Goal: Information Seeking & Learning: Learn about a topic

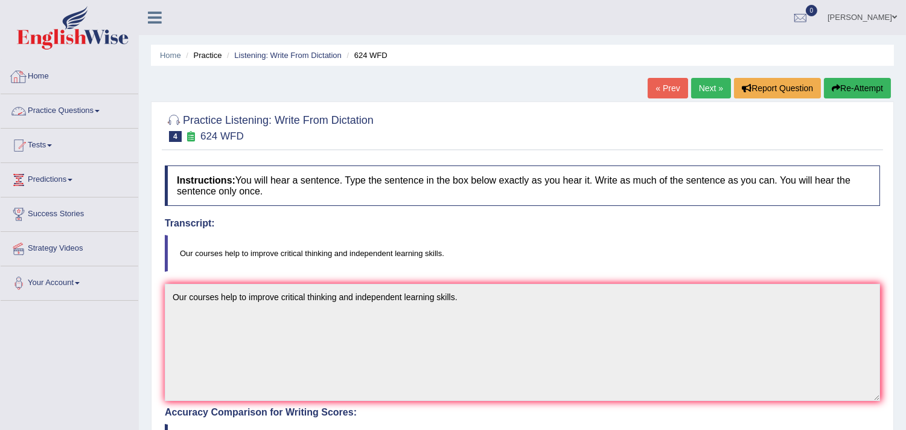
click at [46, 106] on link "Practice Questions" at bounding box center [70, 109] width 138 height 30
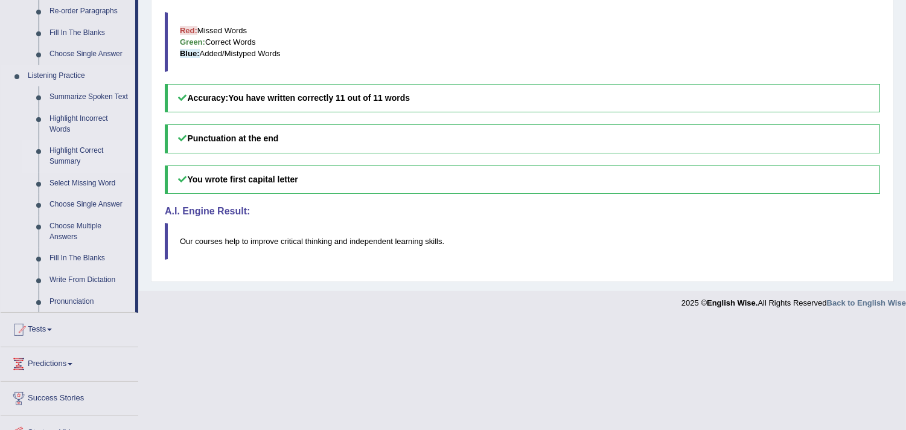
scroll to position [469, 0]
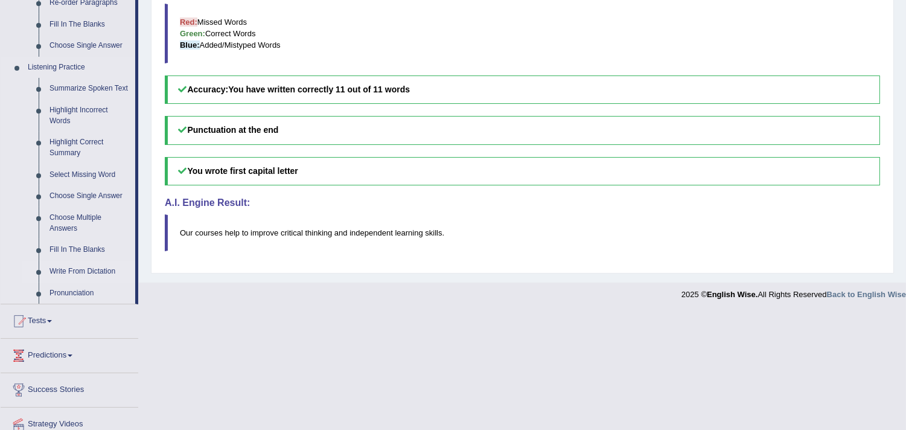
click at [80, 270] on link "Write From Dictation" at bounding box center [89, 272] width 91 height 22
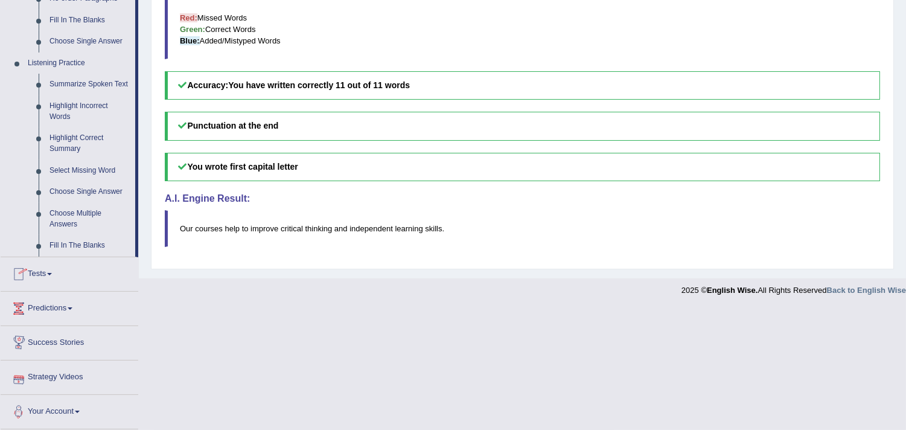
scroll to position [516, 0]
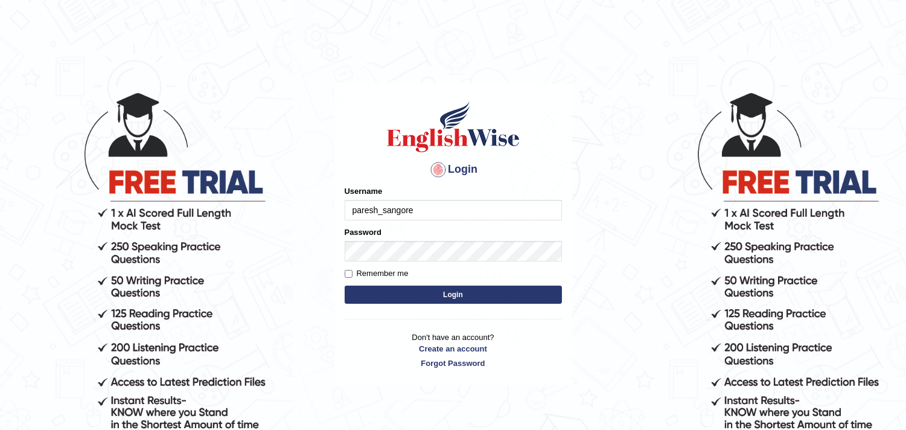
type input "paresh_sangore"
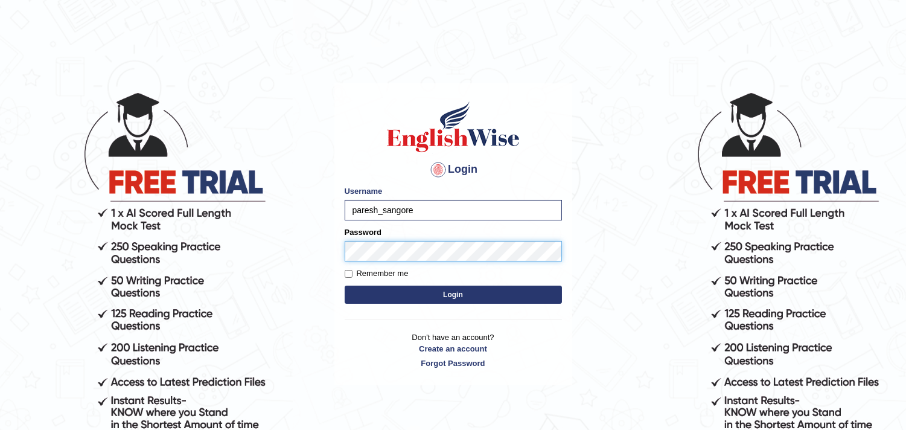
click at [345, 285] on button "Login" at bounding box center [453, 294] width 217 height 18
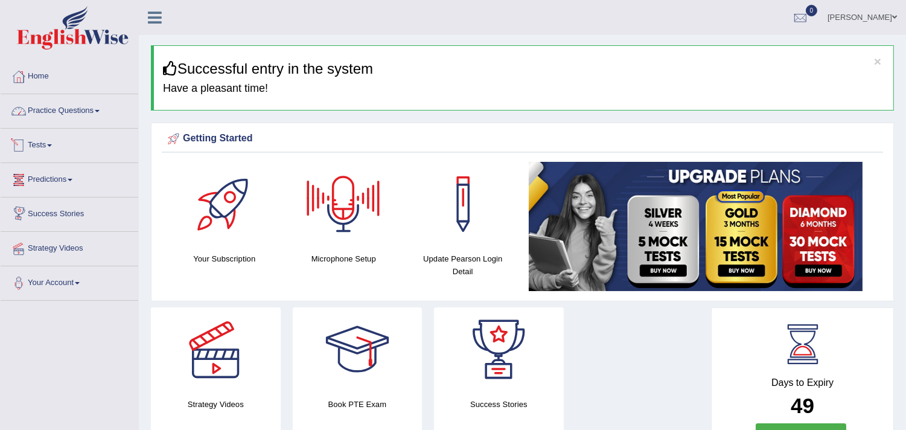
click at [68, 110] on link "Practice Questions" at bounding box center [70, 109] width 138 height 30
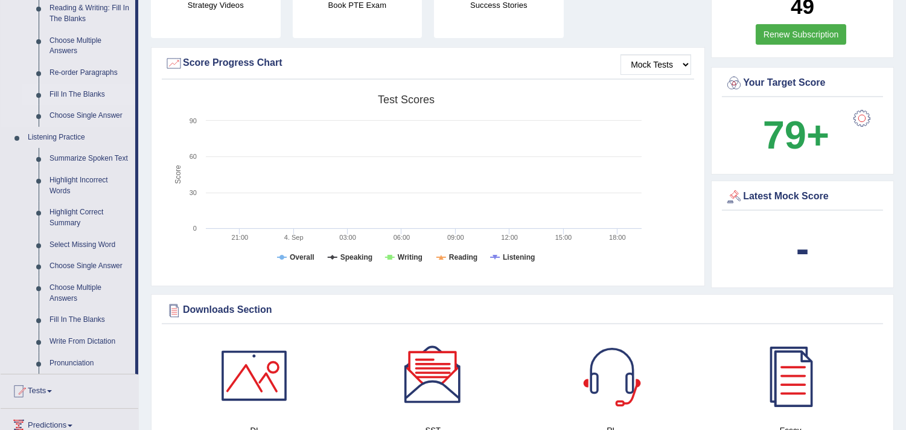
scroll to position [402, 0]
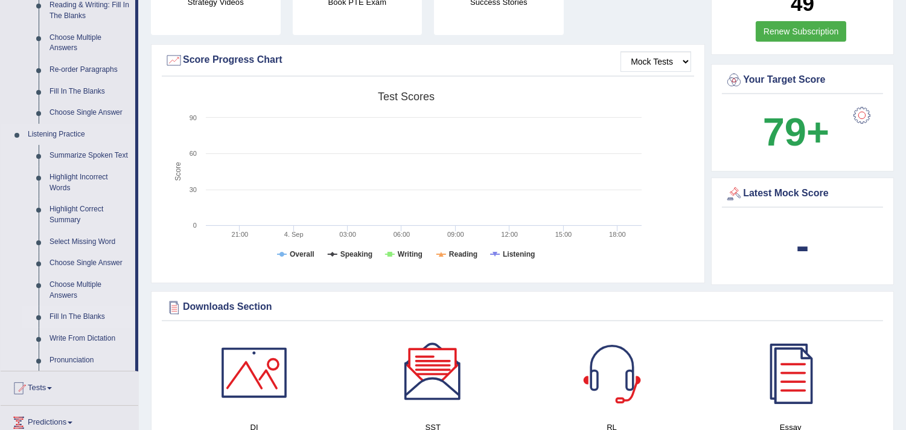
click at [97, 314] on link "Fill In The Blanks" at bounding box center [89, 317] width 91 height 22
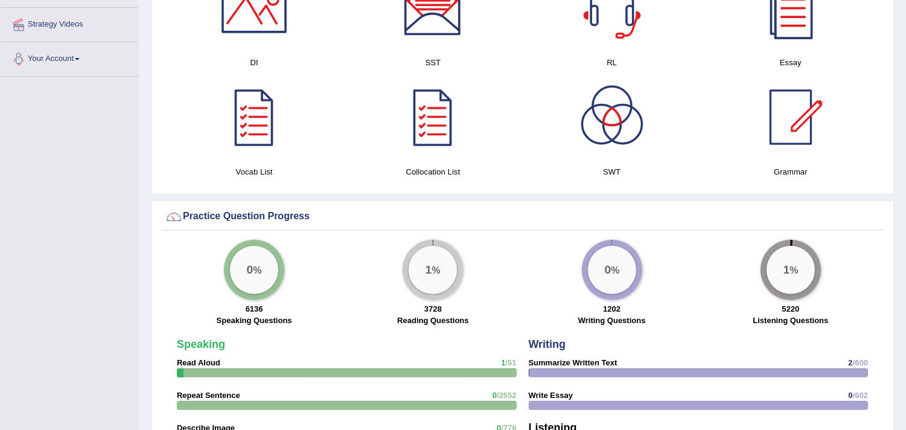
scroll to position [667, 0]
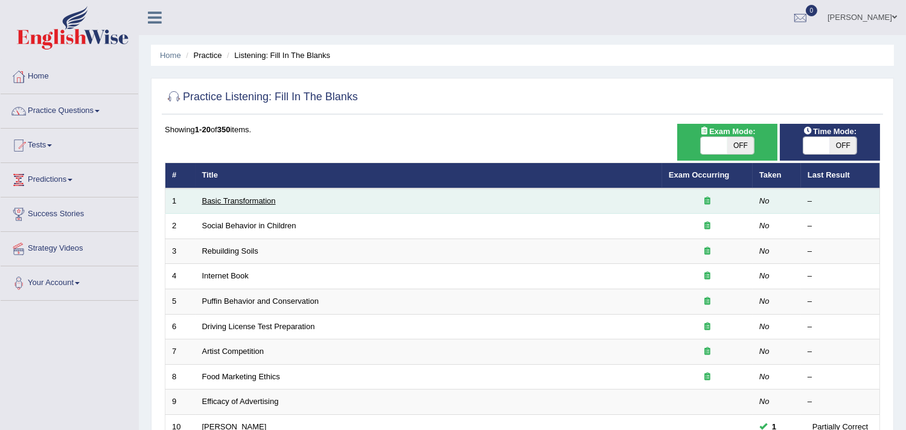
click at [224, 200] on link "Basic Transformation" at bounding box center [239, 200] width 74 height 9
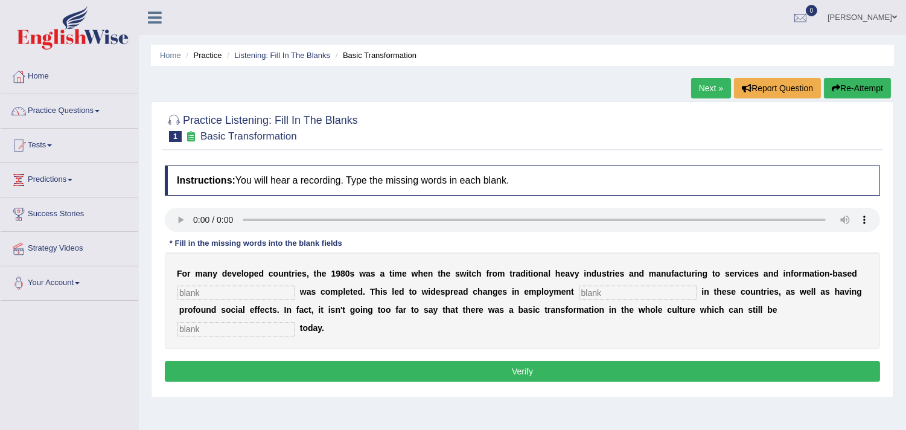
click at [240, 297] on input "text" at bounding box center [236, 292] width 118 height 14
type input "enterprise"
click at [618, 287] on input "text" at bounding box center [638, 292] width 118 height 14
type input "pattern"
click at [270, 330] on input "text" at bounding box center [236, 329] width 118 height 14
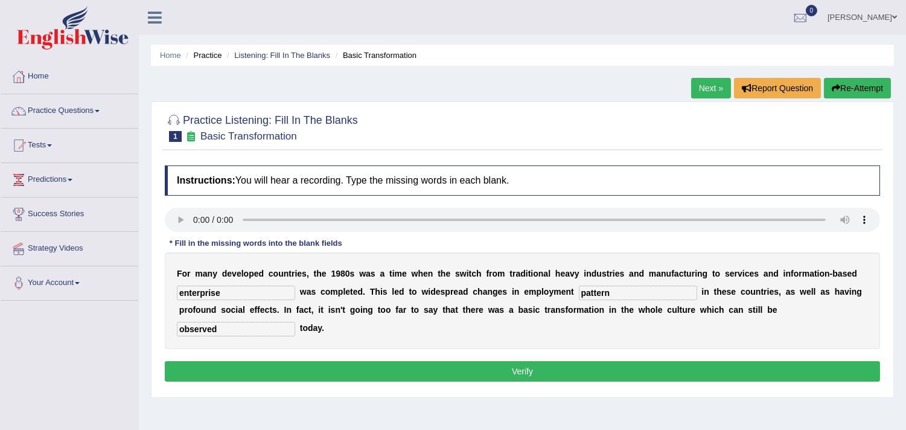
type input "observed"
click at [734, 374] on button "Verify" at bounding box center [522, 371] width 715 height 21
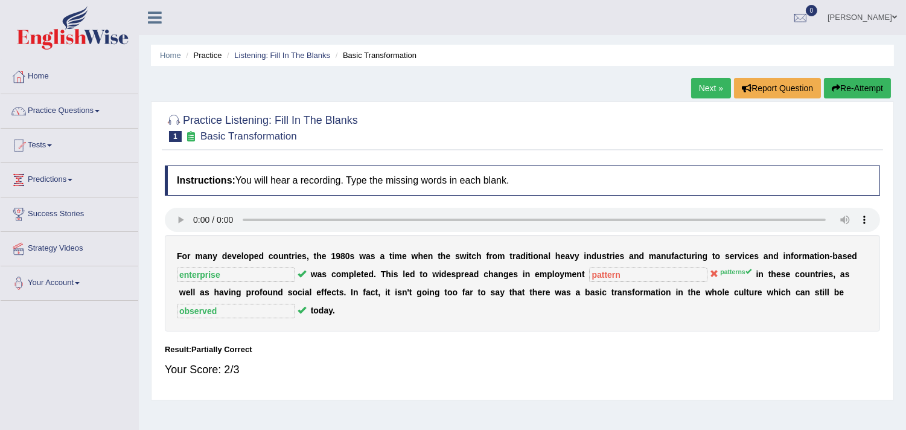
click at [695, 86] on link "Next »" at bounding box center [711, 88] width 40 height 21
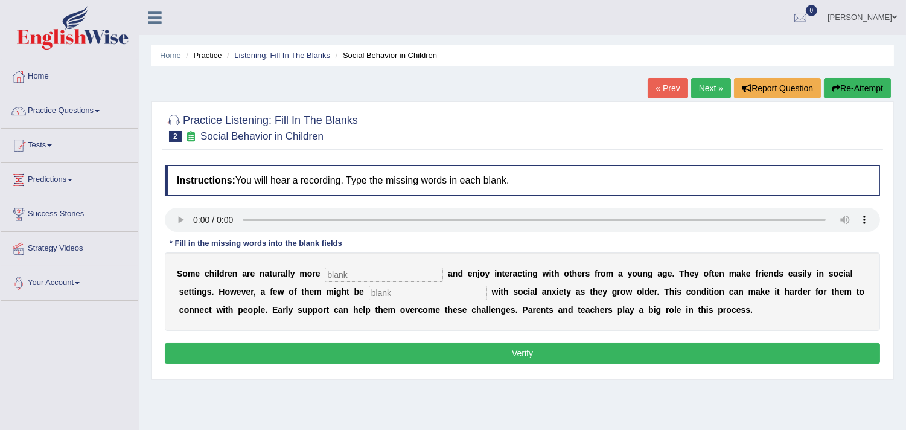
click at [357, 279] on input "text" at bounding box center [384, 274] width 118 height 14
type input "sociable"
click at [395, 292] on input "text" at bounding box center [428, 292] width 118 height 14
type input "diagnosed"
click at [544, 350] on button "Verify" at bounding box center [522, 353] width 715 height 21
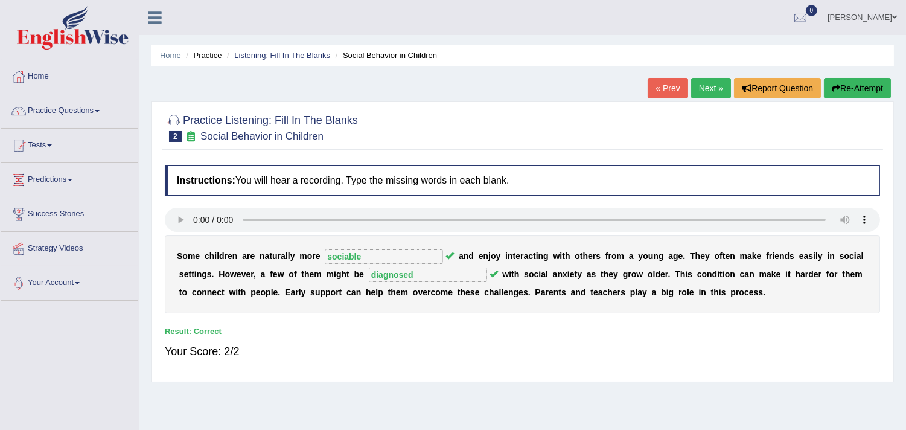
click at [708, 89] on link "Next »" at bounding box center [711, 88] width 40 height 21
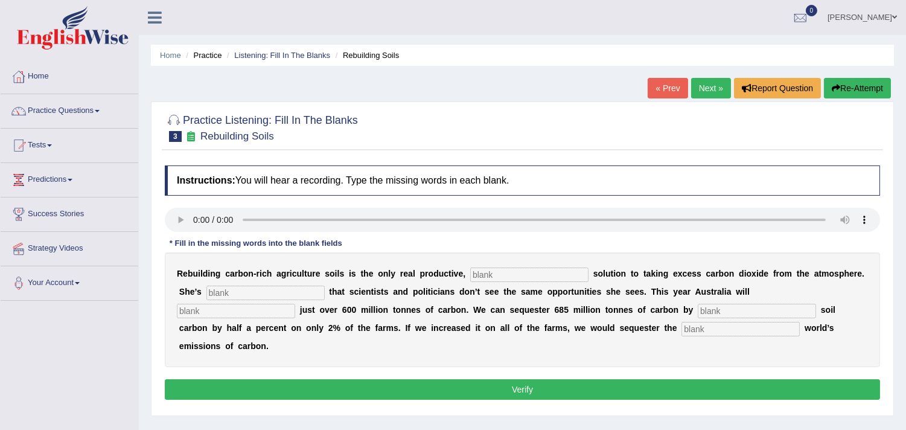
click at [554, 272] on input "text" at bounding box center [529, 274] width 118 height 14
type input "permanent"
click at [287, 287] on input "text" at bounding box center [265, 292] width 118 height 14
type input "frustrated"
click at [272, 304] on input "text" at bounding box center [236, 311] width 118 height 14
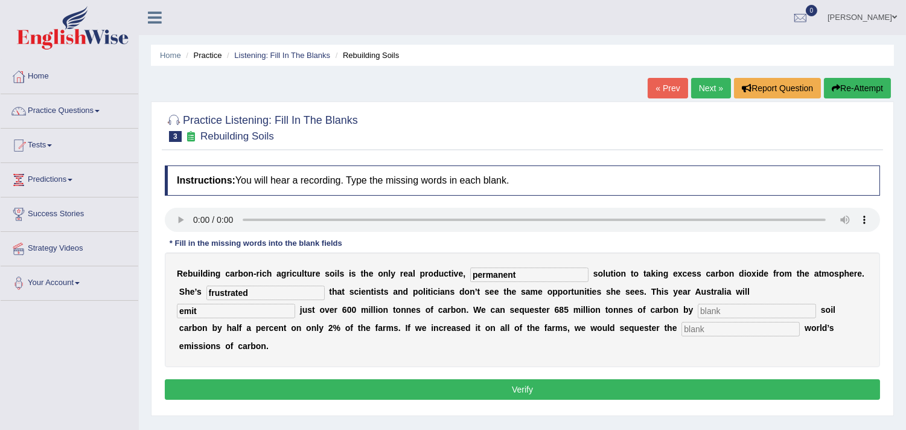
type input "emit"
click at [777, 313] on input "text" at bounding box center [757, 311] width 118 height 14
type input "increasing"
click at [719, 323] on input "text" at bounding box center [740, 329] width 118 height 14
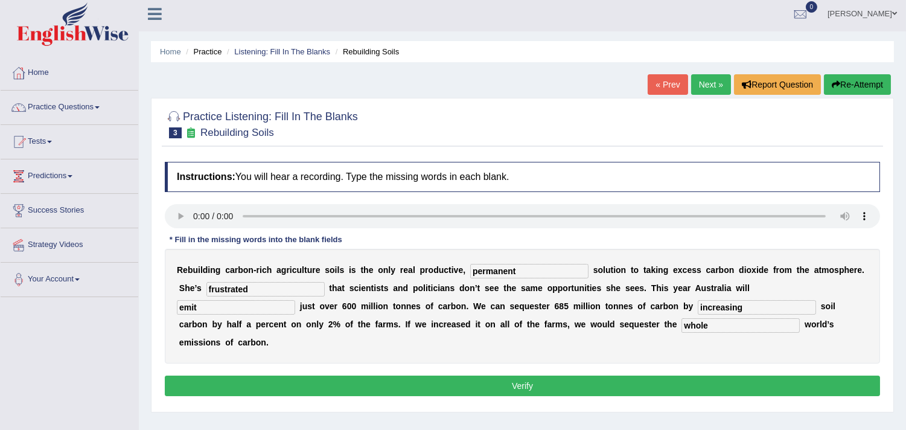
scroll to position [67, 0]
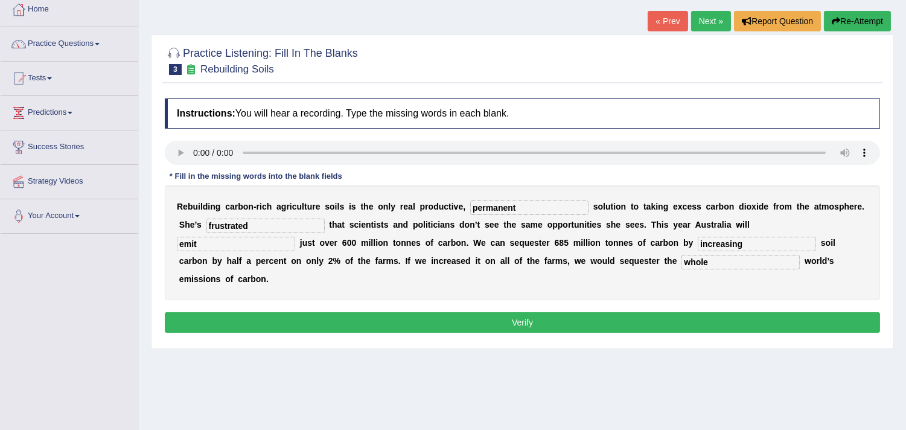
type input "whole"
click at [576, 324] on button "Verify" at bounding box center [522, 322] width 715 height 21
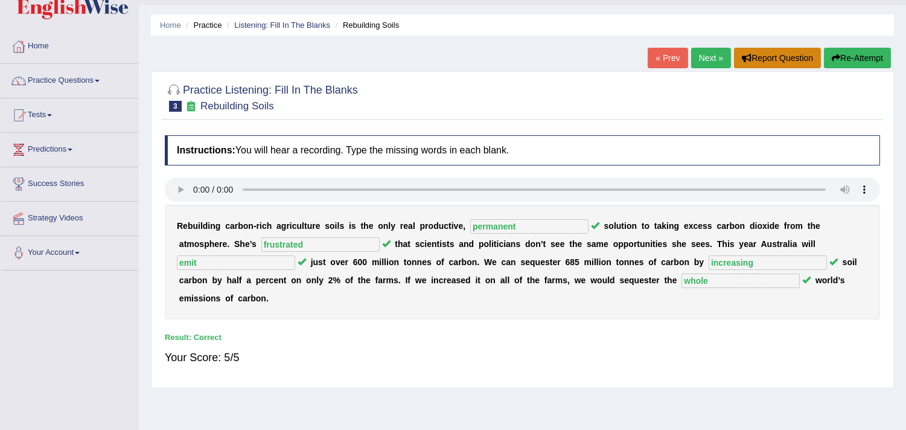
scroll to position [0, 0]
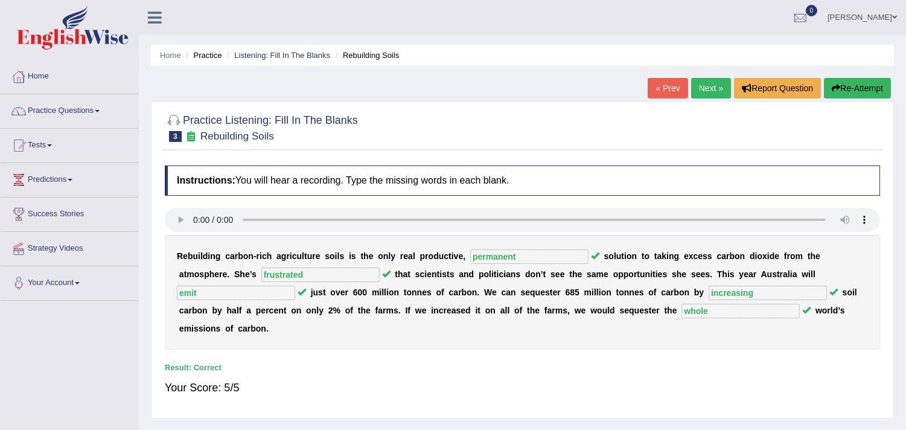
click at [713, 87] on link "Next »" at bounding box center [711, 88] width 40 height 21
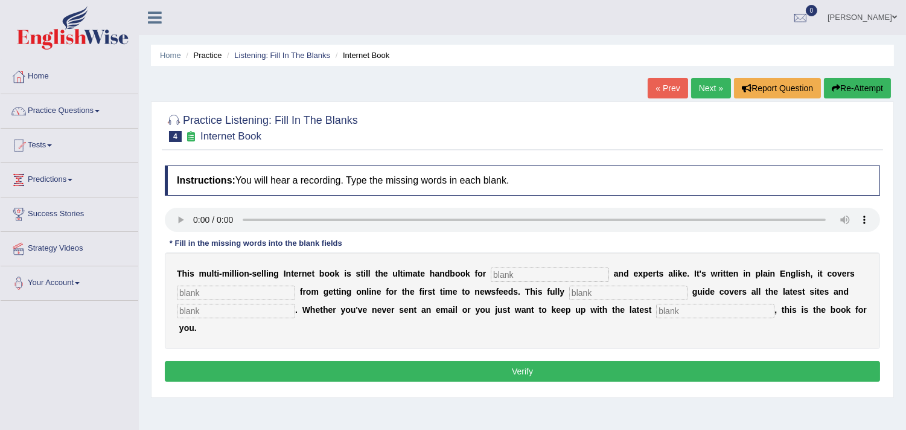
click at [555, 267] on input "text" at bounding box center [550, 274] width 118 height 14
type input "noverses"
click at [250, 293] on input "text" at bounding box center [236, 292] width 118 height 14
type input "everything"
click at [612, 287] on input "text" at bounding box center [628, 292] width 118 height 14
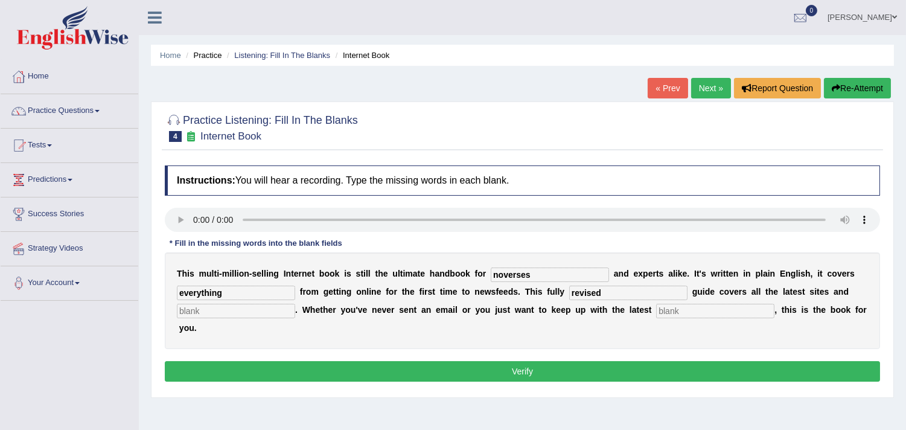
type input "revised"
click at [262, 309] on input "text" at bounding box center [236, 311] width 118 height 14
type input "sites"
click at [671, 304] on input "text" at bounding box center [715, 311] width 118 height 14
type input "development"
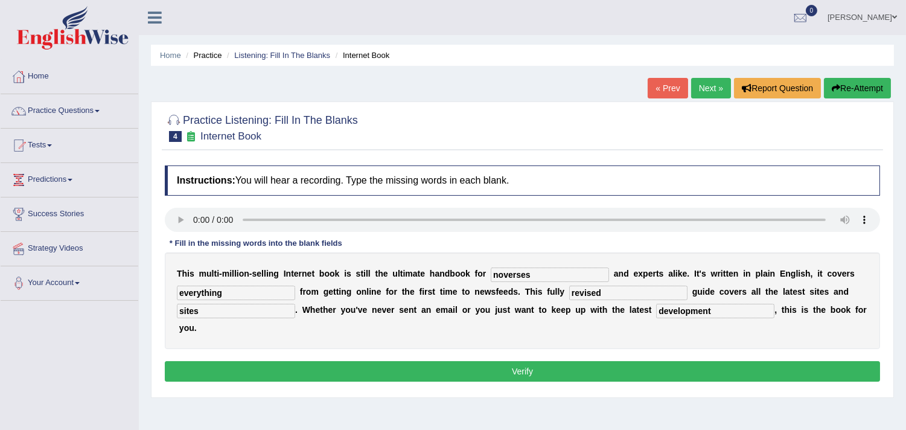
click at [568, 365] on button "Verify" at bounding box center [522, 371] width 715 height 21
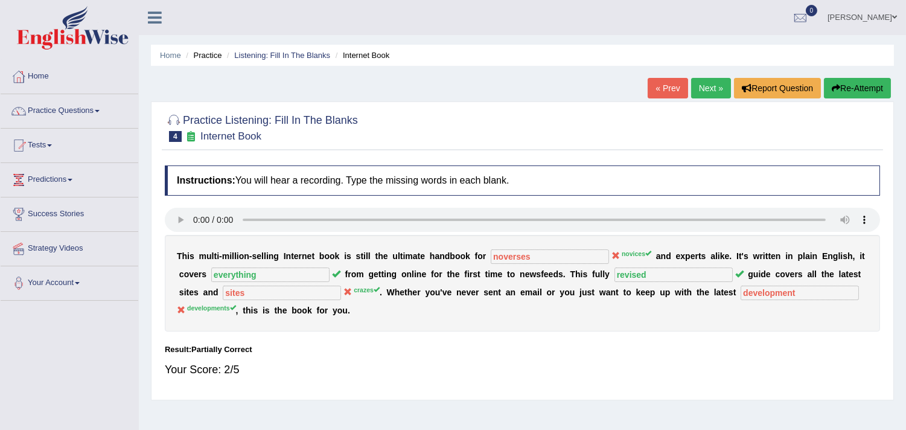
click at [714, 89] on link "Next »" at bounding box center [711, 88] width 40 height 21
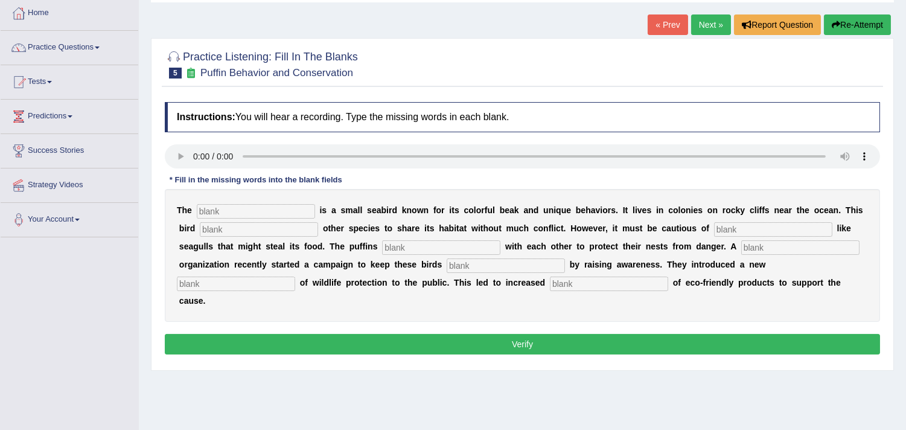
scroll to position [67, 0]
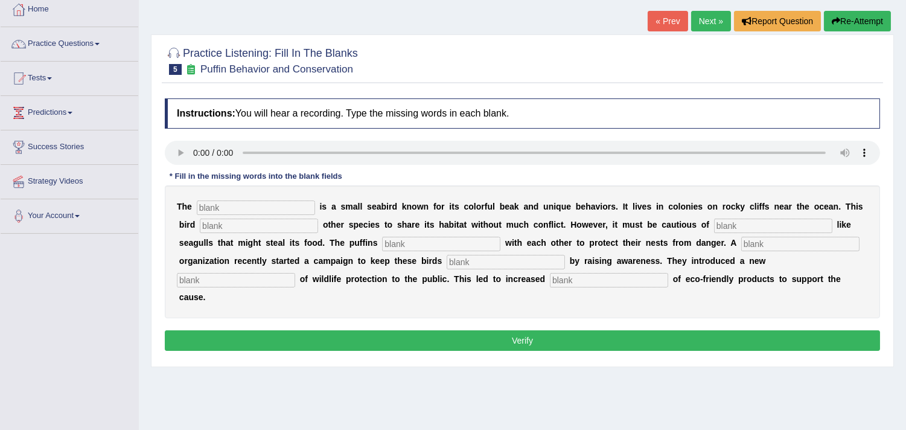
click at [218, 202] on input "text" at bounding box center [256, 207] width 118 height 14
type input "pophen"
click at [276, 224] on input "text" at bounding box center [259, 225] width 118 height 14
type input "allows"
click at [759, 224] on input "text" at bounding box center [773, 225] width 118 height 14
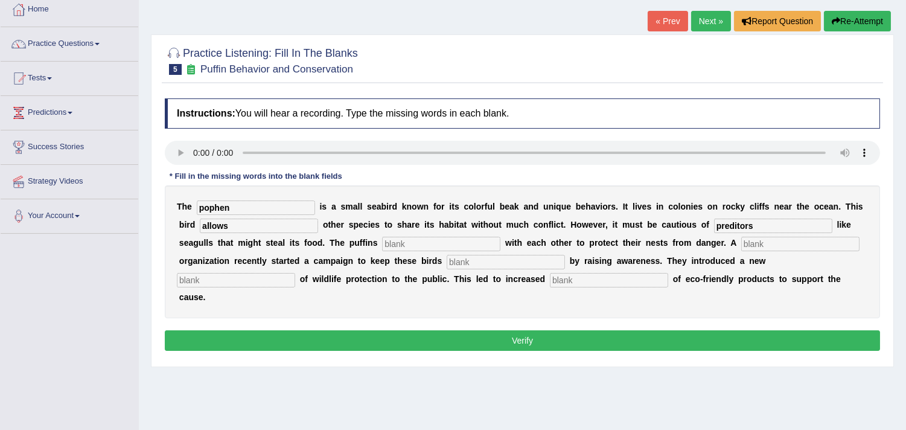
type input "preditors"
click at [465, 243] on input "text" at bounding box center [441, 244] width 118 height 14
type input "collab"
click at [789, 239] on input "text" at bounding box center [800, 244] width 118 height 14
type input "corporate"
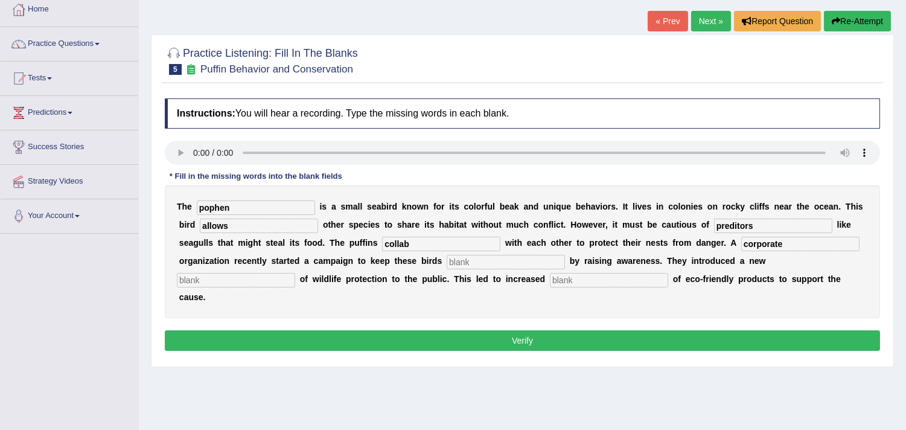
click at [520, 261] on input "text" at bounding box center [506, 262] width 118 height 14
click at [258, 280] on input "text" at bounding box center [236, 280] width 118 height 14
type input "prediction"
click at [577, 280] on input "text" at bounding box center [609, 280] width 118 height 14
type input "ecofriendly"
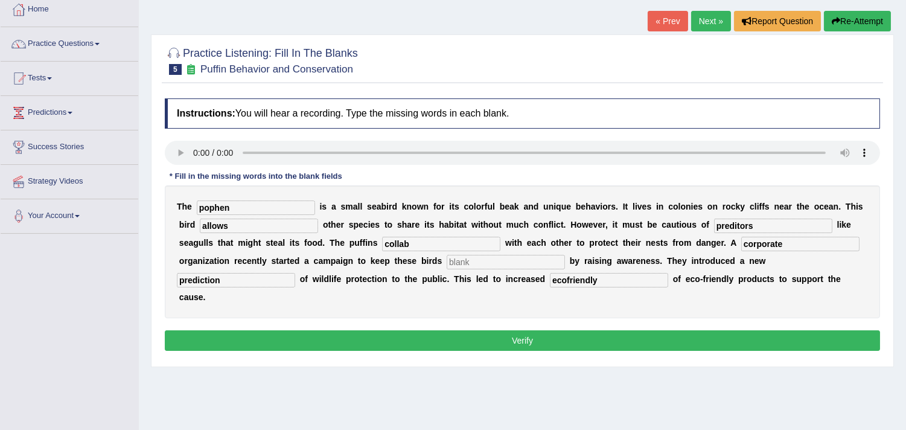
click at [505, 259] on input "text" at bounding box center [506, 262] width 118 height 14
type input "safe"
click at [240, 209] on input "pophen" at bounding box center [256, 207] width 118 height 14
type input "puffin"
click at [228, 278] on input "prediction" at bounding box center [236, 280] width 118 height 14
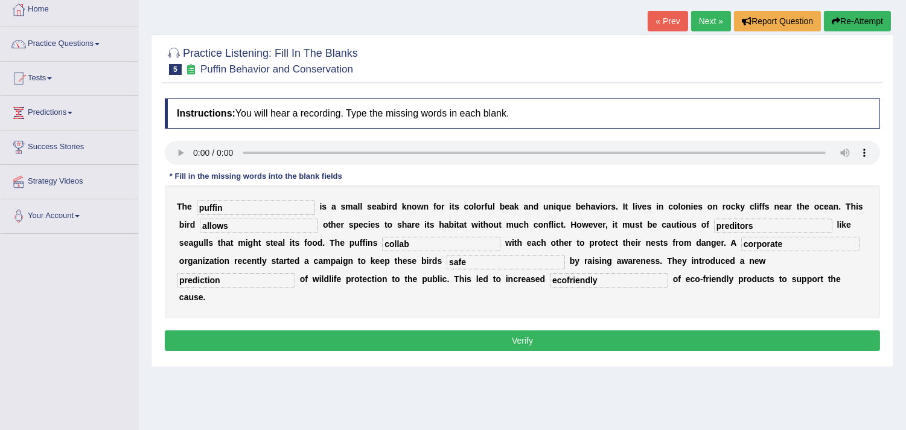
drag, startPoint x: 596, startPoint y: 280, endPoint x: 551, endPoint y: 276, distance: 44.8
click at [551, 276] on input "ecofriendly" at bounding box center [609, 280] width 118 height 14
type input "awareness"
drag, startPoint x: 222, startPoint y: 279, endPoint x: 177, endPoint y: 285, distance: 45.7
click at [177, 285] on input "prediction" at bounding box center [236, 280] width 118 height 14
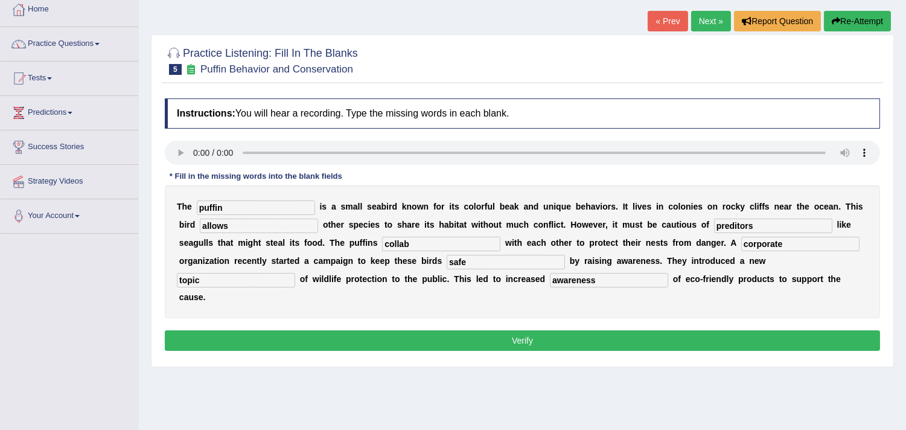
type input "topic"
click at [314, 336] on button "Verify" at bounding box center [522, 340] width 715 height 21
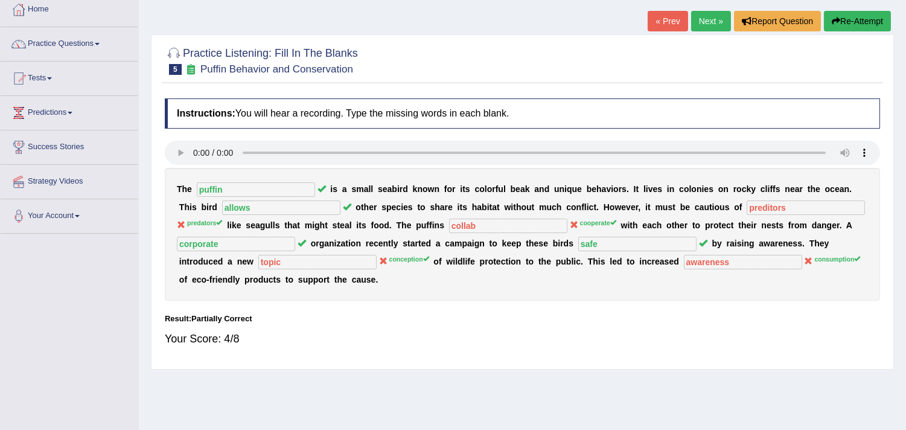
click at [713, 24] on link "Next »" at bounding box center [711, 21] width 40 height 21
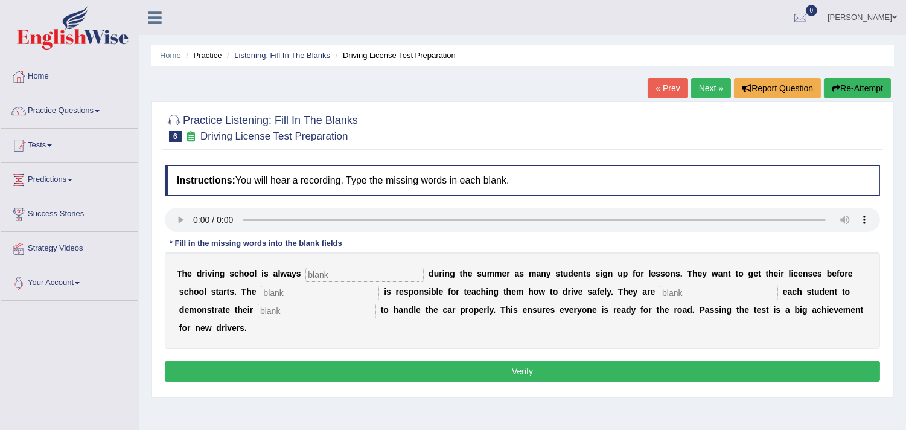
click at [353, 275] on input "text" at bounding box center [364, 274] width 118 height 14
type input "busy"
click at [346, 290] on input "text" at bounding box center [320, 292] width 118 height 14
type input "instructor"
click at [740, 291] on input "text" at bounding box center [719, 292] width 118 height 14
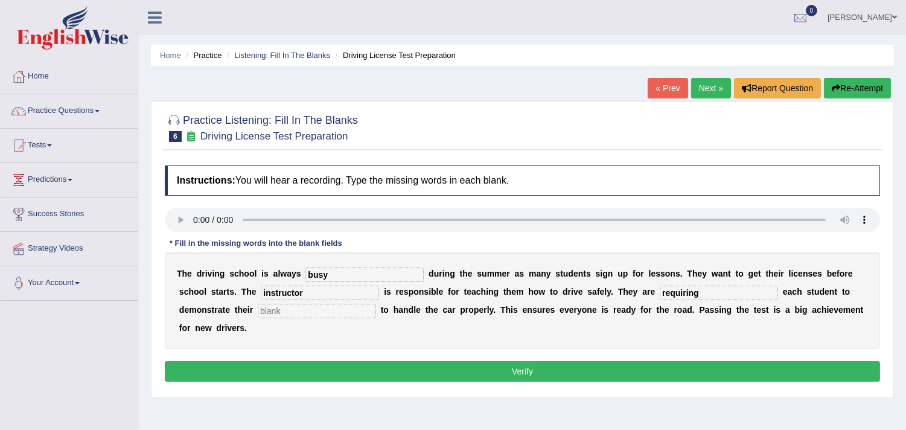
type input "requiring"
click at [326, 308] on input "text" at bounding box center [317, 311] width 118 height 14
type input "ability"
click at [673, 375] on button "Verify" at bounding box center [522, 371] width 715 height 21
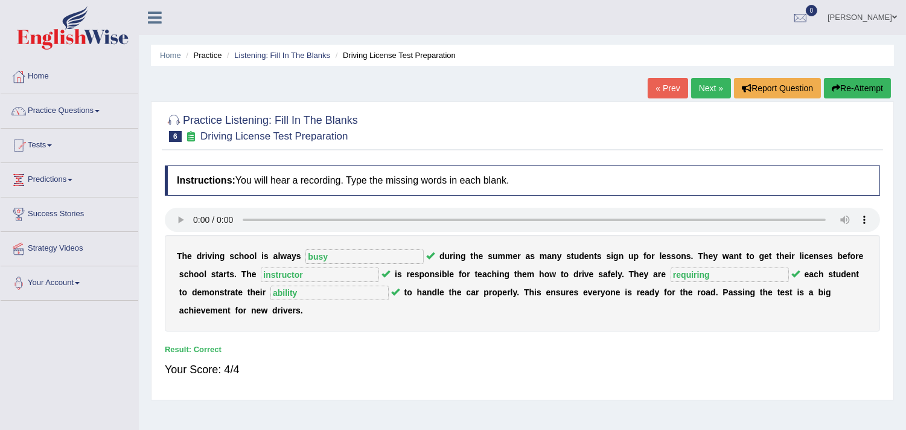
click at [702, 82] on link "Next »" at bounding box center [711, 88] width 40 height 21
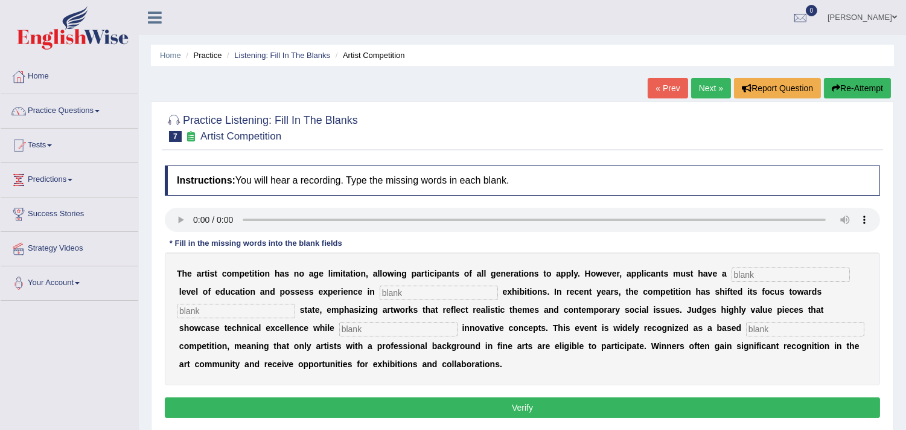
click at [771, 274] on input "text" at bounding box center [790, 274] width 118 height 14
type input "graduate"
click at [456, 291] on input "text" at bounding box center [439, 292] width 118 height 14
type input "cuklture"
click at [242, 307] on input "text" at bounding box center [236, 311] width 118 height 14
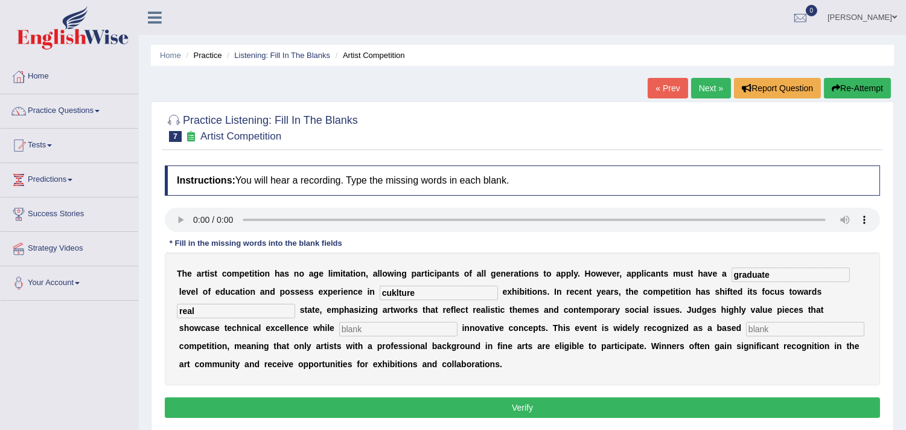
type input "real"
click at [383, 326] on input "text" at bounding box center [398, 329] width 118 height 14
type input "incorporating"
click at [757, 324] on input "text" at bounding box center [805, 329] width 118 height 14
type input "proffession"
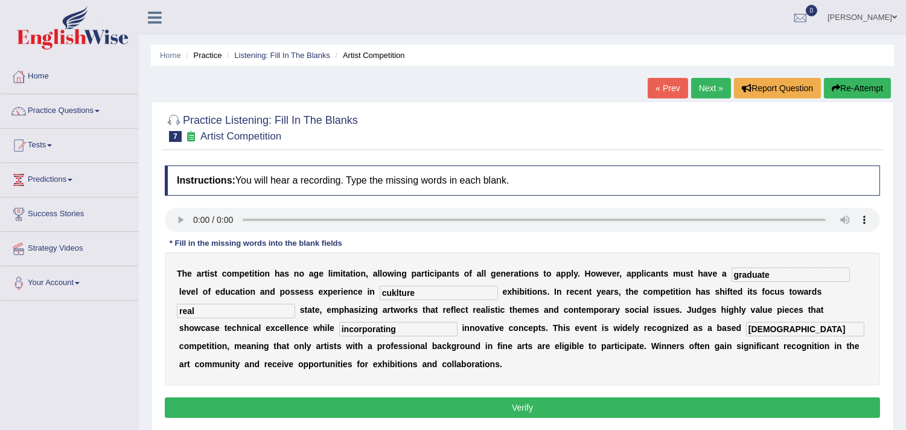
click at [424, 294] on input "cuklture" at bounding box center [439, 292] width 118 height 14
type input "cultural"
click at [471, 402] on button "Verify" at bounding box center [522, 407] width 715 height 21
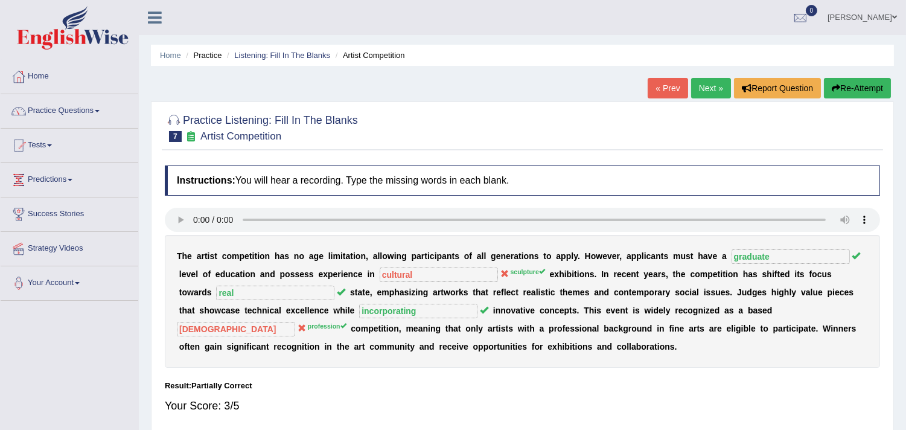
click at [714, 89] on link "Next »" at bounding box center [711, 88] width 40 height 21
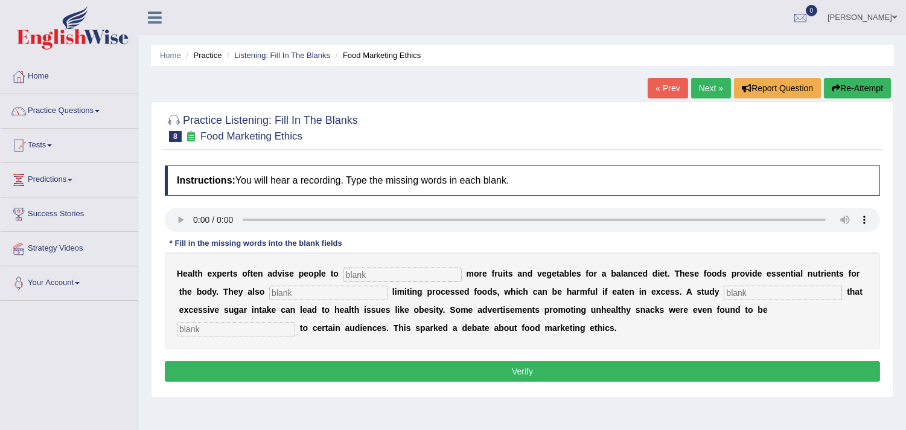
click at [384, 273] on input "text" at bounding box center [402, 274] width 118 height 14
type input "consume"
click at [341, 287] on input "text" at bounding box center [328, 292] width 118 height 14
type input "recommended"
click at [743, 290] on input "text" at bounding box center [782, 292] width 118 height 14
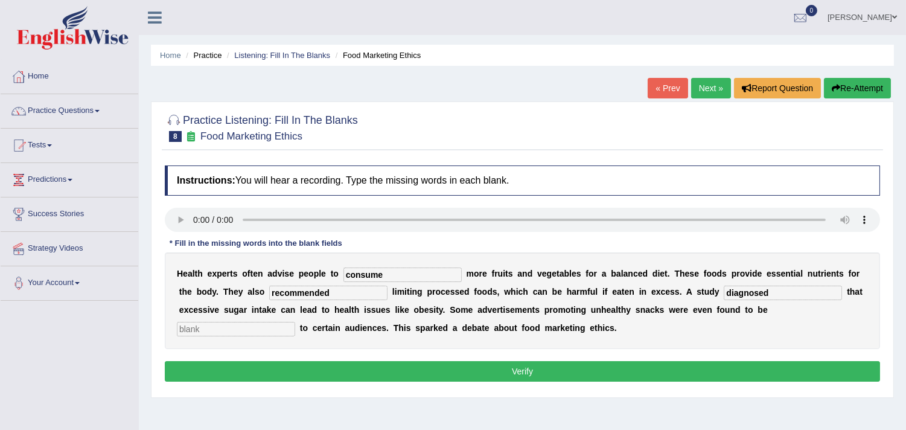
type input "diagnosed"
click at [226, 329] on input "text" at bounding box center [236, 329] width 118 height 14
type input "offensive"
click at [552, 365] on button "Verify" at bounding box center [522, 371] width 715 height 21
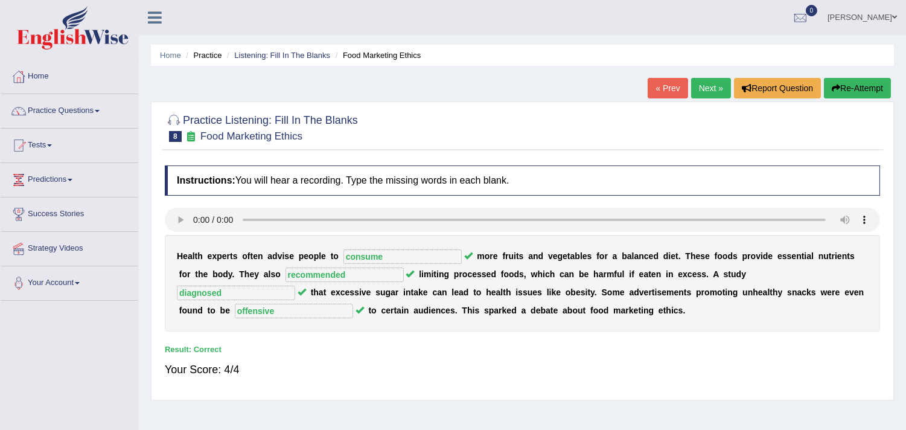
click at [719, 92] on link "Next »" at bounding box center [711, 88] width 40 height 21
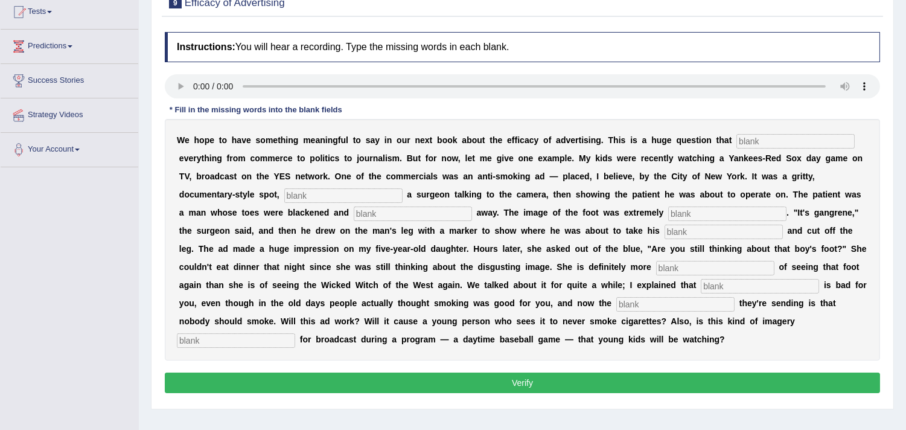
scroll to position [134, 0]
click at [760, 140] on input "text" at bounding box center [795, 140] width 118 height 14
type input "impacts"
click at [299, 188] on input "text" at bounding box center [343, 195] width 118 height 14
type input "featuring"
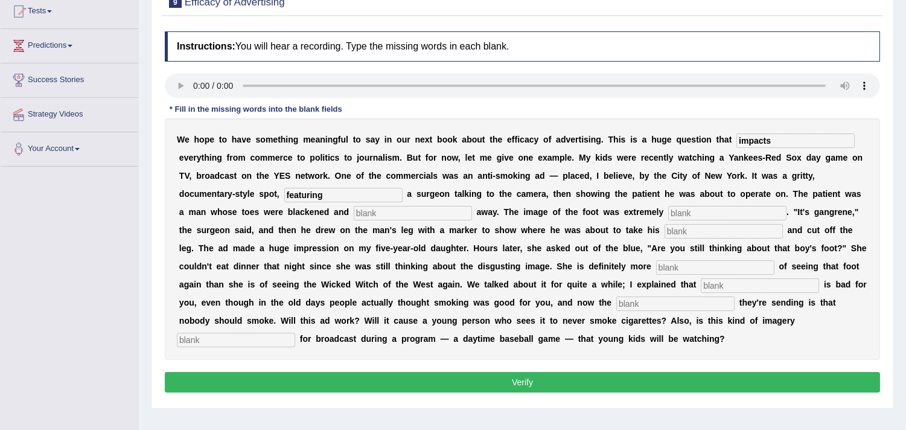
click at [398, 214] on input "text" at bounding box center [413, 213] width 118 height 14
type input "rotting"
click at [725, 207] on input "text" at bounding box center [727, 213] width 118 height 14
type input "disgusting"
click at [713, 226] on input "text" at bounding box center [723, 231] width 118 height 14
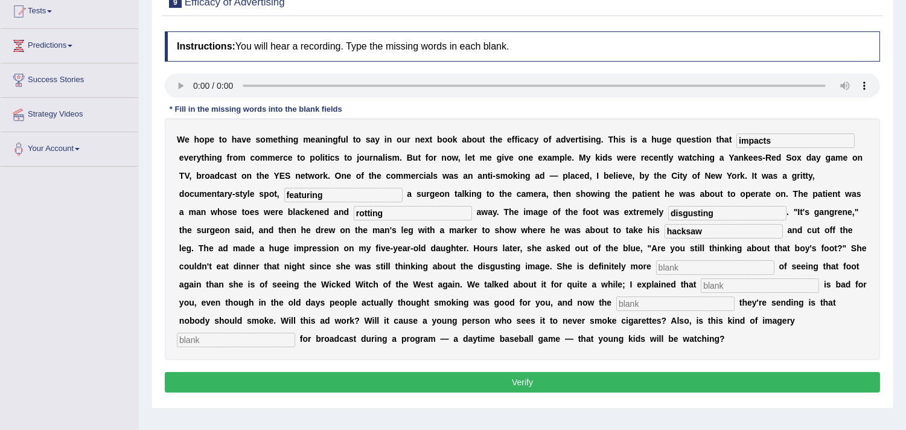
type input "hacksaw"
click at [686, 264] on input "text" at bounding box center [715, 267] width 118 height 14
type input "scared"
click at [719, 285] on input "text" at bounding box center [760, 285] width 118 height 14
type input "smoking"
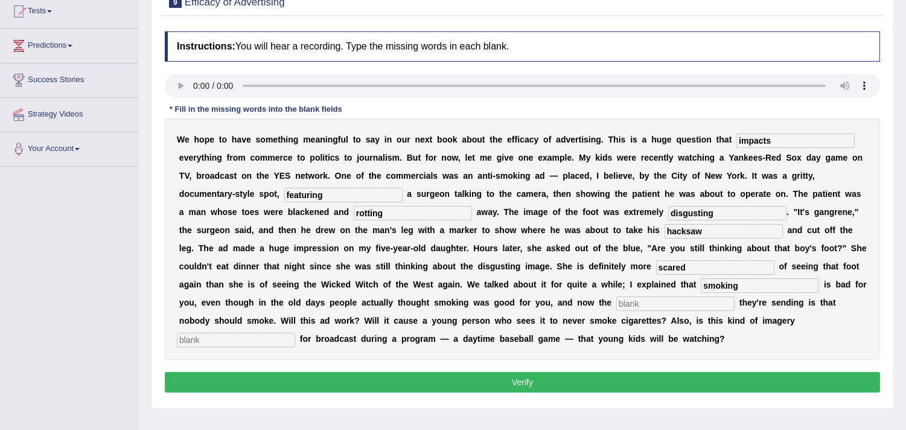
click at [656, 302] on input "text" at bounding box center [675, 303] width 118 height 14
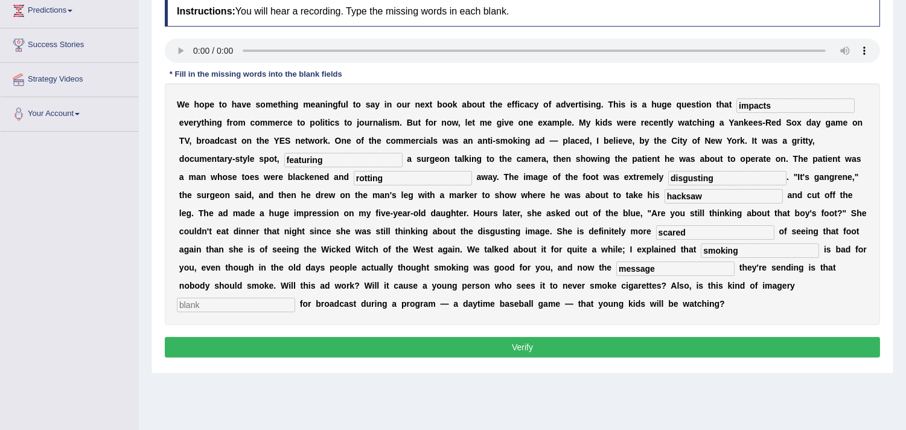
scroll to position [201, 0]
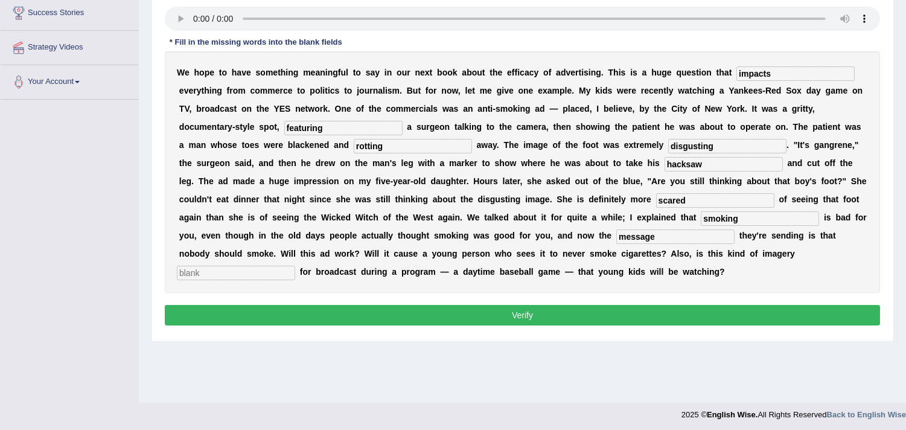
type input "message"
click at [259, 272] on input "text" at bounding box center [236, 272] width 118 height 14
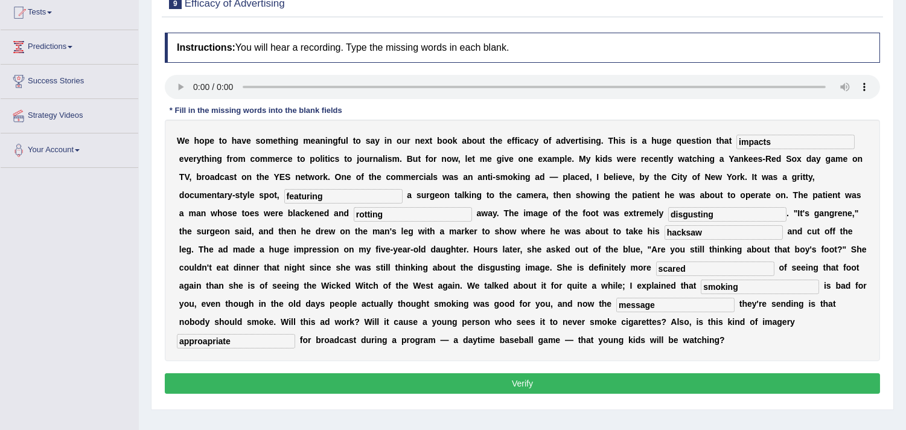
scroll to position [67, 0]
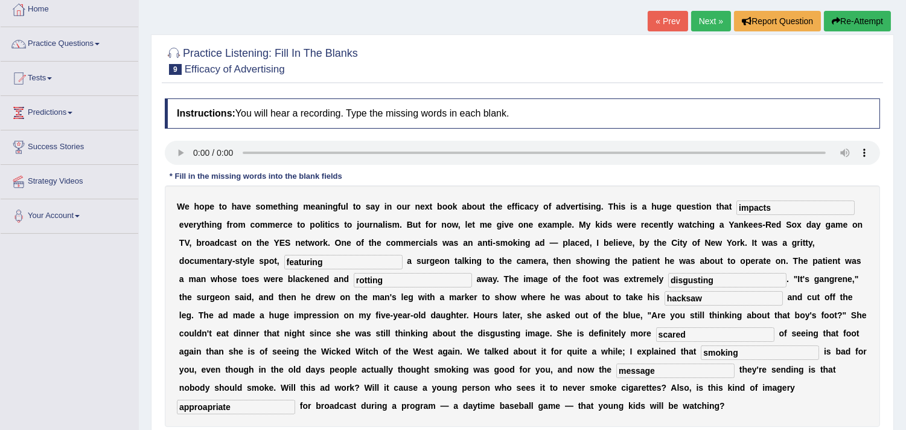
type input "approapriate"
click at [783, 202] on input "impacts" at bounding box center [795, 207] width 118 height 14
click at [347, 257] on input "featuring" at bounding box center [343, 262] width 118 height 14
click at [417, 278] on input "rotting" at bounding box center [413, 280] width 118 height 14
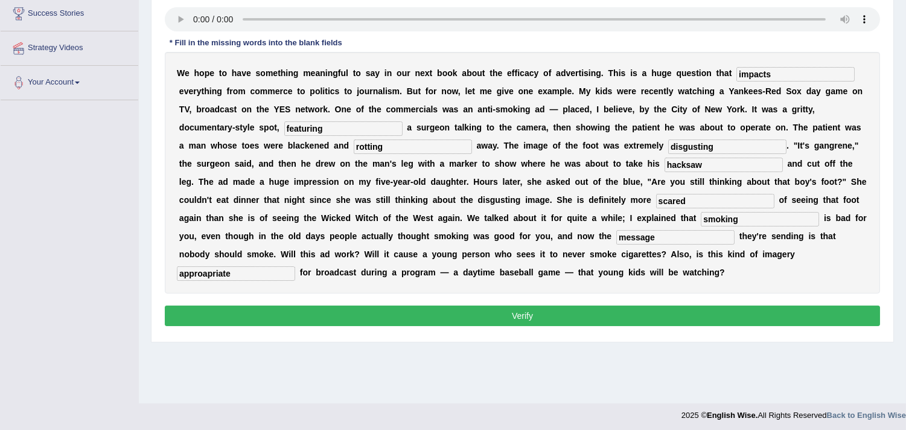
scroll to position [201, 0]
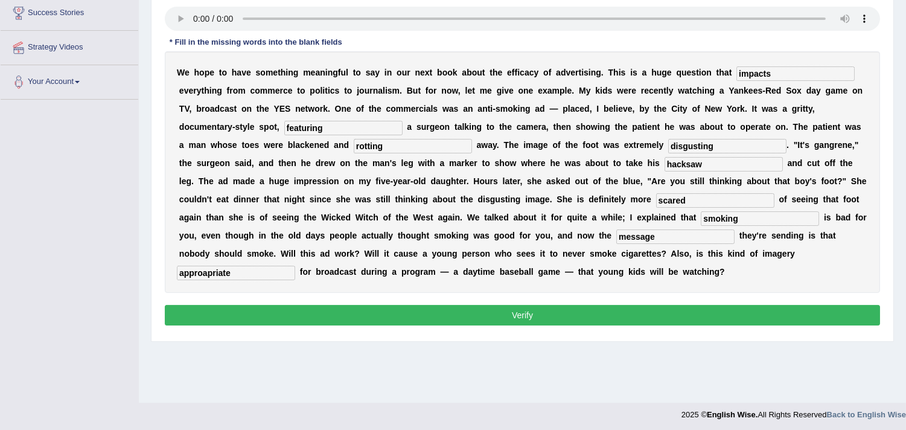
click at [445, 319] on button "Verify" at bounding box center [522, 315] width 715 height 21
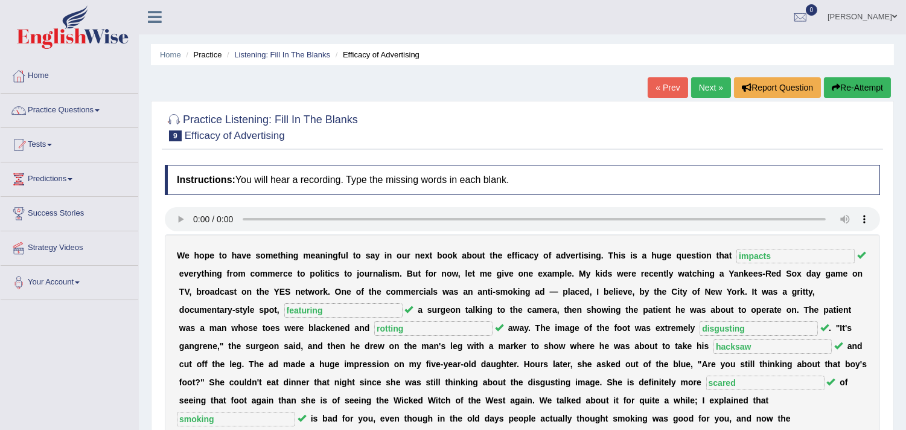
scroll to position [0, 0]
click at [698, 83] on link "Next »" at bounding box center [711, 88] width 40 height 21
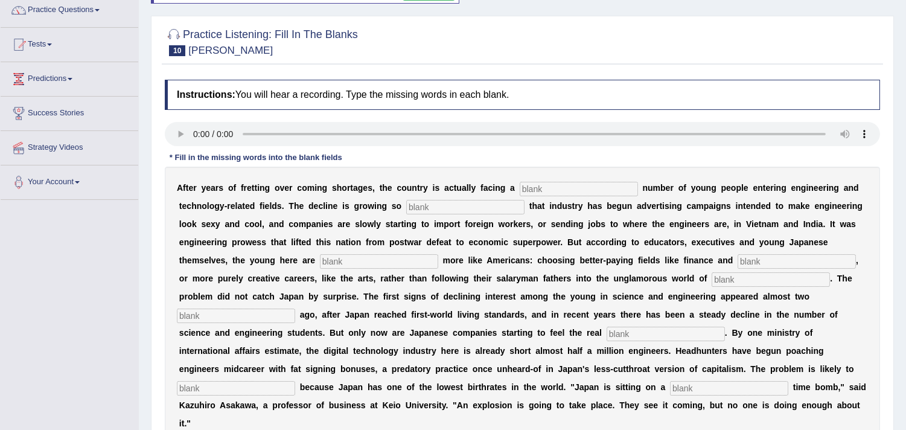
scroll to position [134, 0]
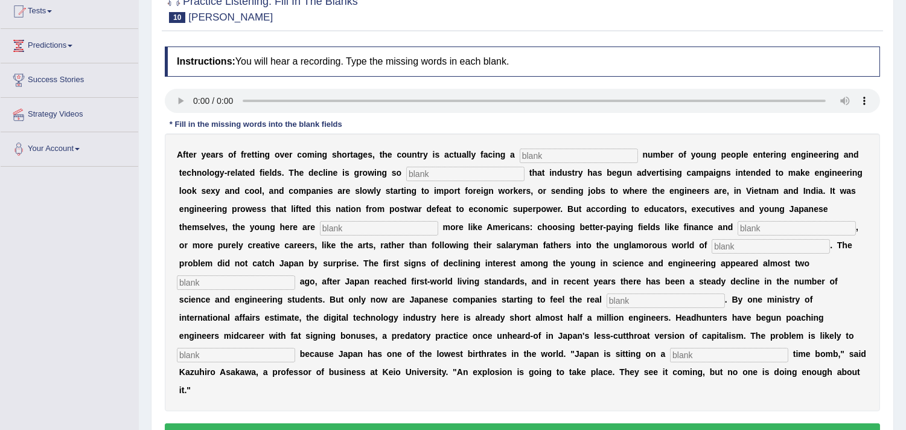
click at [574, 157] on input "text" at bounding box center [579, 155] width 118 height 14
type input "dwigling"
click at [507, 172] on input "text" at bounding box center [465, 174] width 118 height 14
type input "drastic"
click at [361, 227] on input "text" at bounding box center [379, 228] width 118 height 14
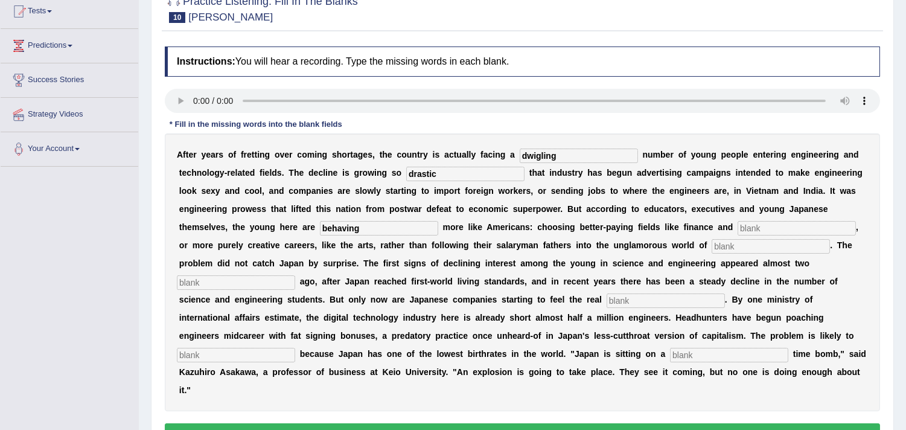
type input "behaving"
click at [784, 228] on input "text" at bounding box center [796, 228] width 118 height 14
type input "medicine"
click at [762, 245] on input "text" at bounding box center [770, 246] width 118 height 14
type input "manufacturing"
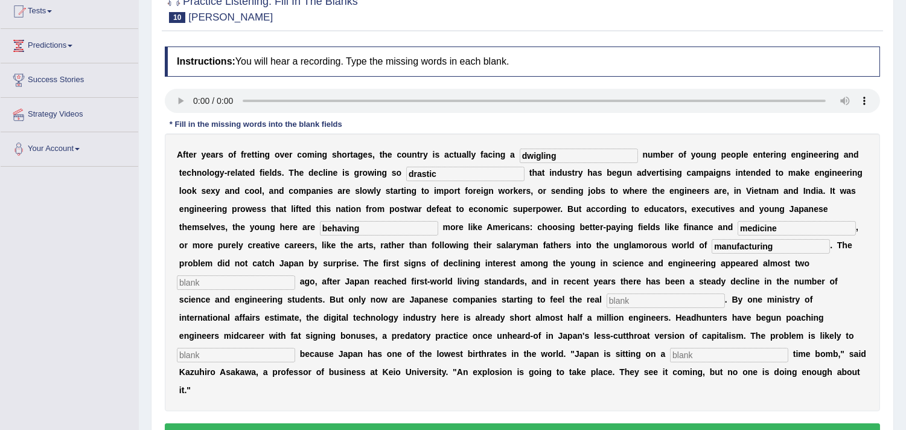
click at [242, 278] on input "text" at bounding box center [236, 282] width 118 height 14
type input "decades"
click at [655, 298] on input "text" at bounding box center [665, 300] width 118 height 14
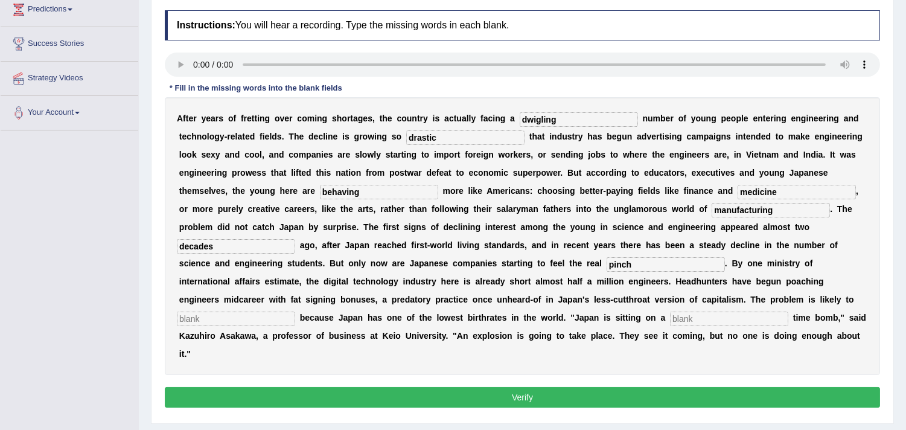
scroll to position [201, 0]
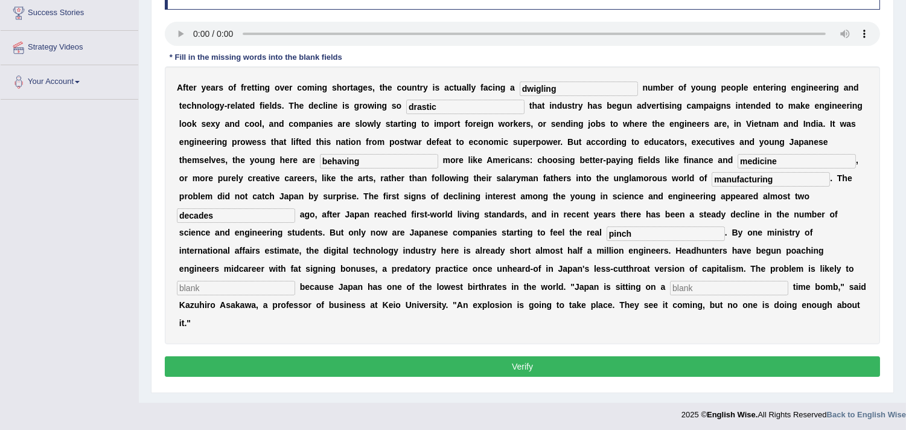
type input "pinch"
click at [233, 284] on input "text" at bounding box center [236, 288] width 118 height 14
type input "worsen"
click at [684, 282] on input "text" at bounding box center [729, 288] width 118 height 14
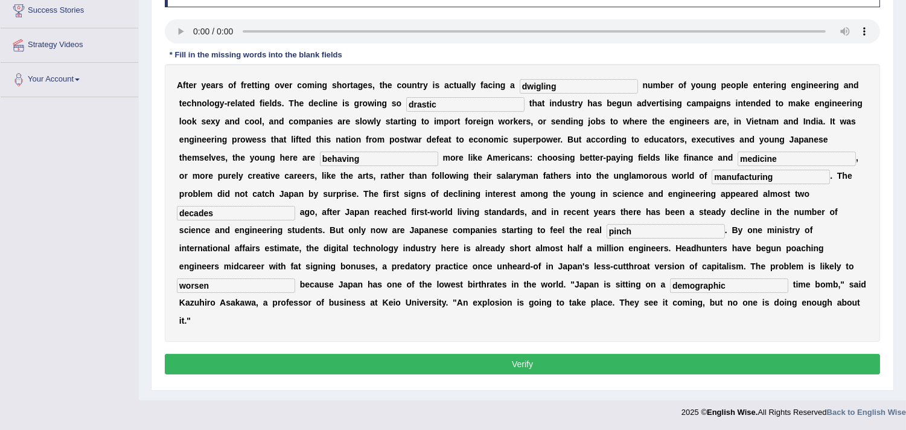
type input "demographic"
click at [620, 364] on button "Verify" at bounding box center [522, 364] width 715 height 21
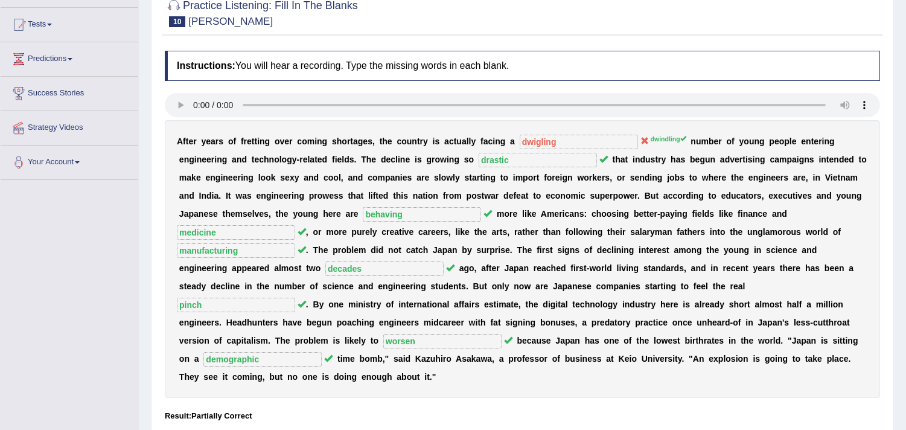
scroll to position [0, 0]
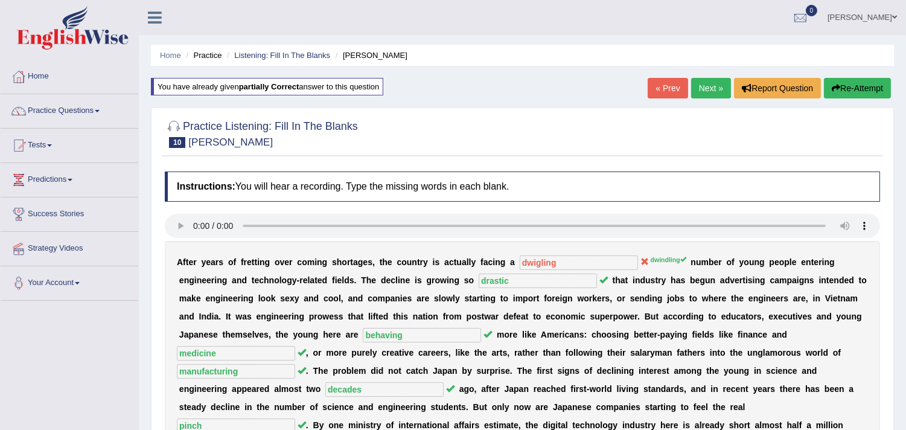
click at [714, 84] on link "Next »" at bounding box center [711, 88] width 40 height 21
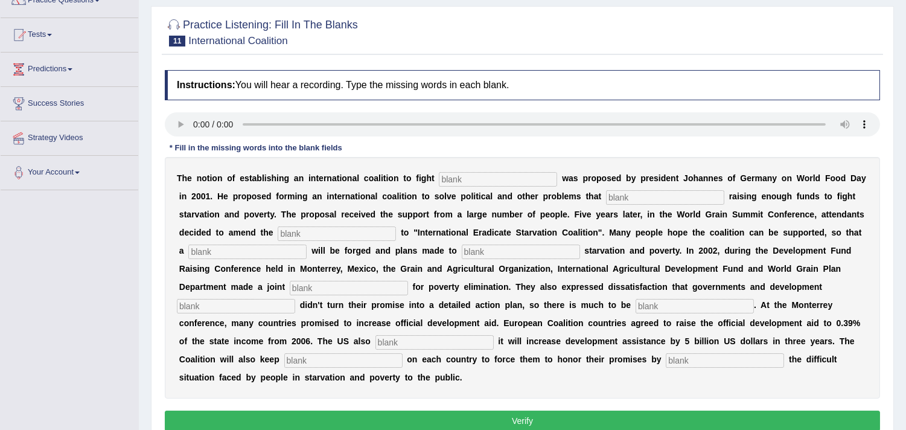
scroll to position [134, 0]
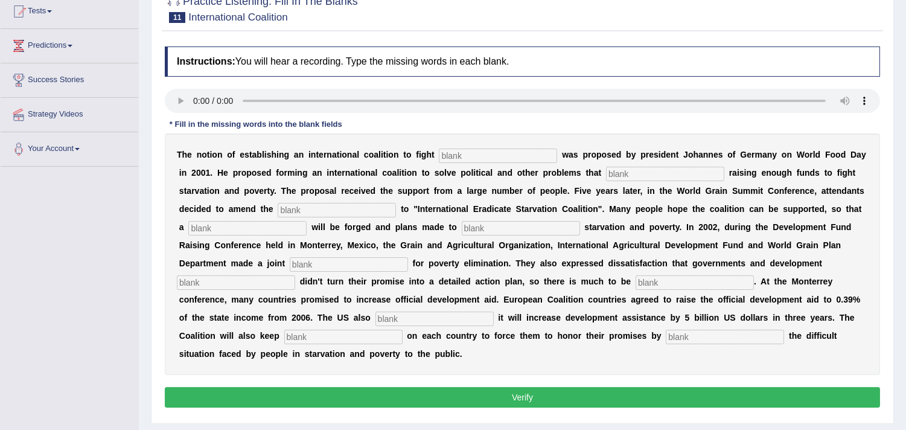
click at [459, 151] on input "text" at bounding box center [498, 155] width 118 height 14
type input "[MEDICAL_DATA]"
click at [628, 170] on input "text" at bounding box center [665, 174] width 118 height 14
type input "obstruct"
click at [347, 220] on div "T h e n o t i o n o f e s t a b l i s h i n g a n i n t e r n a t i o n a l c o…" at bounding box center [522, 253] width 715 height 241
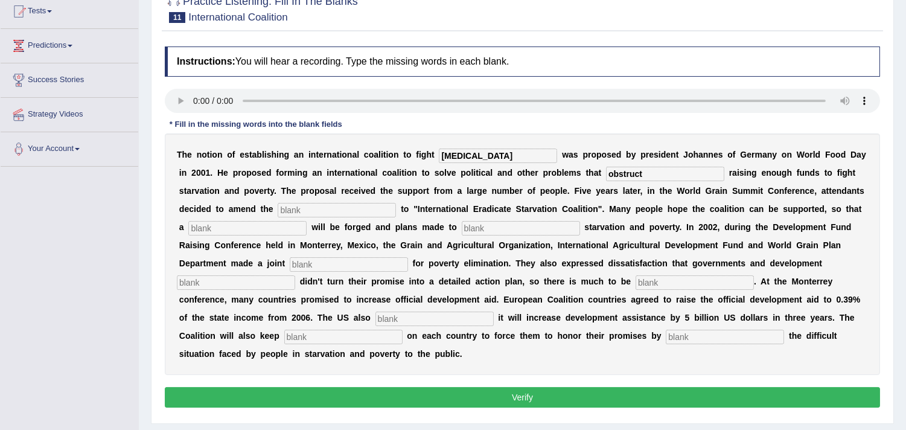
click at [358, 210] on input "text" at bounding box center [337, 210] width 118 height 14
type input "menifesto"
click at [259, 228] on input "text" at bounding box center [247, 228] width 118 height 14
type input "resolution"
click at [497, 229] on input "text" at bounding box center [521, 228] width 118 height 14
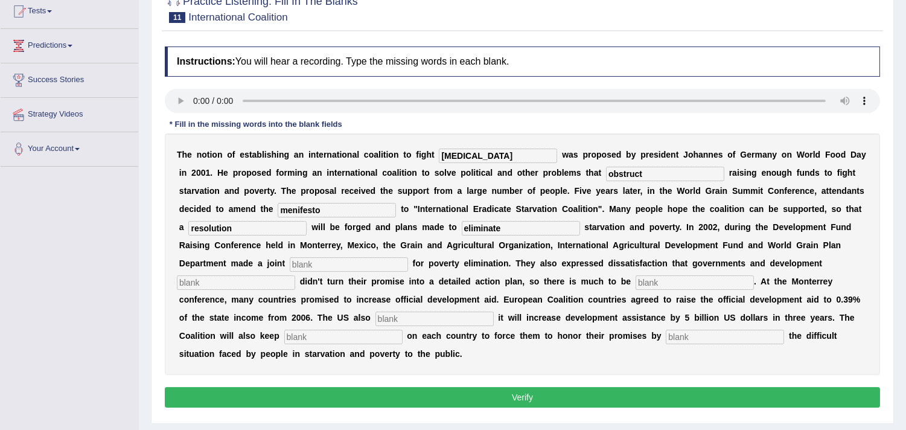
type input "eliminate"
click at [364, 264] on input "text" at bounding box center [349, 264] width 118 height 14
type input "appeal"
click at [270, 285] on input "text" at bounding box center [236, 282] width 118 height 14
type input "partners"
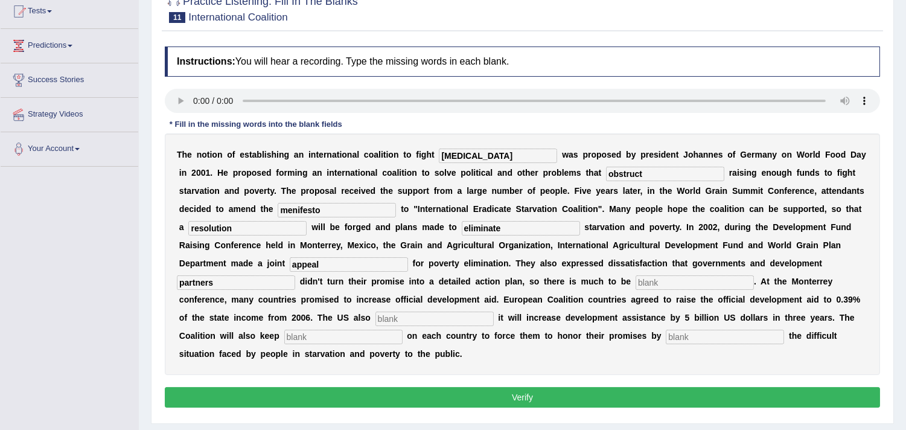
click at [649, 279] on input "text" at bounding box center [694, 282] width 118 height 14
type input "desired"
click at [463, 316] on input "text" at bounding box center [434, 318] width 118 height 14
type input "announce"
click at [300, 331] on input "text" at bounding box center [343, 336] width 118 height 14
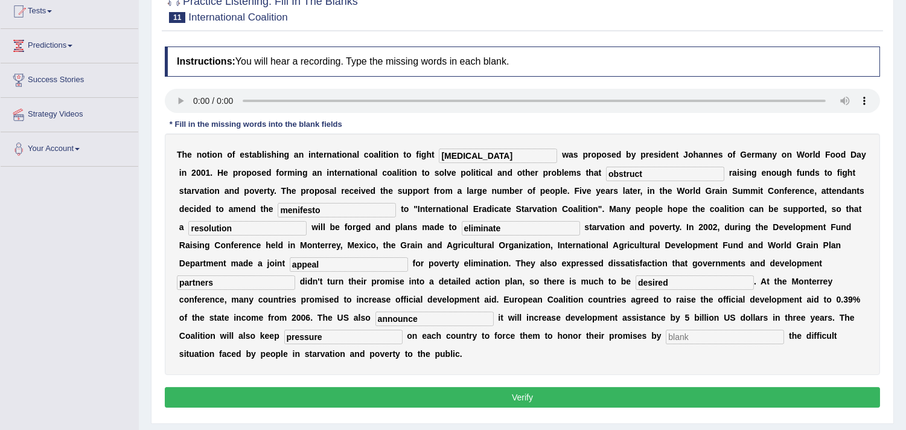
type input "pressure"
click at [687, 332] on input "text" at bounding box center [725, 336] width 118 height 14
type input "exposing"
click at [654, 172] on input "obstruct" at bounding box center [665, 174] width 118 height 14
click at [324, 209] on input "menifesto" at bounding box center [337, 210] width 118 height 14
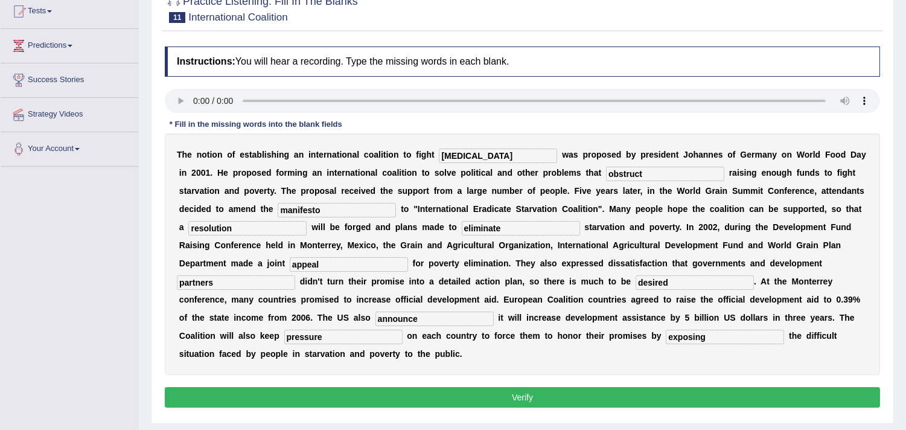
type input "manifesto"
drag, startPoint x: 422, startPoint y: 321, endPoint x: 455, endPoint y: 350, distance: 43.6
click at [423, 321] on input "announce" at bounding box center [434, 318] width 118 height 14
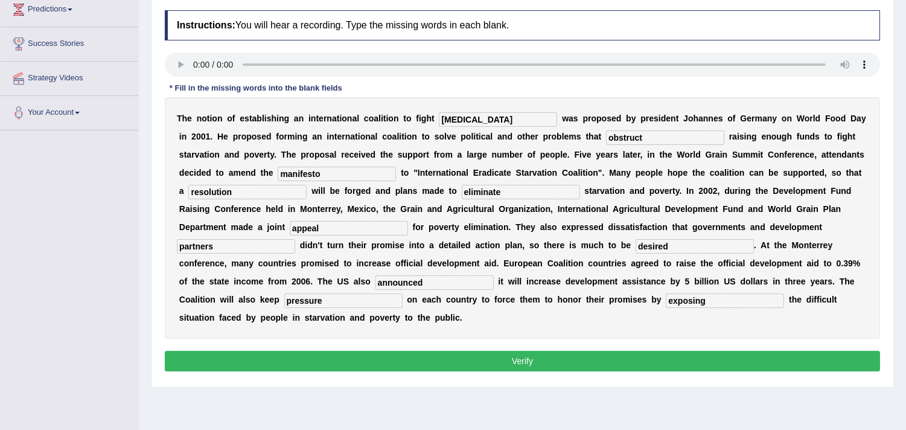
scroll to position [203, 0]
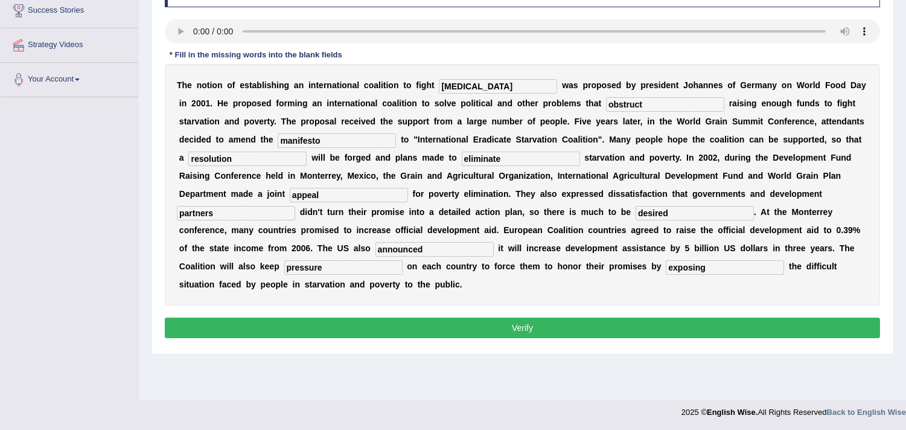
type input "announced"
click at [582, 328] on button "Verify" at bounding box center [522, 327] width 715 height 21
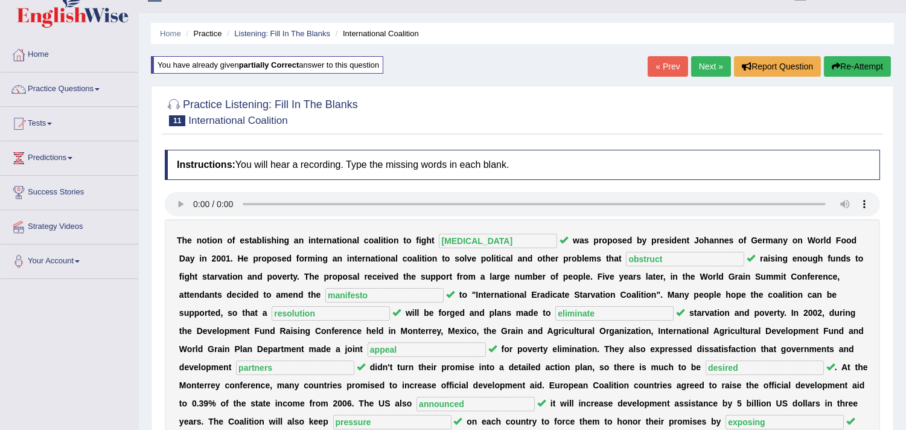
scroll to position [2, 0]
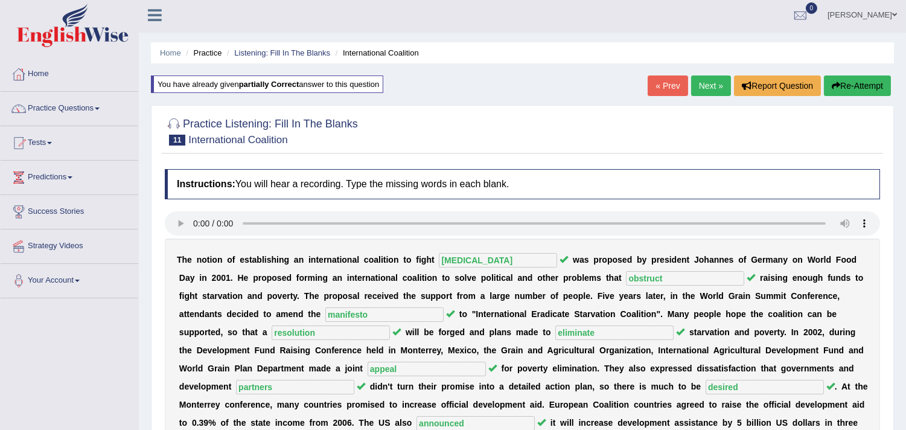
click at [709, 83] on link "Next »" at bounding box center [711, 85] width 40 height 21
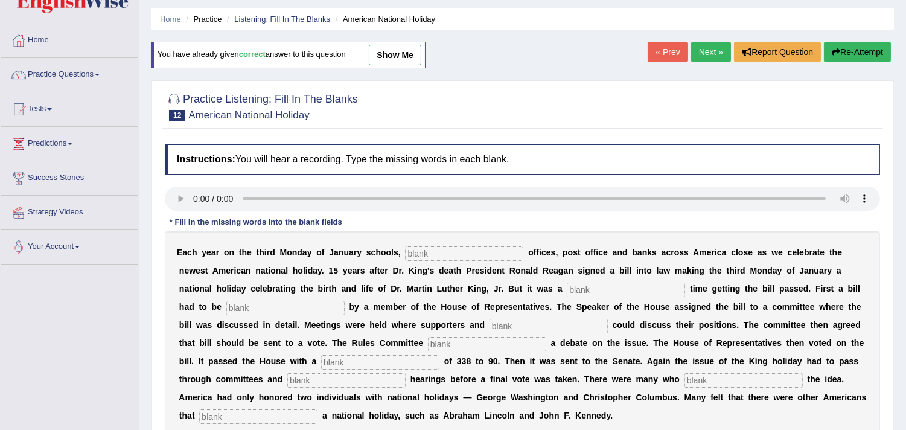
scroll to position [67, 0]
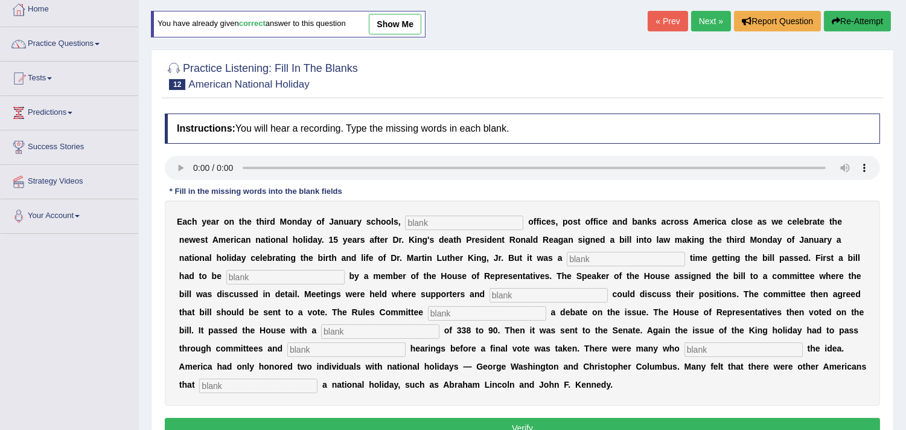
click at [480, 220] on input "text" at bounding box center [464, 222] width 118 height 14
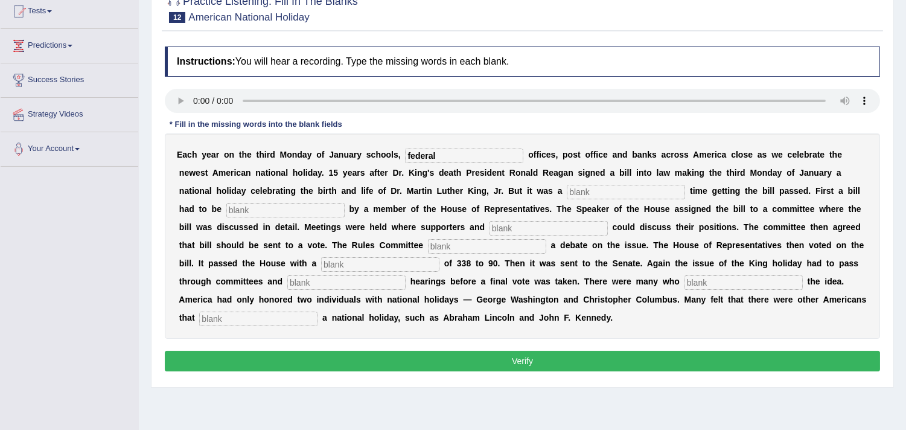
type input "federal"
click at [648, 188] on input "text" at bounding box center [626, 192] width 118 height 14
type input "tough"
click at [240, 208] on input "text" at bounding box center [285, 210] width 118 height 14
type input "introduce"
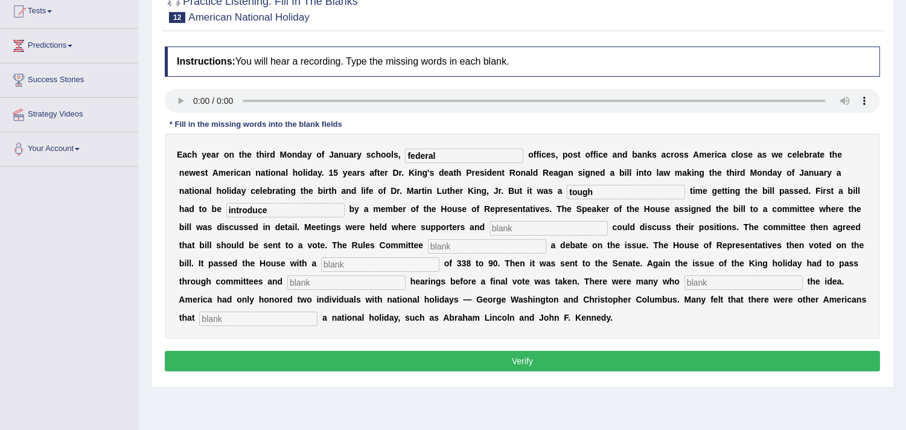
click at [566, 223] on input "text" at bounding box center [548, 228] width 118 height 14
type input "opponents"
click at [465, 240] on input "text" at bounding box center [487, 246] width 118 height 14
type input "schedulles"
click at [340, 262] on input "text" at bounding box center [380, 264] width 118 height 14
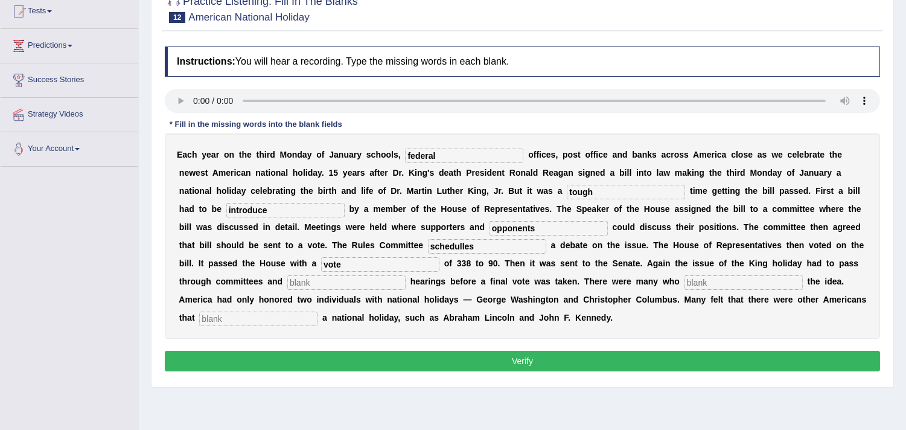
type input "vote"
click at [341, 282] on input "text" at bounding box center [346, 282] width 118 height 14
type input "public"
click at [716, 276] on input "text" at bounding box center [743, 282] width 118 height 14
type input "opposed"
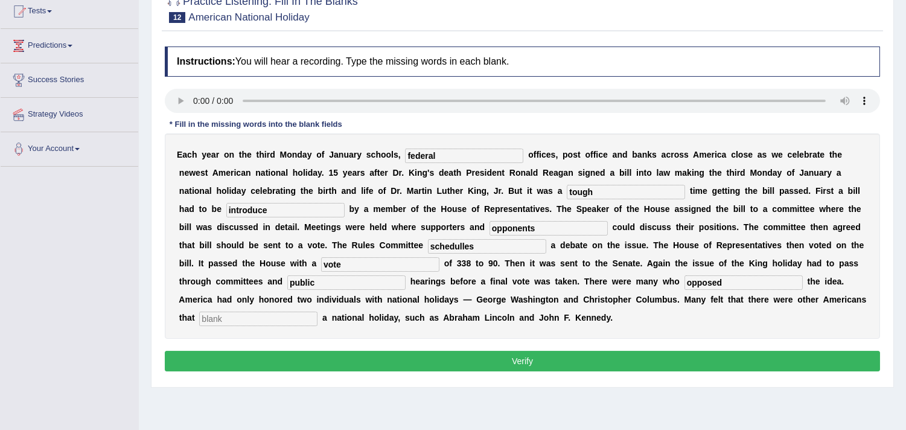
click at [254, 312] on input "text" at bounding box center [258, 318] width 118 height 14
type input "deserved"
click at [281, 209] on input "introduce" at bounding box center [285, 210] width 118 height 14
type input "introduced"
click at [477, 245] on input "schedulles" at bounding box center [487, 246] width 118 height 14
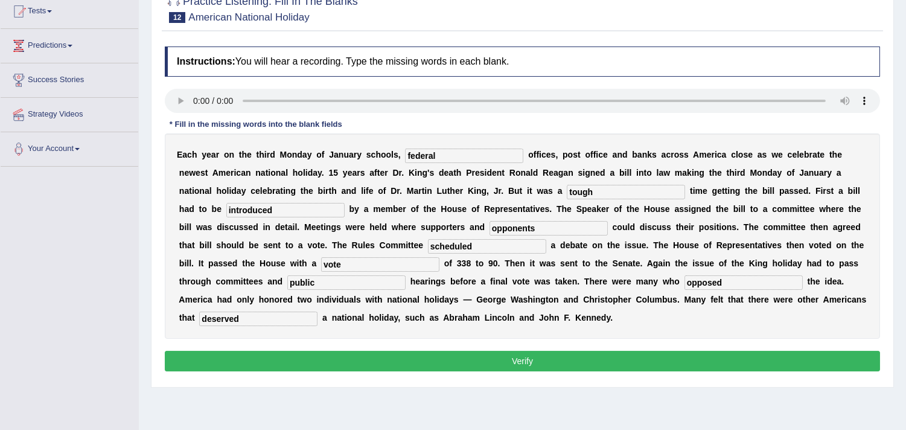
type input "scheduled"
click at [354, 259] on input "vote" at bounding box center [380, 264] width 118 height 14
click at [357, 284] on input "public" at bounding box center [346, 282] width 118 height 14
click at [749, 281] on input "opposed" at bounding box center [743, 282] width 118 height 14
click at [403, 354] on button "Verify" at bounding box center [522, 361] width 715 height 21
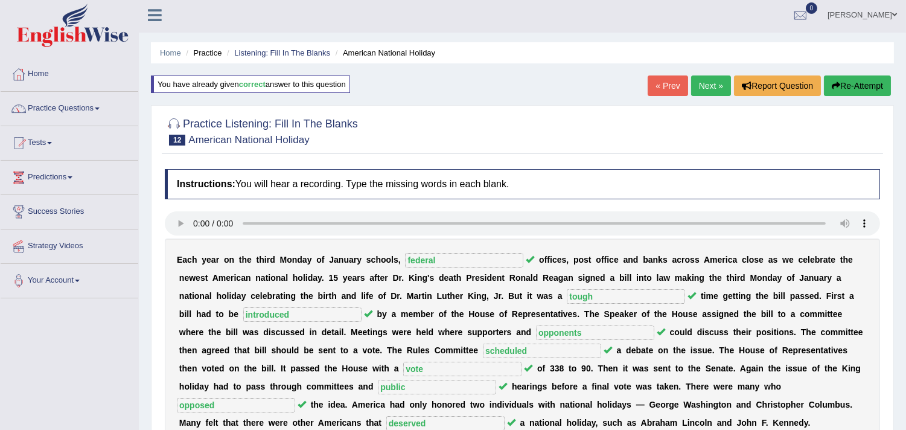
scroll to position [0, 0]
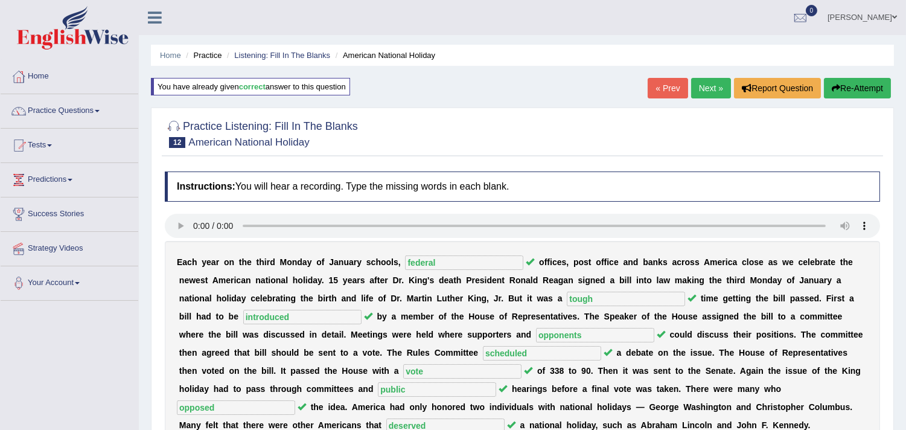
click at [713, 83] on link "Next »" at bounding box center [711, 88] width 40 height 21
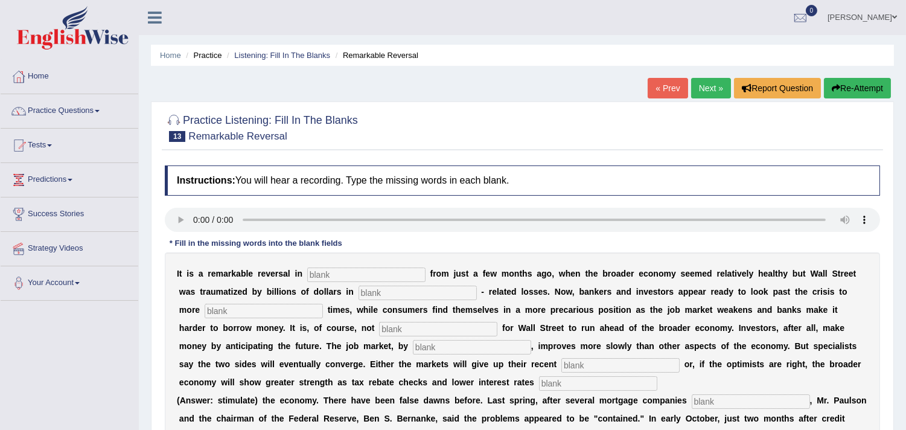
click at [67, 112] on link "Practice Questions" at bounding box center [70, 109] width 138 height 30
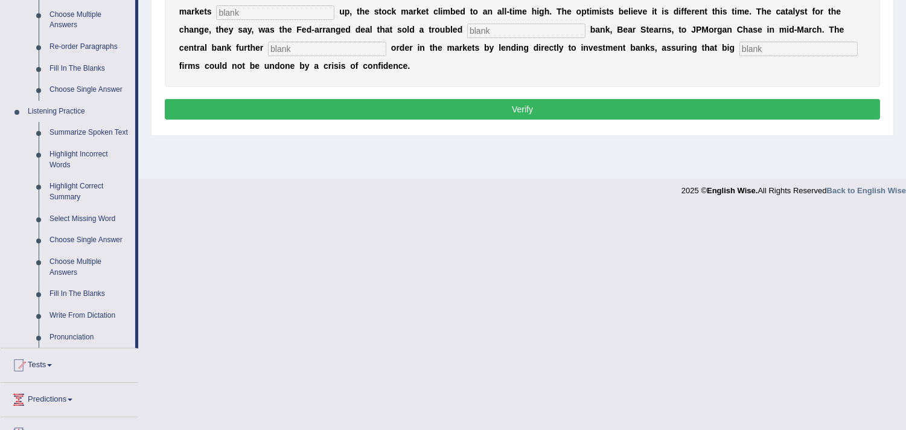
scroll to position [516, 0]
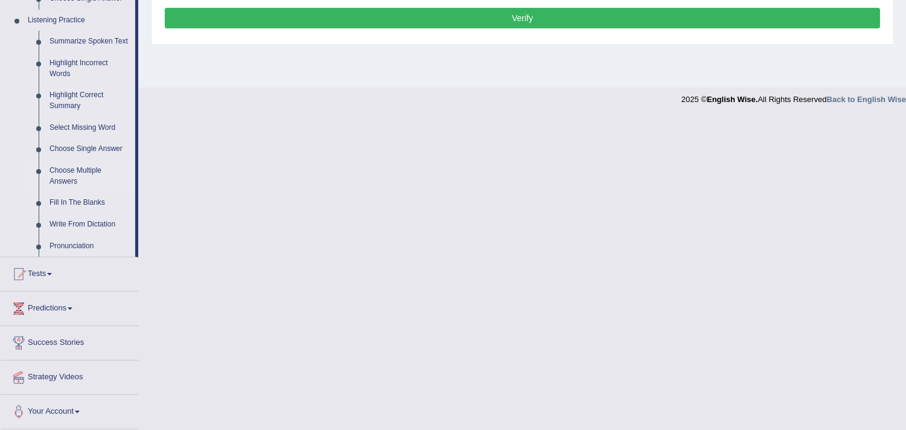
click at [91, 203] on link "Fill In The Blanks" at bounding box center [89, 203] width 91 height 22
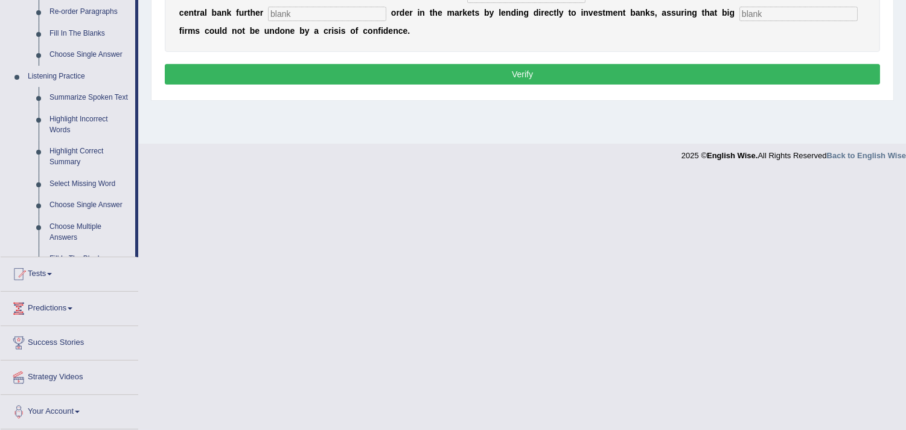
scroll to position [402, 0]
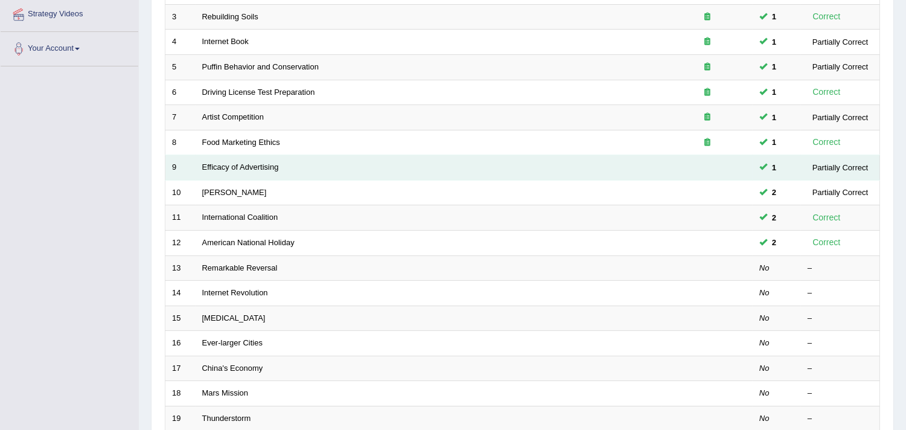
scroll to position [235, 0]
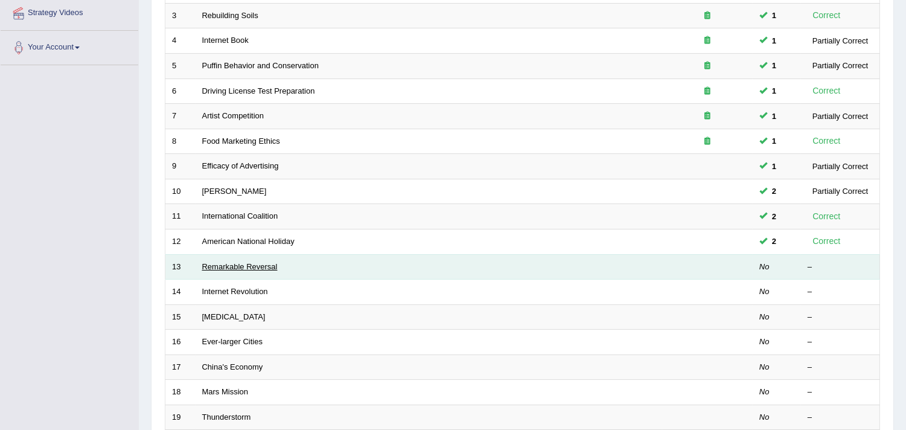
click at [256, 267] on link "Remarkable Reversal" at bounding box center [239, 266] width 75 height 9
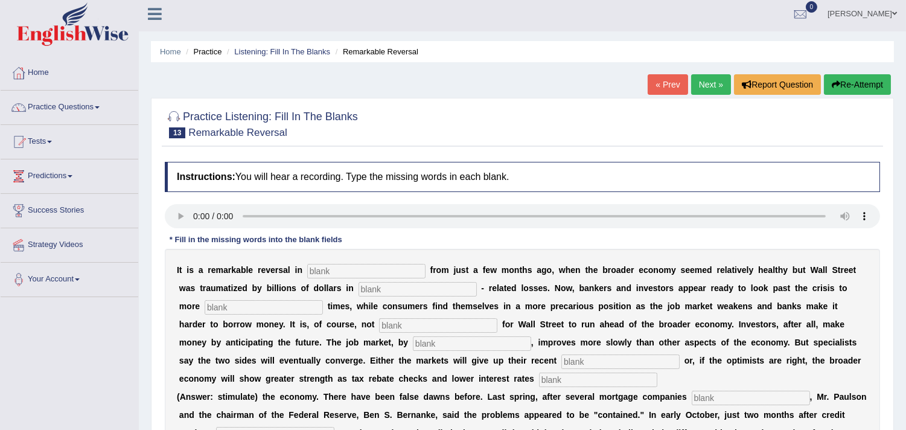
scroll to position [67, 0]
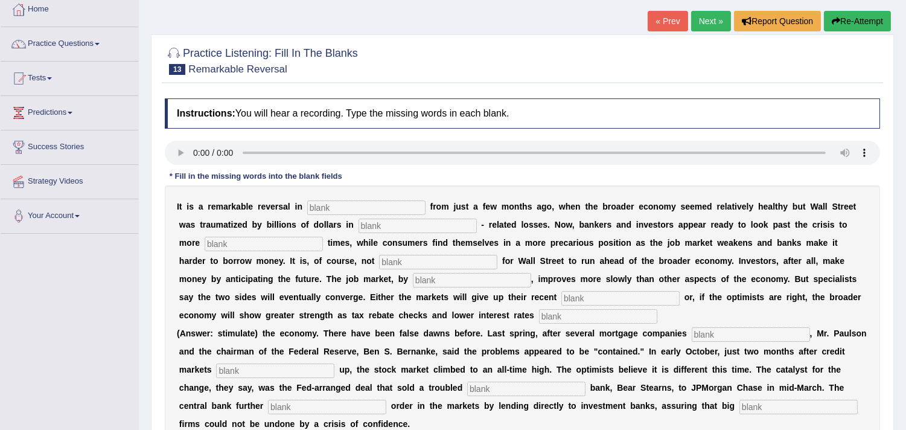
click at [371, 203] on input "text" at bounding box center [366, 207] width 118 height 14
type input "attitudes"
click at [377, 225] on input "text" at bounding box center [417, 225] width 118 height 14
type input "mortgage"
click at [243, 244] on input "text" at bounding box center [264, 244] width 118 height 14
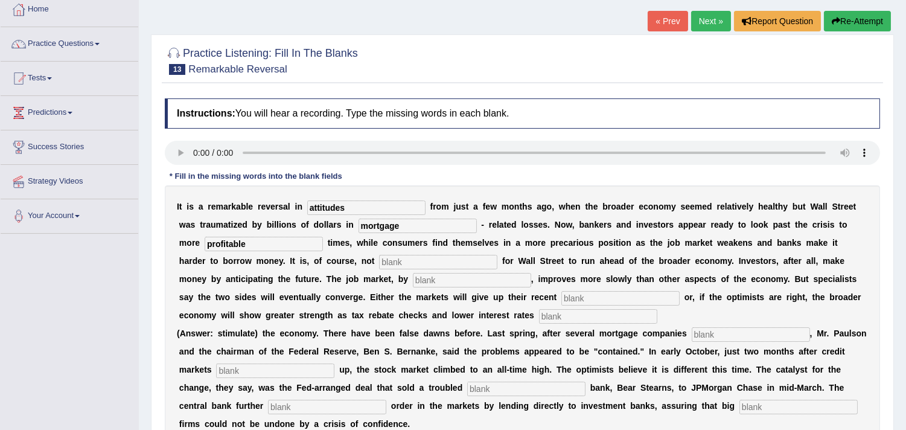
type input "profitable"
click at [384, 255] on input "text" at bounding box center [438, 262] width 118 height 14
type input "uncommon"
click at [413, 273] on input "text" at bounding box center [472, 280] width 118 height 14
type input "contrast"
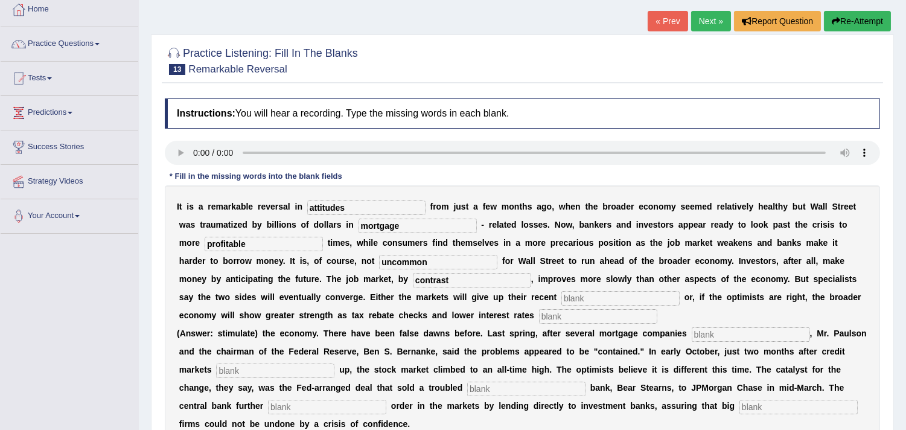
click at [561, 294] on input "text" at bounding box center [620, 298] width 118 height 14
type input "gains"
click at [518, 323] on div "I t i s a r e m a r k a b l e r e v e r s a l i n attitudes f r o m j u s t a f…" at bounding box center [522, 314] width 715 height 259
click at [552, 314] on input "text" at bounding box center [598, 316] width 118 height 14
type input "stimulates"
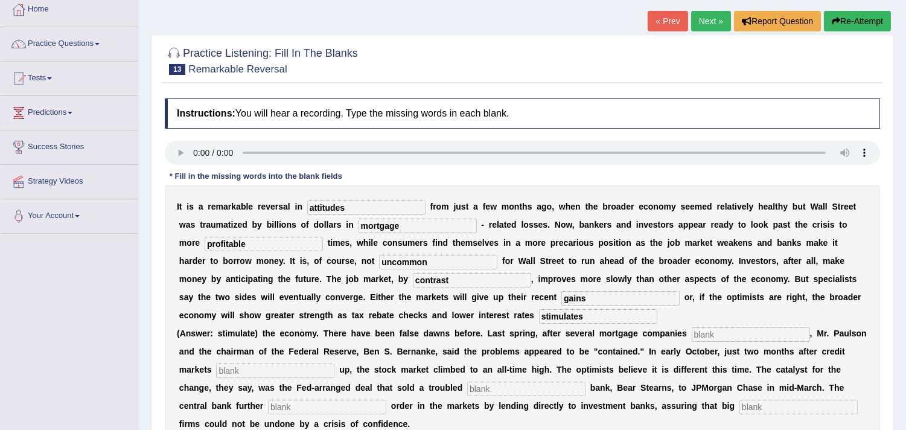
click at [698, 328] on input "text" at bounding box center [751, 334] width 118 height 14
type input "collapsed"
click at [308, 369] on input "text" at bounding box center [275, 370] width 118 height 14
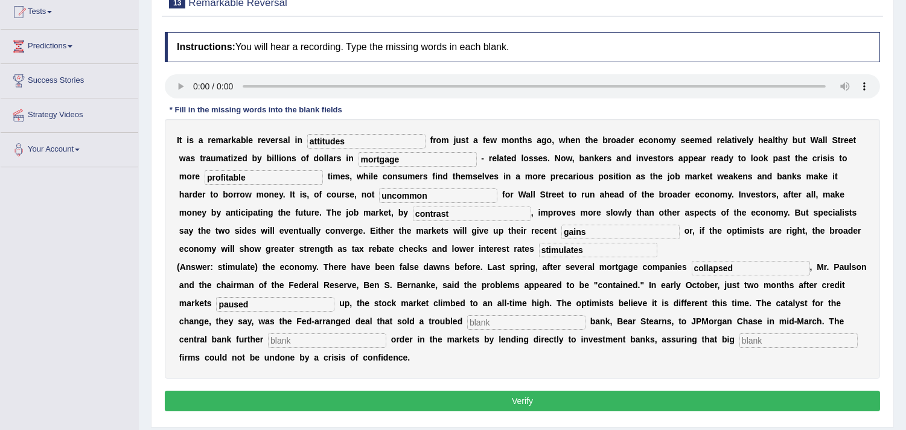
scroll to position [134, 0]
type input "paused"
click at [491, 317] on input "text" at bounding box center [526, 321] width 118 height 14
type input "investment"
click at [326, 337] on input "text" at bounding box center [327, 339] width 118 height 14
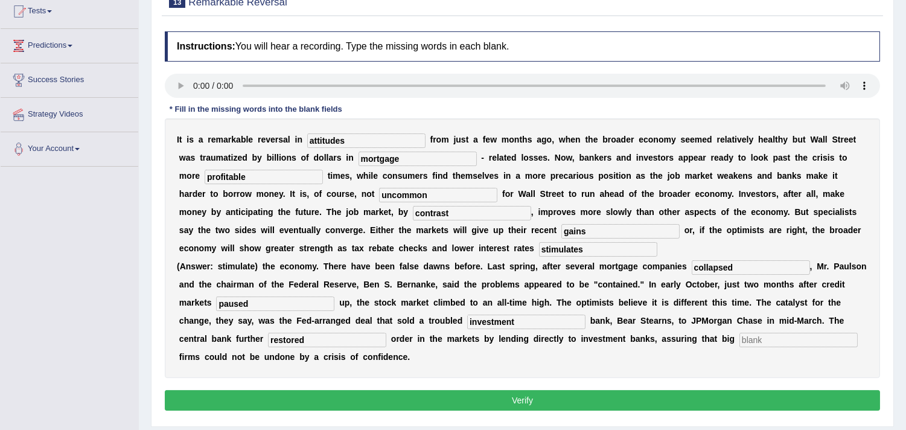
type input "restored"
click at [760, 336] on input "text" at bounding box center [798, 339] width 118 height 14
type input "security"
click at [550, 246] on input "stimulates" at bounding box center [598, 249] width 118 height 14
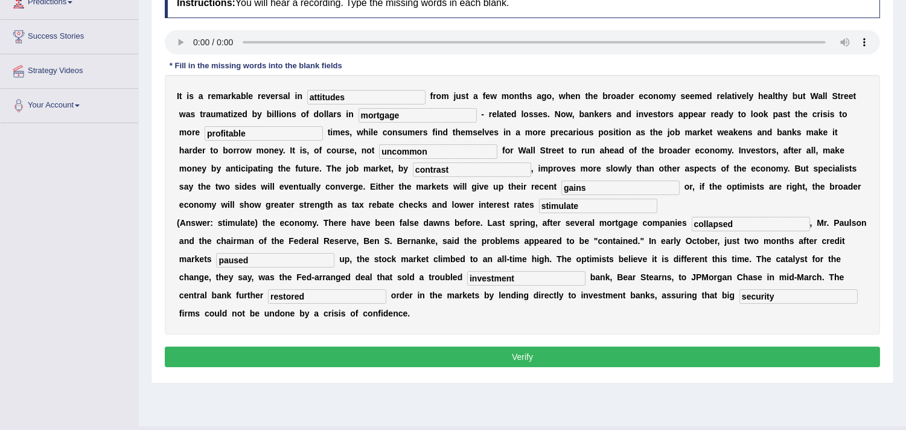
scroll to position [201, 0]
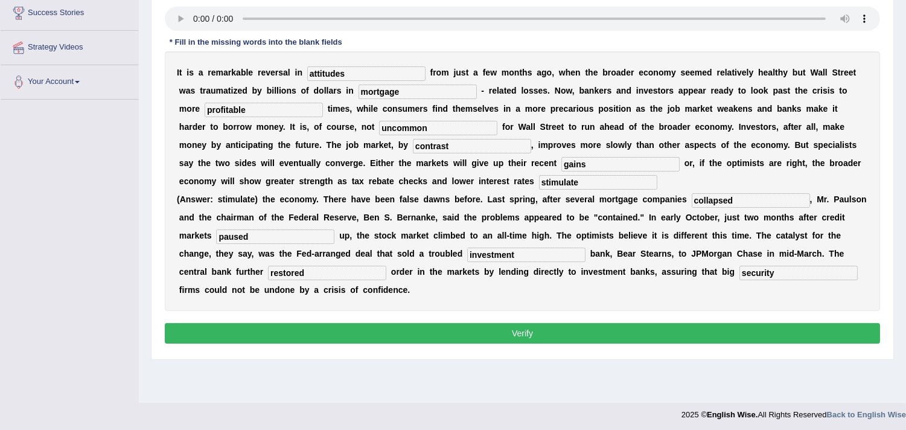
type input "stimulate"
click at [580, 335] on button "Verify" at bounding box center [522, 333] width 715 height 21
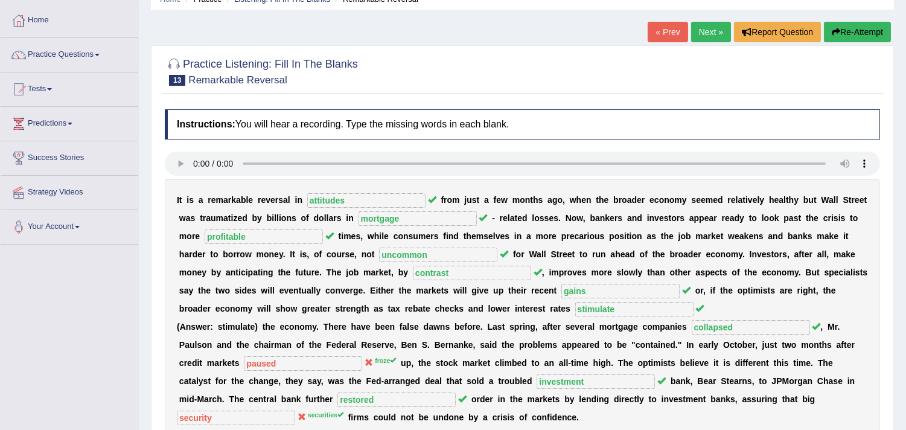
scroll to position [0, 0]
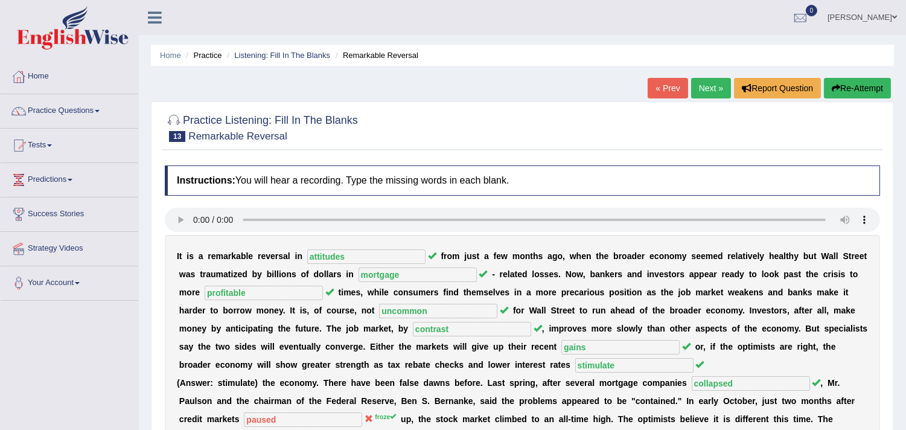
click at [710, 82] on link "Next »" at bounding box center [711, 88] width 40 height 21
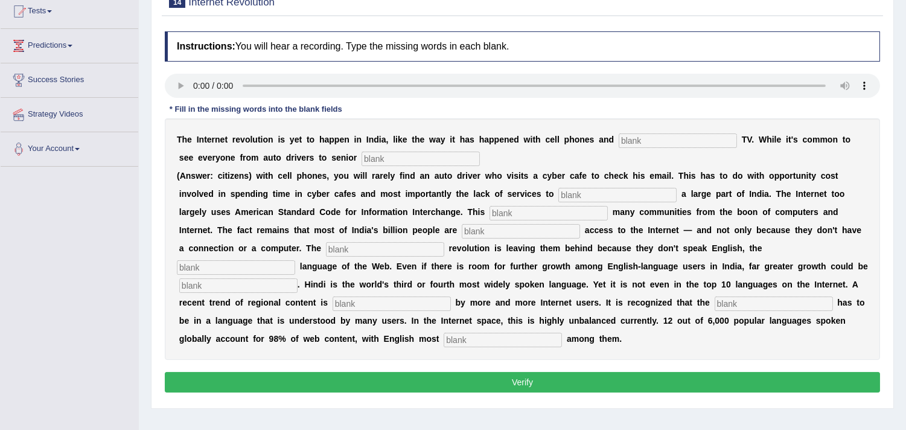
click at [650, 146] on input "text" at bounding box center [677, 140] width 118 height 14
type input "cable"
click at [439, 159] on input "text" at bounding box center [420, 158] width 118 height 14
type input "citizens"
click at [574, 188] on input "text" at bounding box center [617, 195] width 118 height 14
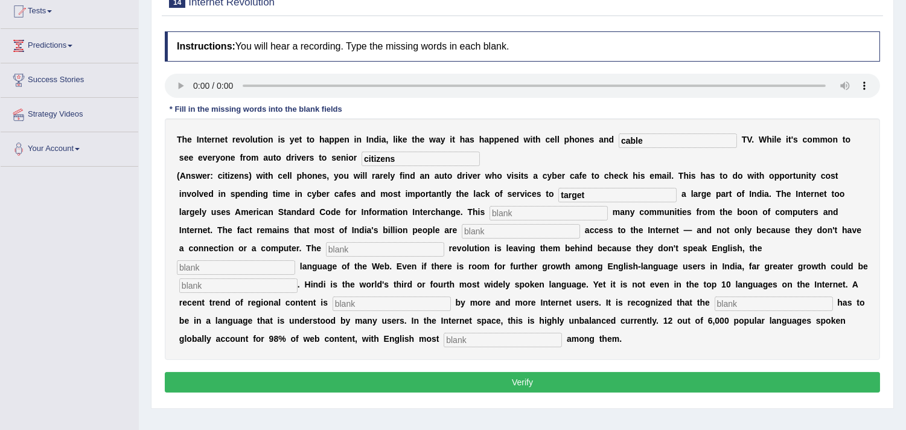
type input "target"
click at [516, 212] on input "text" at bounding box center [548, 213] width 118 height 14
type input "allianet"
click at [521, 231] on input "text" at bounding box center [521, 231] width 118 height 14
type input "denied"
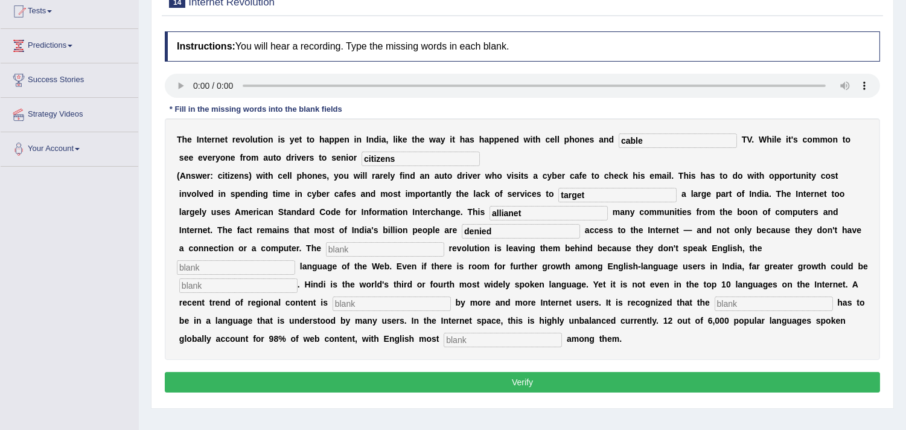
click at [406, 252] on input "text" at bounding box center [385, 249] width 118 height 14
type input "digital"
click at [228, 267] on input "text" at bounding box center [236, 267] width 118 height 14
type input "dominant"
click at [276, 282] on input "text" at bounding box center [238, 285] width 118 height 14
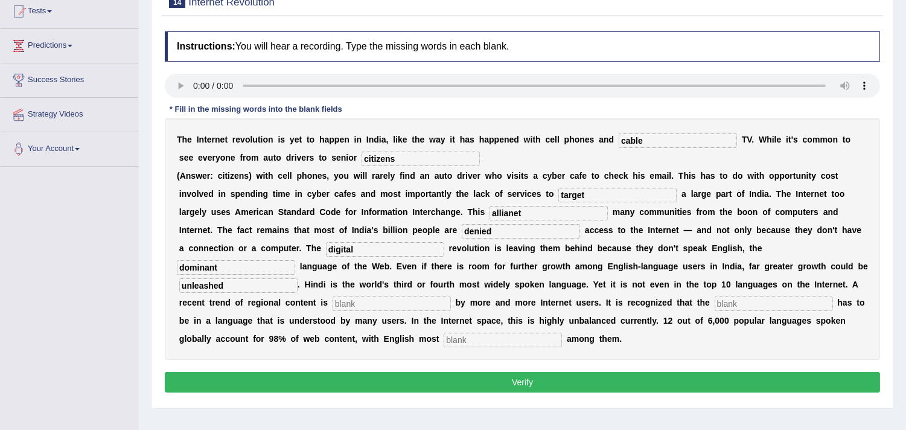
type input "unleashed"
click at [350, 296] on input "text" at bounding box center [391, 303] width 118 height 14
type input "preffered"
click at [768, 297] on input "text" at bounding box center [773, 303] width 118 height 14
type input "content"
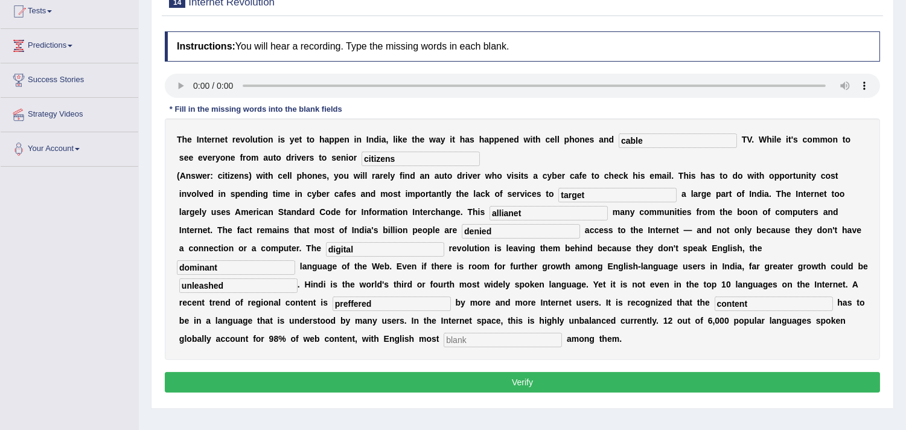
click at [524, 339] on input "text" at bounding box center [503, 339] width 118 height 14
type input "prominent"
click at [519, 230] on input "denied" at bounding box center [521, 231] width 118 height 14
click at [415, 248] on input "digital" at bounding box center [385, 249] width 118 height 14
click at [234, 267] on input "dominant" at bounding box center [236, 267] width 118 height 14
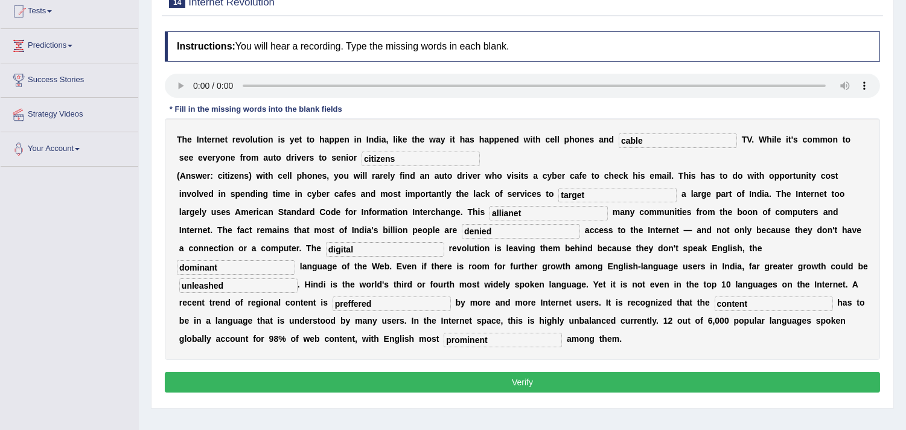
click at [249, 284] on input "unleashed" at bounding box center [238, 285] width 118 height 14
click at [390, 305] on input "preffered" at bounding box center [391, 303] width 118 height 14
click at [783, 304] on input "content" at bounding box center [773, 303] width 118 height 14
click at [493, 339] on input "prominent" at bounding box center [503, 339] width 118 height 14
click at [531, 374] on button "Verify" at bounding box center [522, 382] width 715 height 21
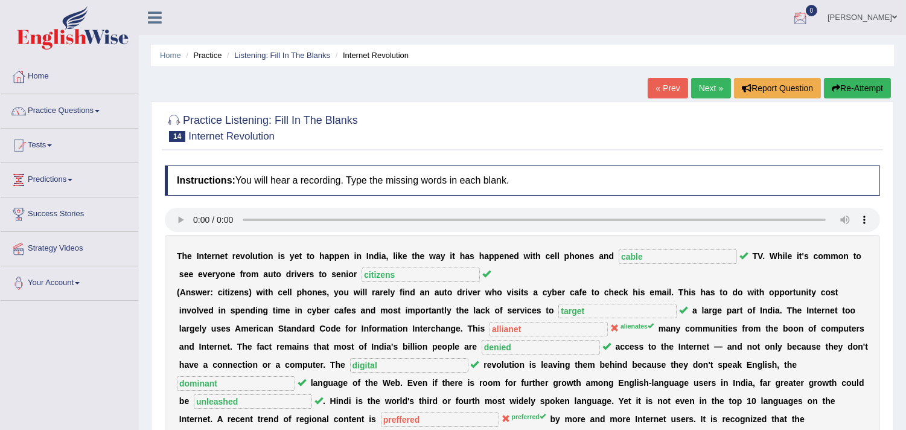
click at [698, 88] on link "Next »" at bounding box center [711, 88] width 40 height 21
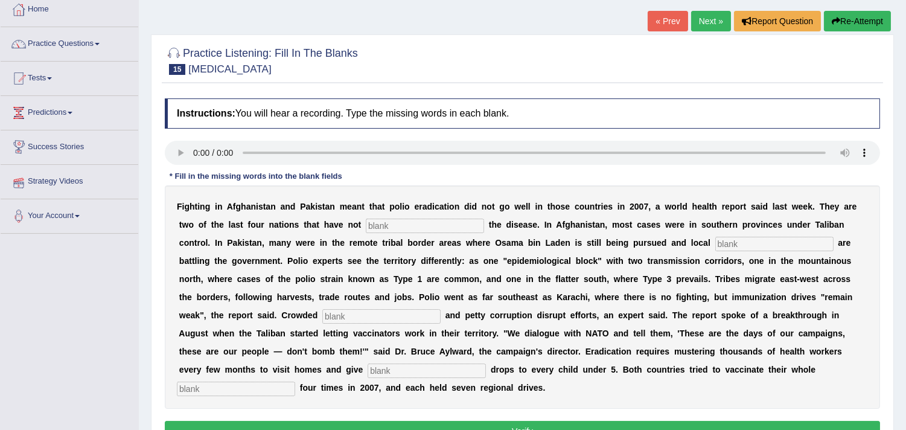
scroll to position [134, 0]
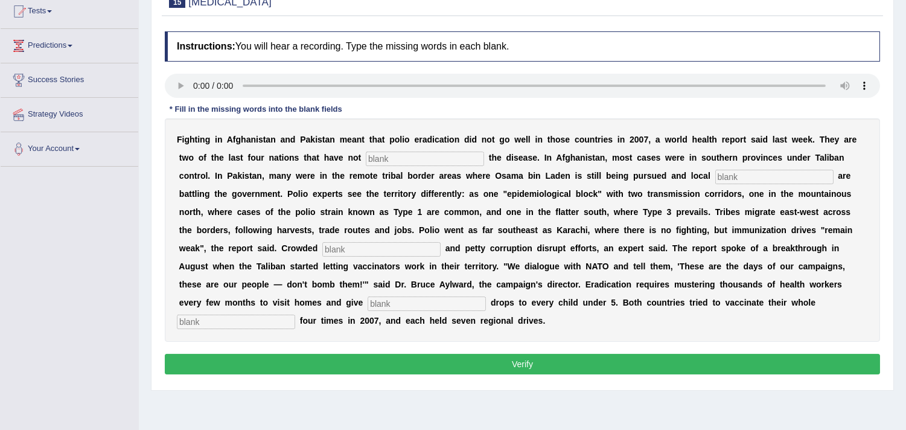
click at [453, 161] on input "text" at bounding box center [425, 158] width 118 height 14
type input "eliminated"
click at [739, 173] on input "text" at bounding box center [774, 177] width 118 height 14
type input "militants"
click at [381, 244] on input "text" at bounding box center [381, 249] width 118 height 14
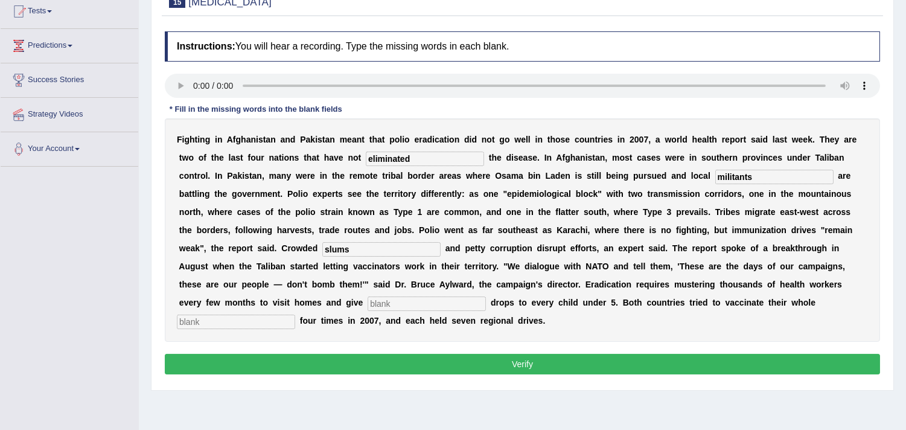
type input "slums"
click at [384, 302] on input "text" at bounding box center [426, 303] width 118 height 14
type input "vaccine"
click at [250, 322] on input "text" at bounding box center [236, 321] width 118 height 14
type input "population"
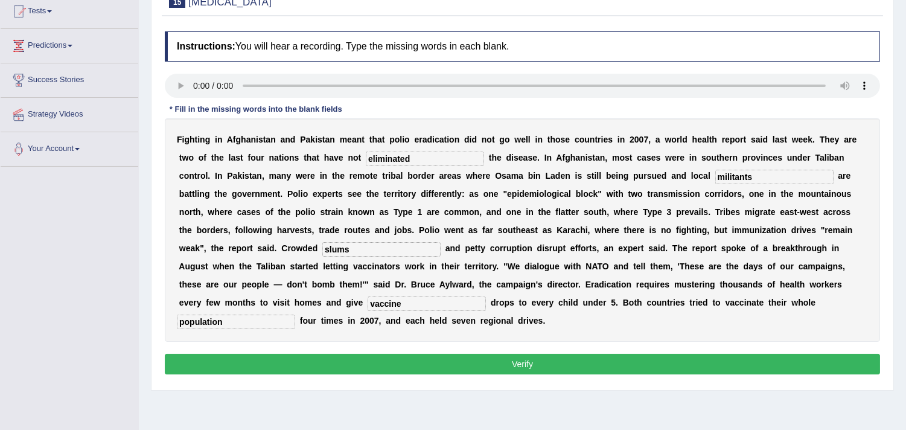
click at [415, 360] on button "Verify" at bounding box center [522, 364] width 715 height 21
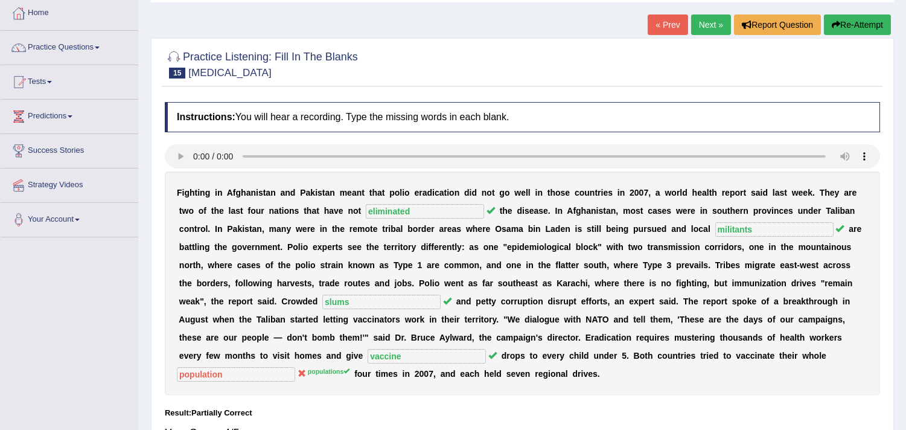
scroll to position [0, 0]
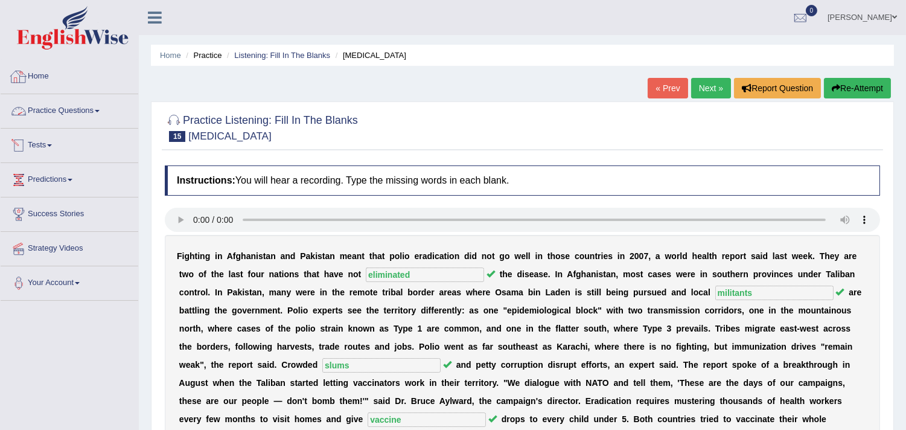
click at [36, 72] on link "Home" at bounding box center [70, 75] width 138 height 30
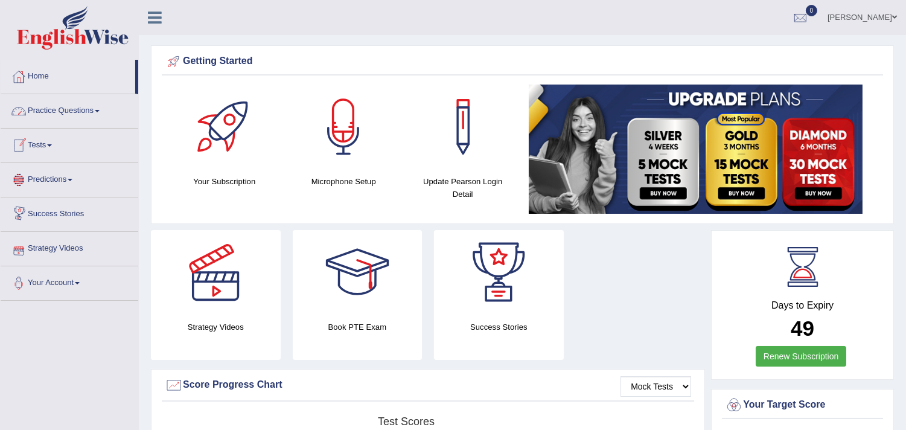
click at [63, 112] on link "Practice Questions" at bounding box center [70, 109] width 138 height 30
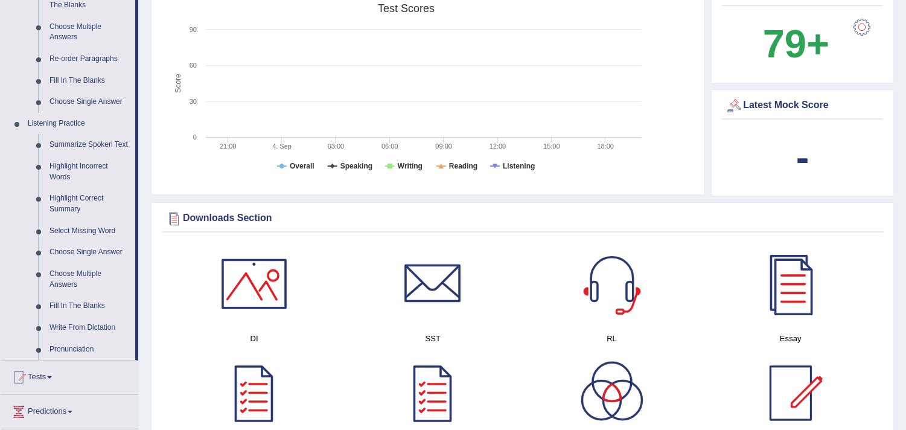
scroll to position [536, 0]
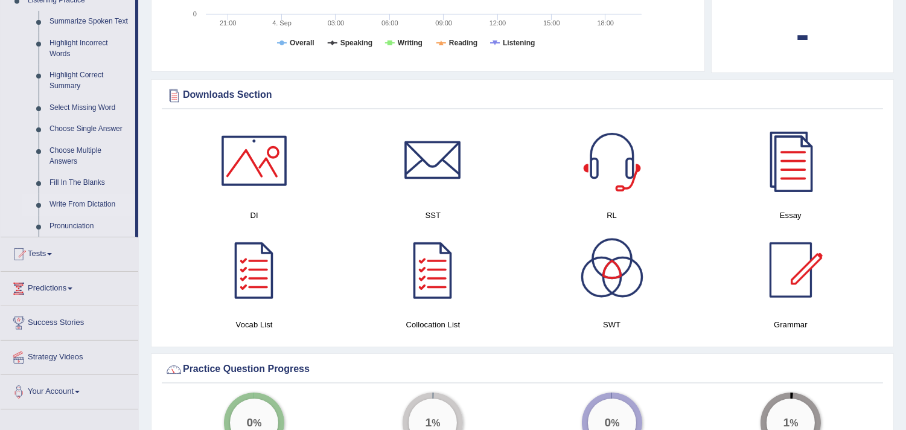
click at [85, 198] on link "Write From Dictation" at bounding box center [89, 205] width 91 height 22
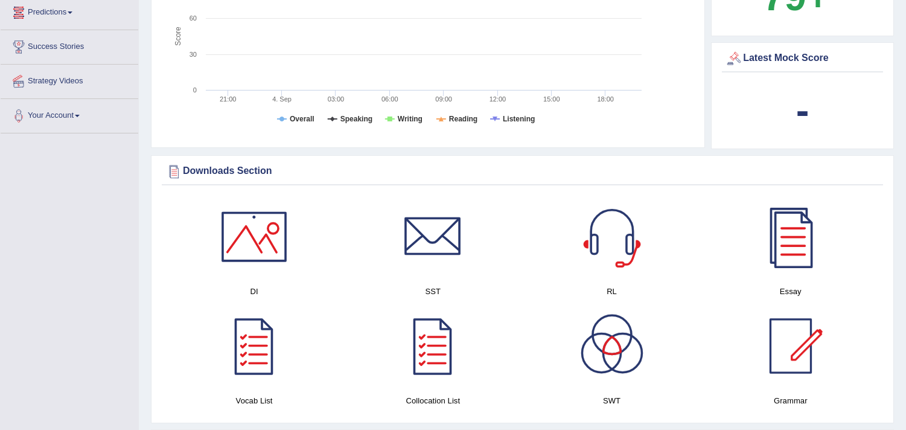
scroll to position [765, 0]
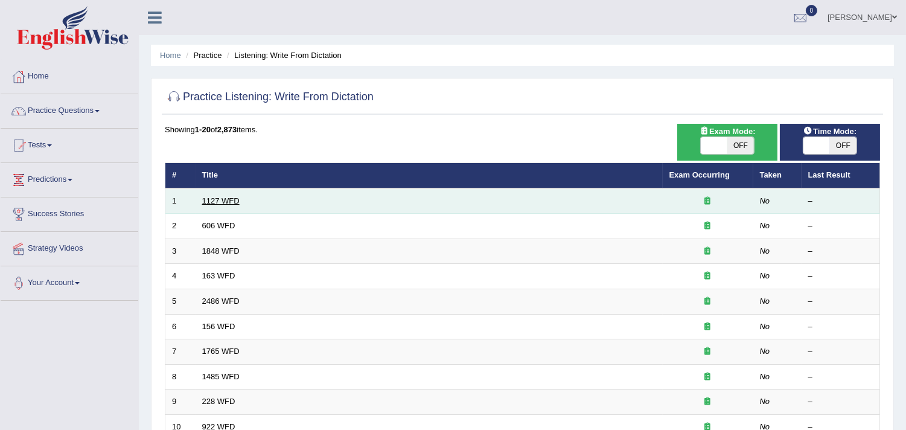
click at [225, 200] on link "1127 WFD" at bounding box center [220, 200] width 37 height 9
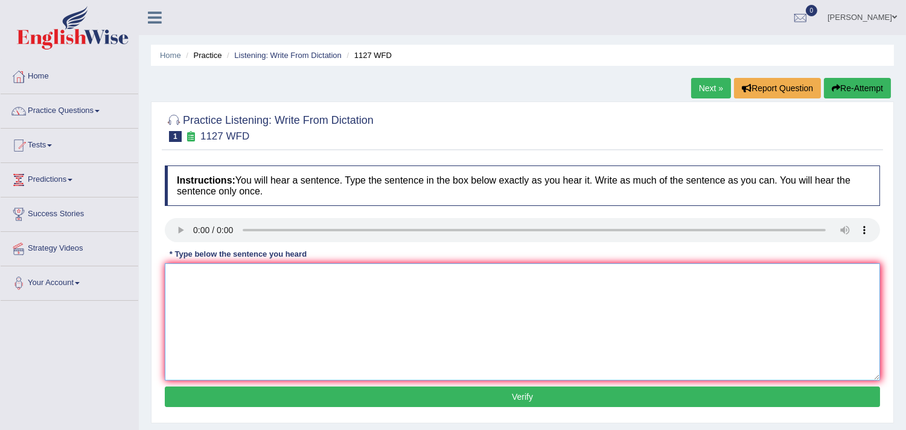
click at [206, 280] on textarea at bounding box center [522, 321] width 715 height 117
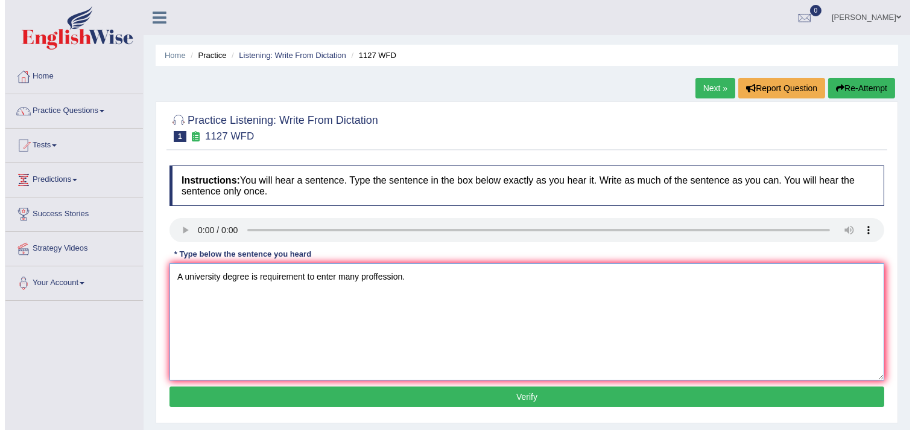
scroll to position [67, 0]
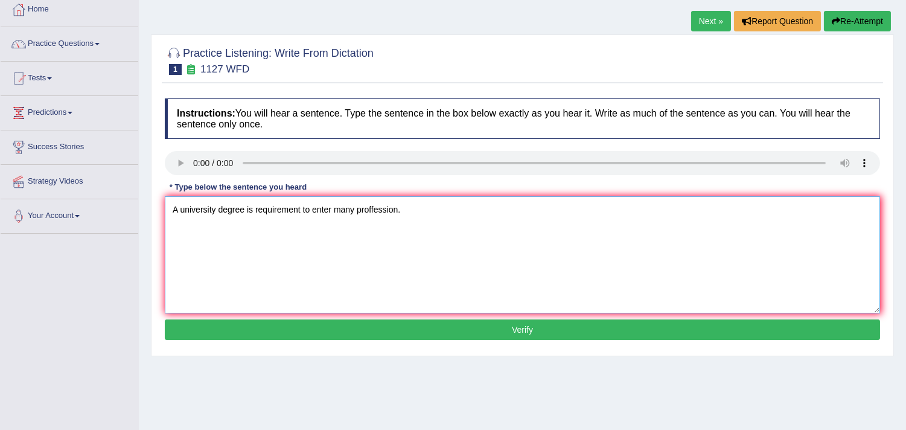
type textarea "A university degree is requirement to enter many proffession."
click at [457, 328] on button "Verify" at bounding box center [522, 329] width 715 height 21
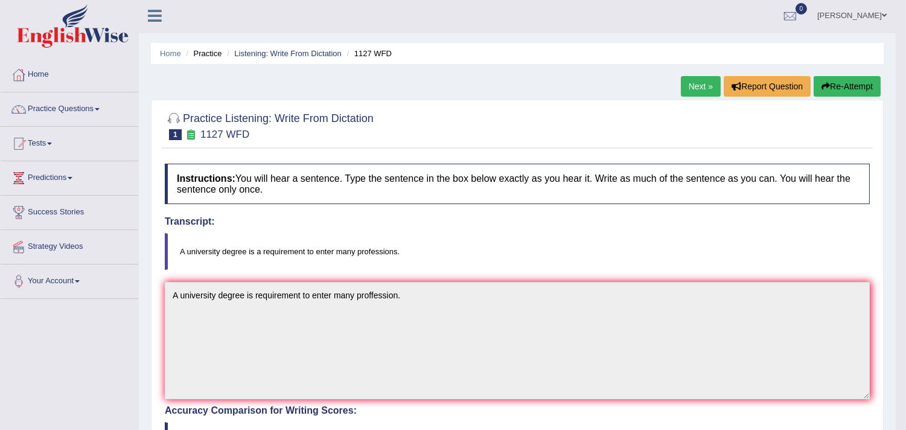
scroll to position [0, 0]
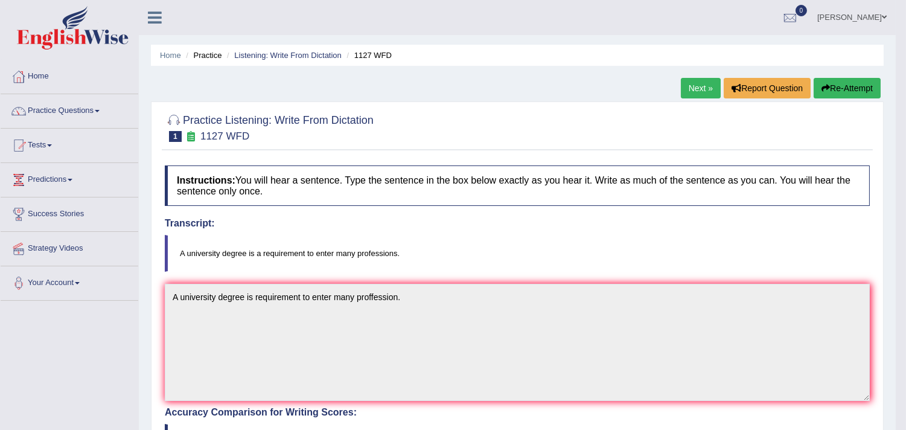
click at [702, 91] on link "Next »" at bounding box center [701, 88] width 40 height 21
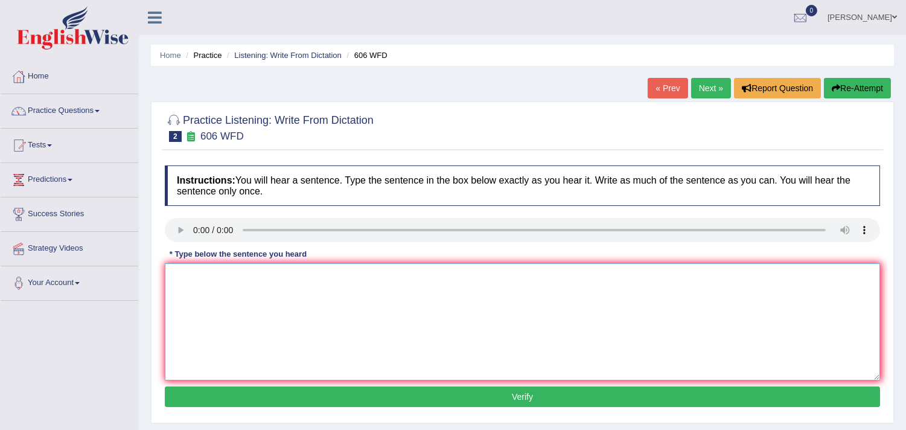
click at [274, 285] on textarea at bounding box center [522, 321] width 715 height 117
click at [312, 276] on textarea "Students were studied language and in recent greece." at bounding box center [522, 321] width 715 height 117
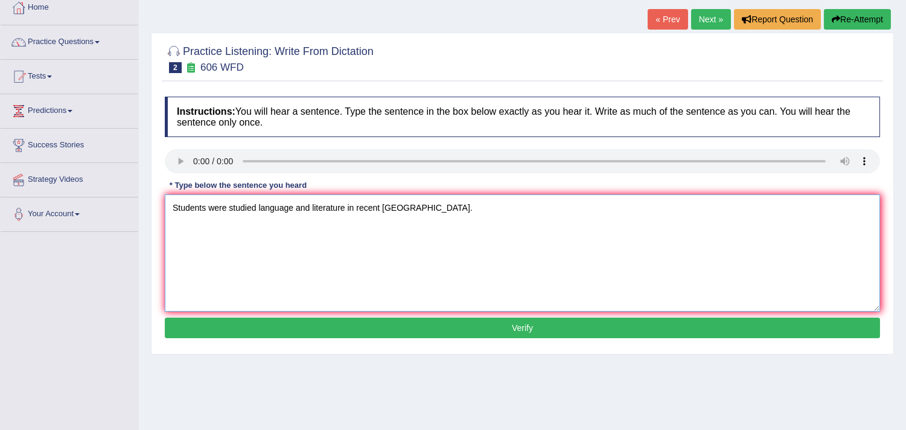
scroll to position [134, 0]
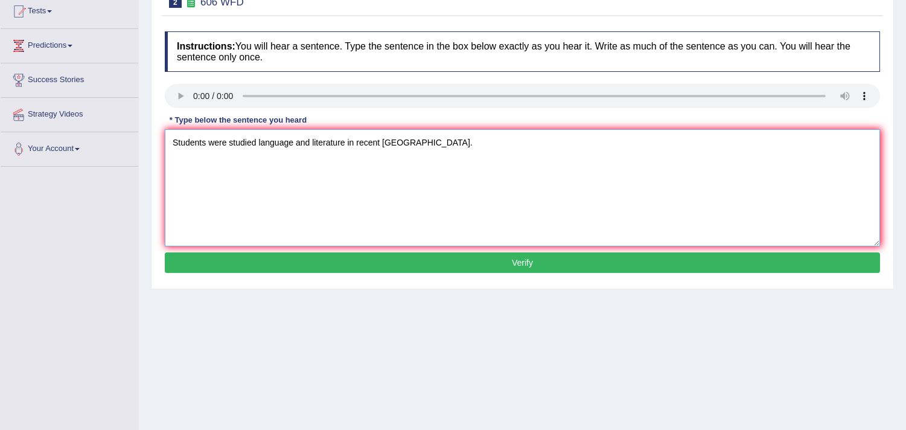
type textarea "Students were studied language and literature in recent greece."
click at [382, 257] on button "Verify" at bounding box center [522, 262] width 715 height 21
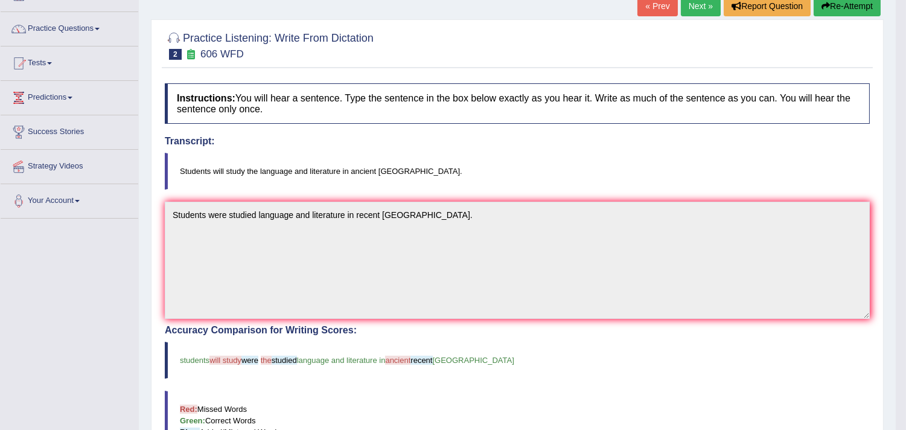
scroll to position [17, 0]
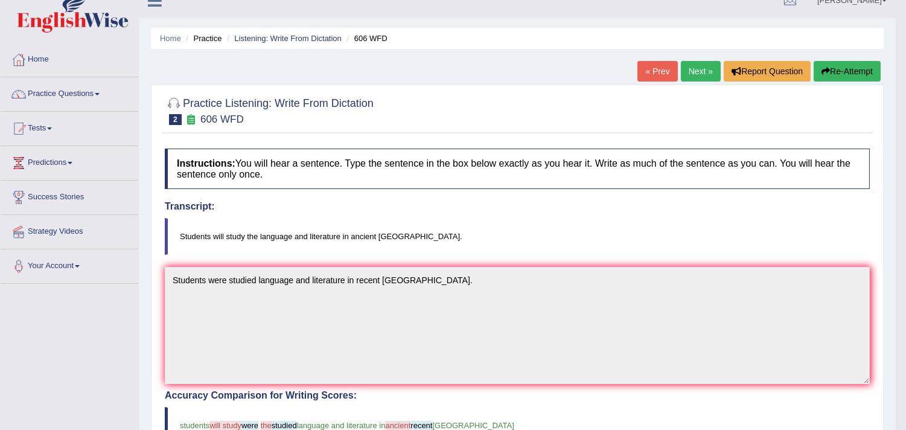
click at [694, 69] on link "Next »" at bounding box center [701, 71] width 40 height 21
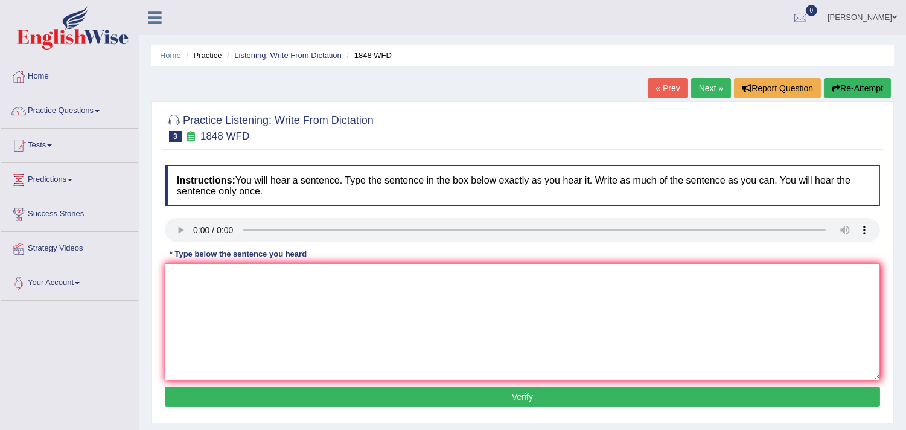
click at [184, 278] on textarea at bounding box center [522, 321] width 715 height 117
drag, startPoint x: 262, startPoint y: 275, endPoint x: 315, endPoint y: 305, distance: 61.1
click at [263, 275] on textarea "Student must present a valid to enter in this course." at bounding box center [522, 321] width 715 height 117
paste textarea "identification"
type textarea "Students must present a valid identification to enter in this course."
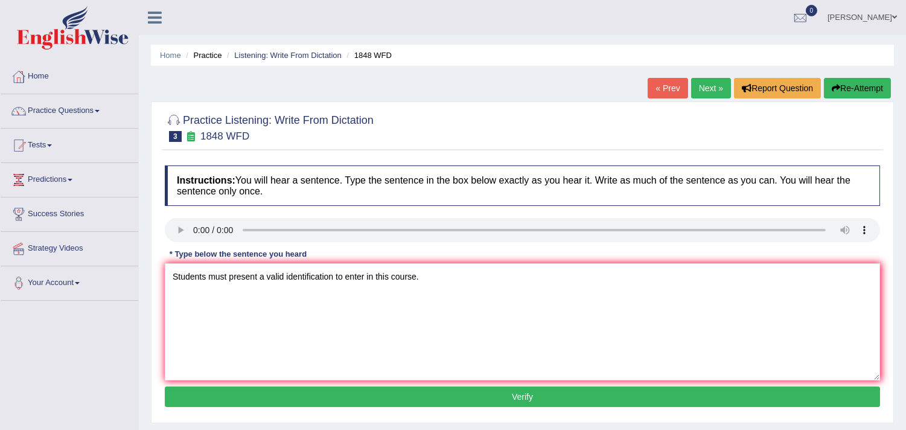
click at [473, 399] on button "Verify" at bounding box center [522, 396] width 715 height 21
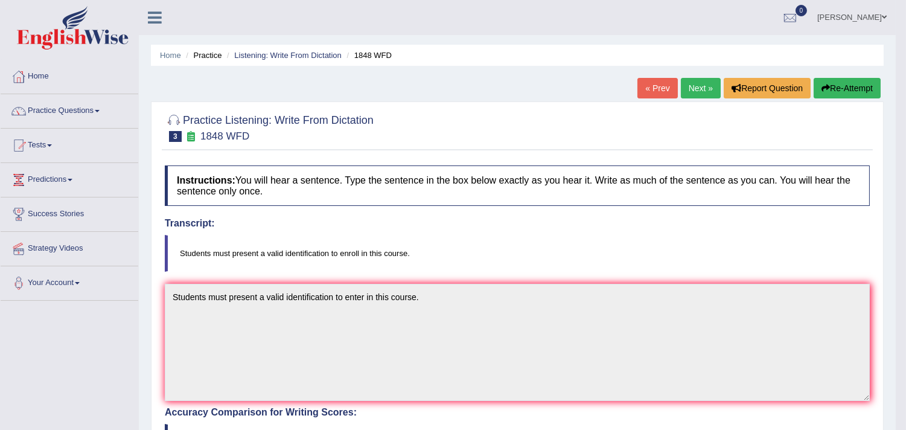
click at [691, 86] on link "Next »" at bounding box center [701, 88] width 40 height 21
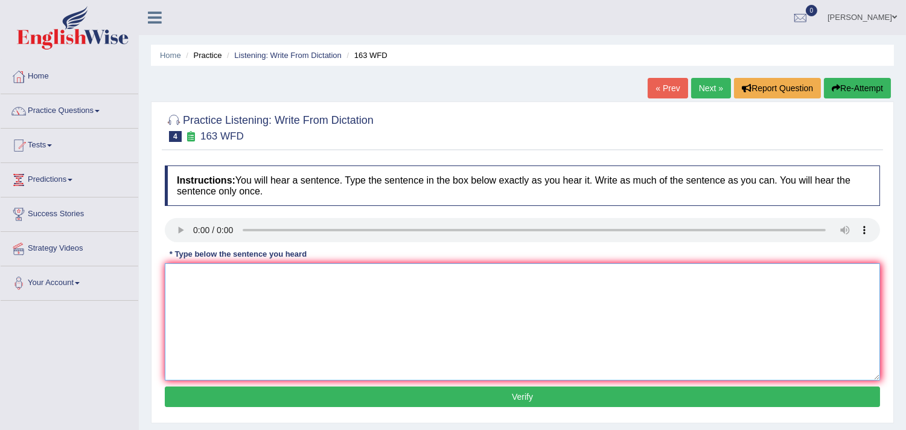
click at [459, 291] on textarea at bounding box center [522, 321] width 715 height 117
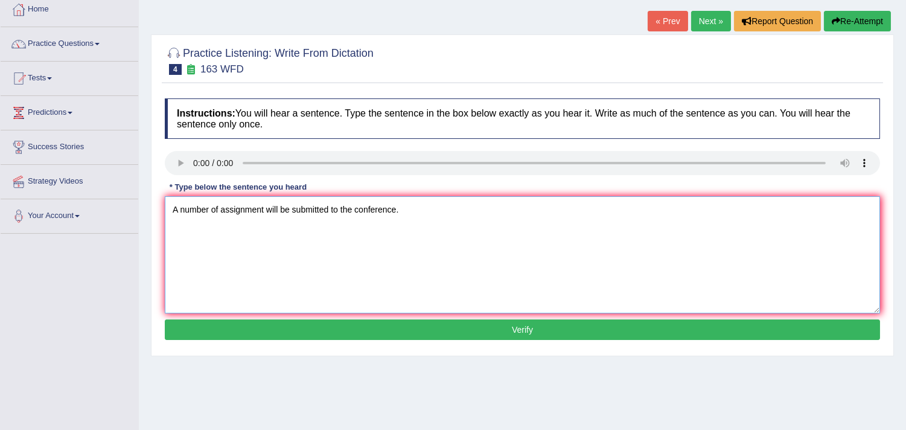
type textarea "A number of assignment will be submitted to the conference."
click at [412, 327] on button "Verify" at bounding box center [522, 329] width 715 height 21
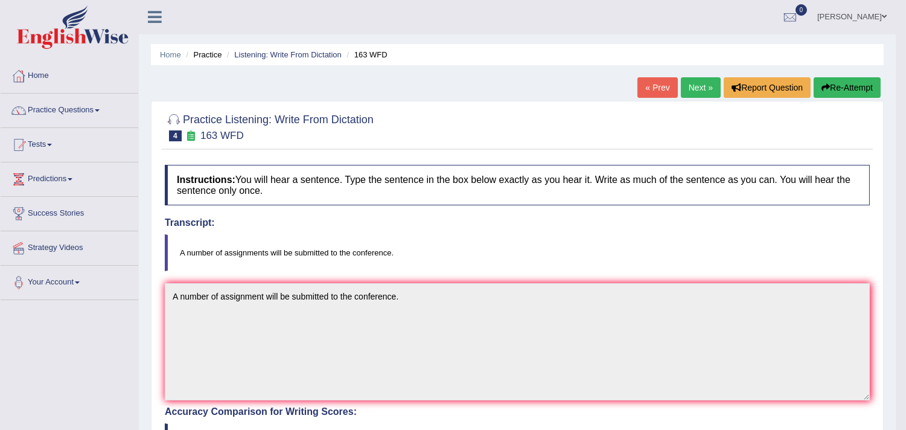
scroll to position [0, 0]
click at [688, 87] on link "Next »" at bounding box center [701, 88] width 40 height 21
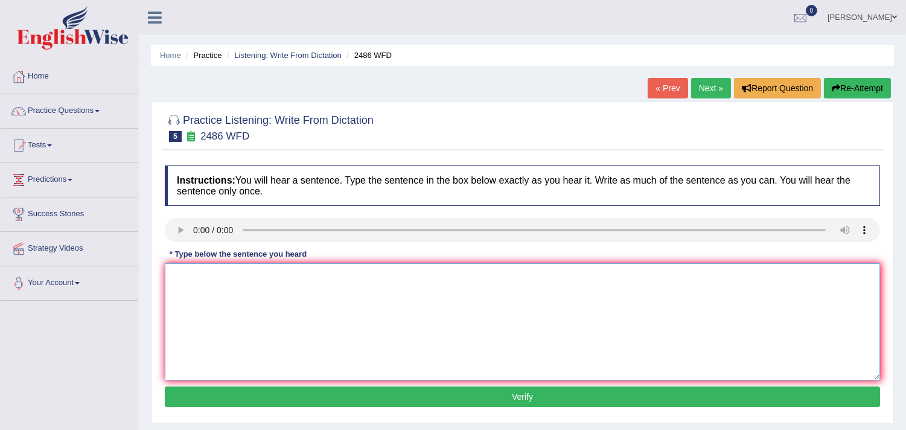
click at [220, 285] on textarea at bounding box center [522, 321] width 715 height 117
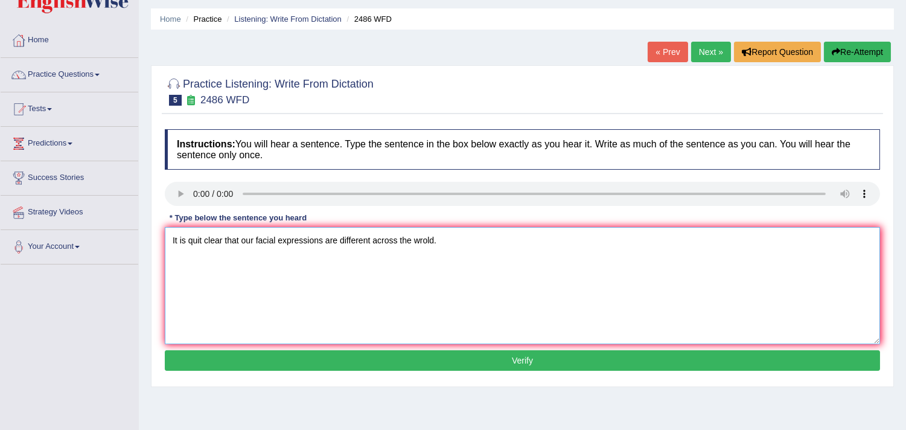
scroll to position [67, 0]
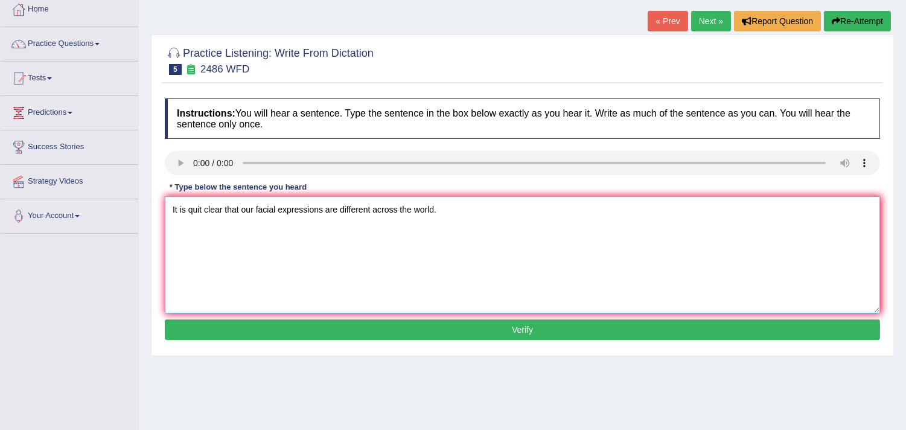
type textarea "It is quit clear that our facial expressions are different across the world."
click at [492, 330] on button "Verify" at bounding box center [522, 329] width 715 height 21
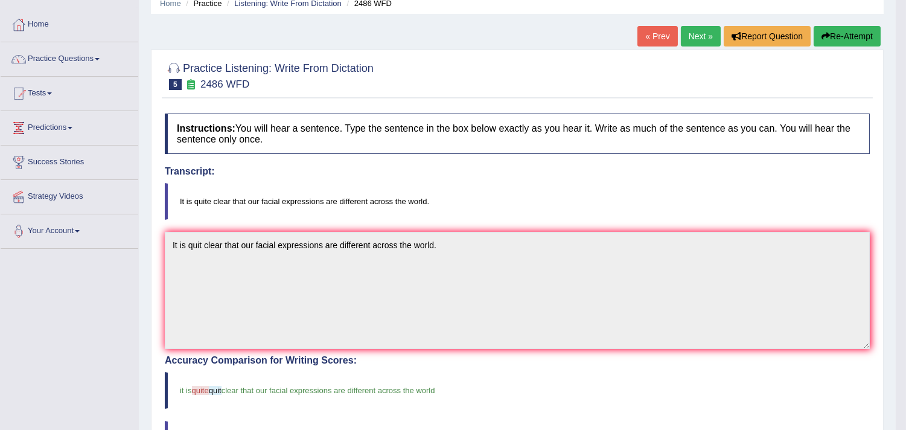
scroll to position [0, 0]
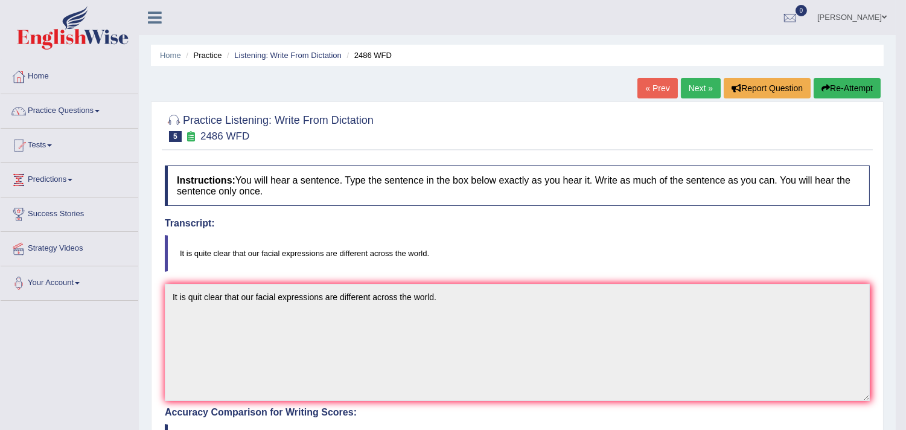
click at [695, 89] on link "Next »" at bounding box center [701, 88] width 40 height 21
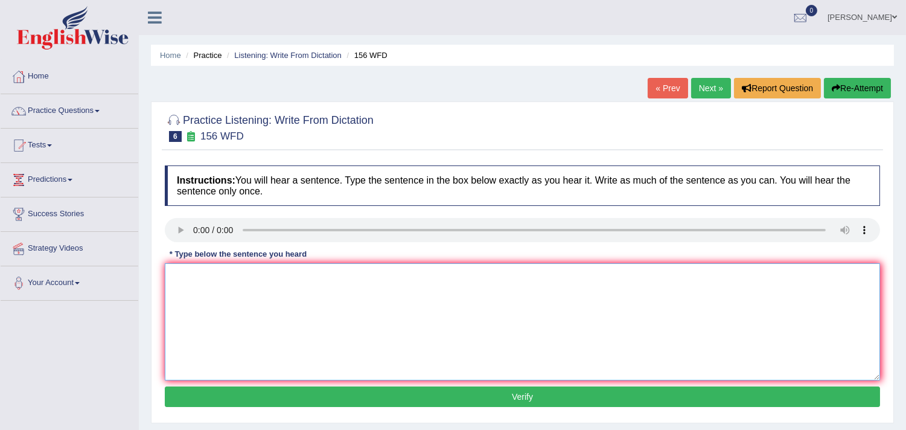
click at [339, 294] on textarea at bounding box center [522, 321] width 715 height 117
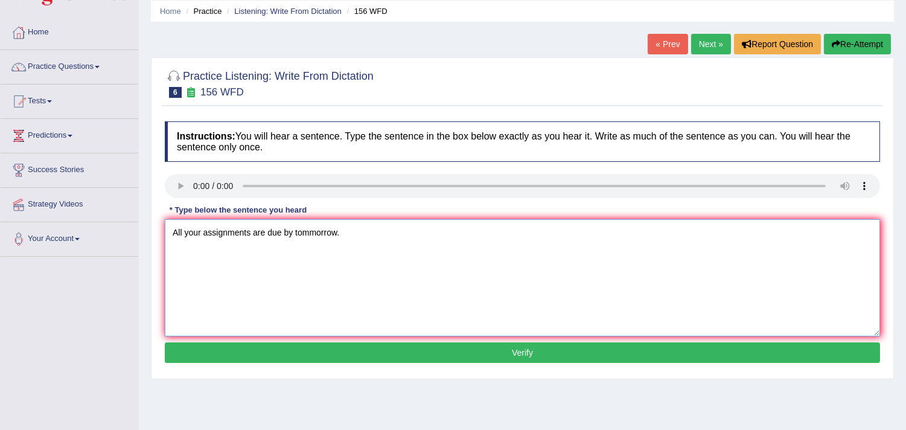
scroll to position [134, 0]
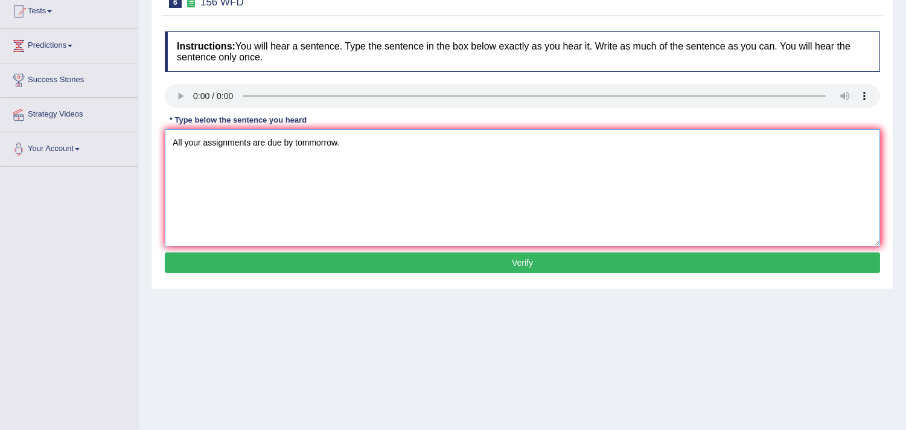
type textarea "All your assignments are due by tommorrow."
click at [396, 257] on button "Verify" at bounding box center [522, 262] width 715 height 21
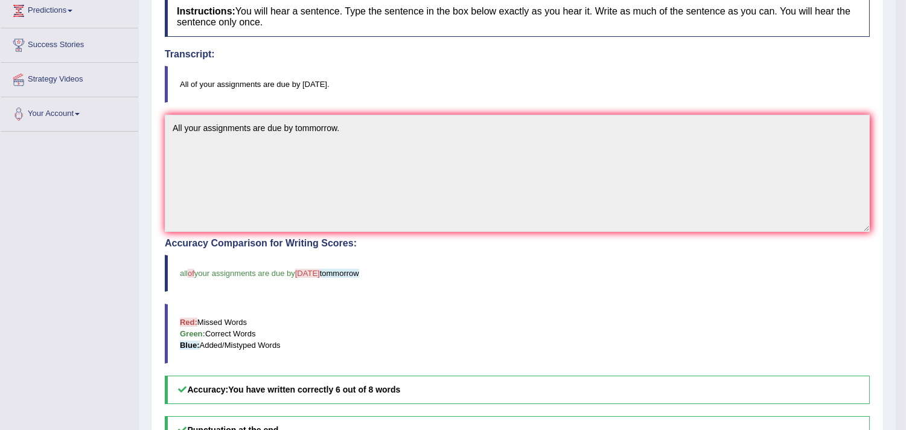
scroll to position [0, 0]
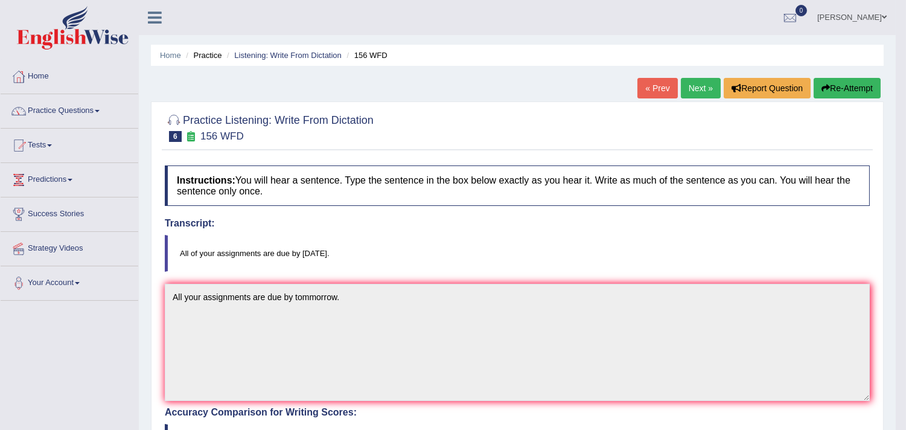
click at [703, 83] on link "Next »" at bounding box center [701, 88] width 40 height 21
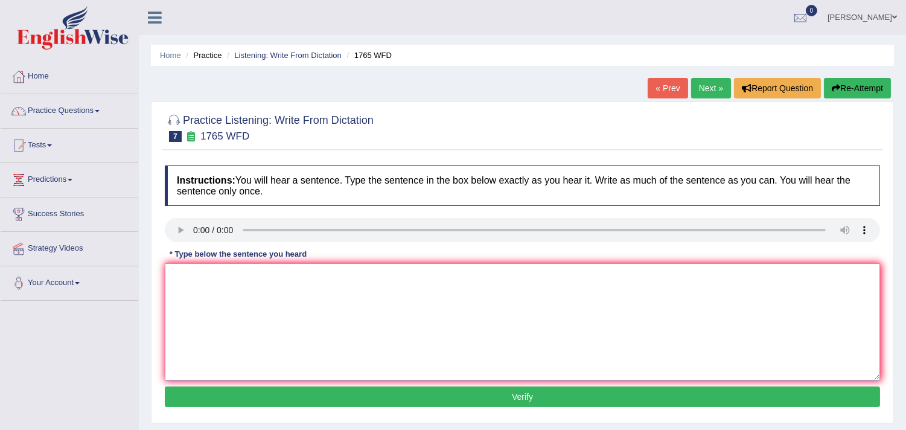
click at [213, 304] on textarea at bounding box center [522, 321] width 715 height 117
type textarea "Application forms sharing accomodation must be clear from due dates two months …"
click at [498, 398] on button "Verify" at bounding box center [522, 396] width 715 height 21
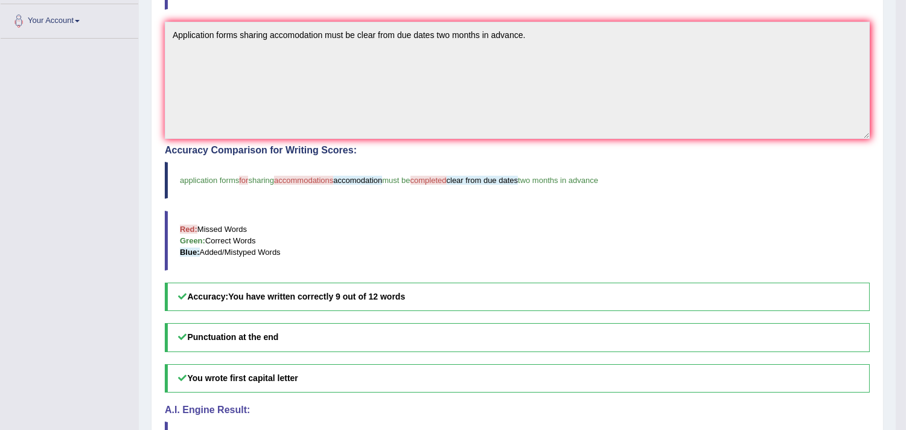
scroll to position [17, 0]
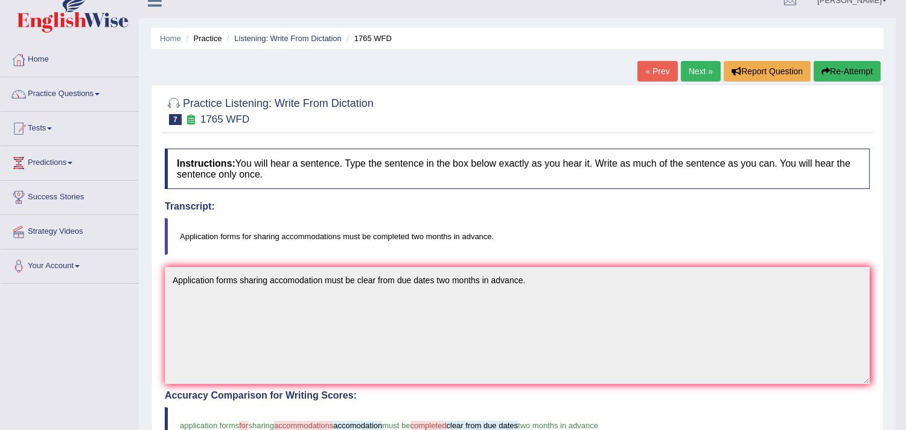
click at [688, 71] on link "Next »" at bounding box center [701, 71] width 40 height 21
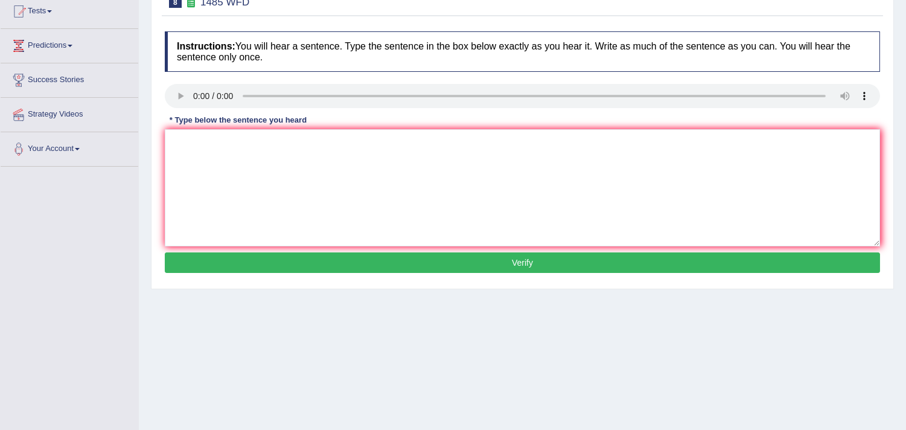
click at [485, 346] on div "Home Practice Listening: Write From Dictation 1485 WFD « Prev Next » Report Que…" at bounding box center [522, 167] width 767 height 603
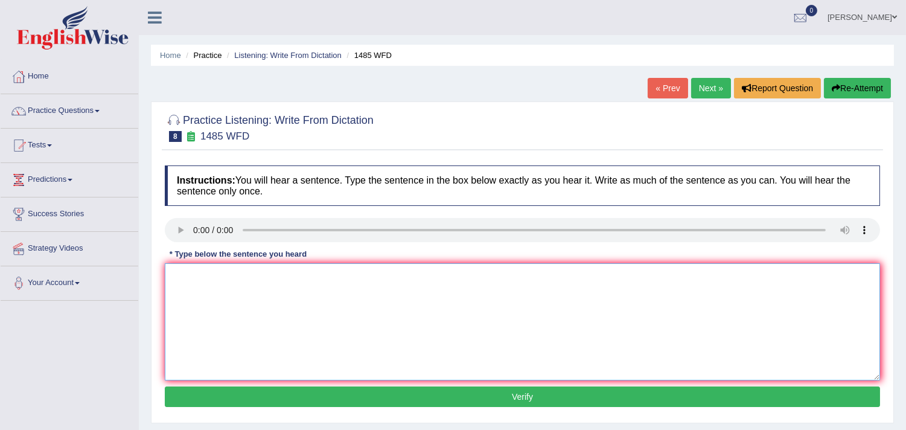
click at [220, 282] on textarea at bounding box center [522, 321] width 715 height 117
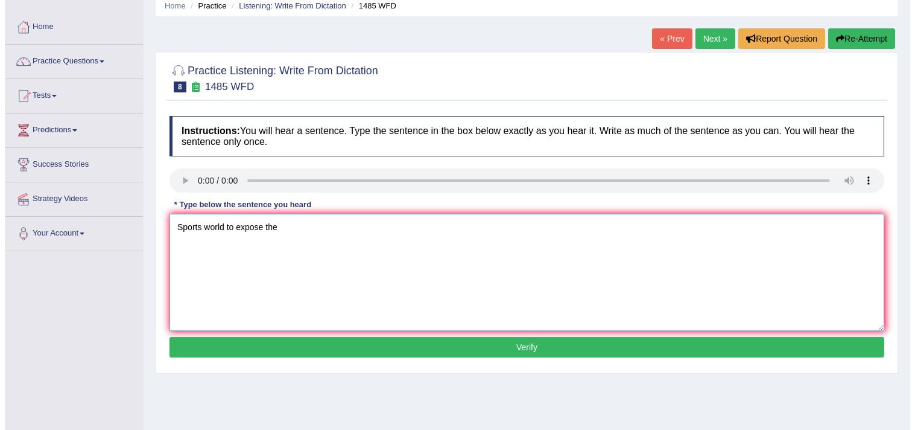
scroll to position [134, 0]
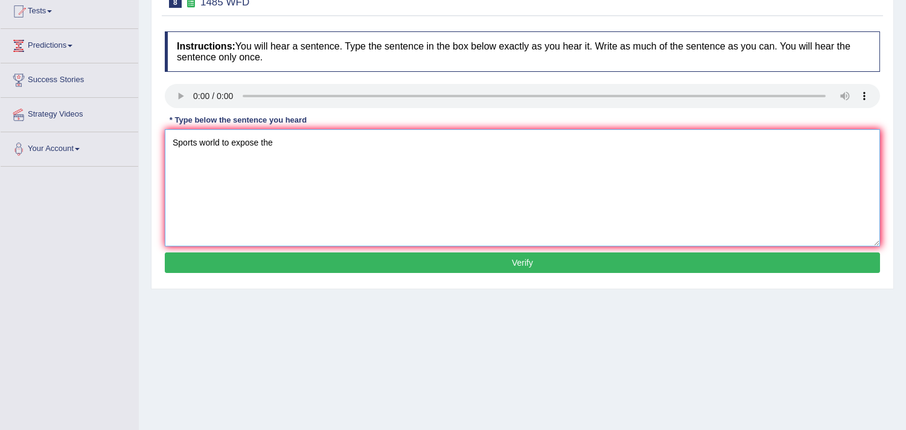
type textarea "Sports world to expose the"
click at [390, 265] on button "Verify" at bounding box center [522, 262] width 715 height 21
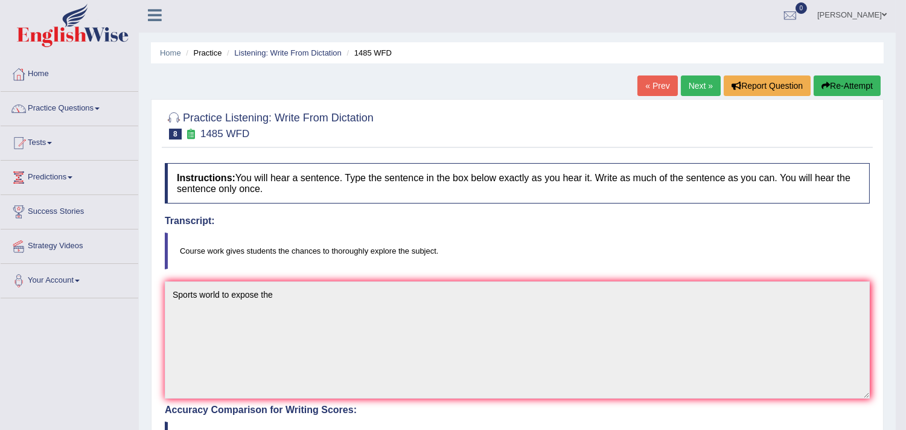
scroll to position [0, 0]
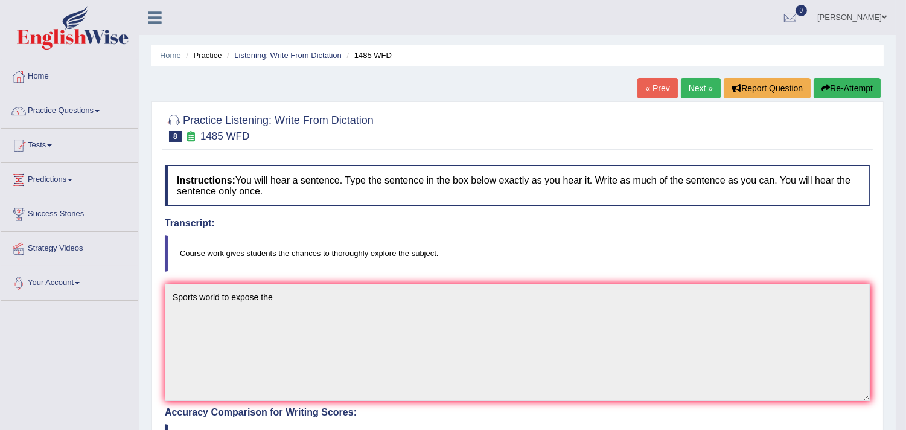
click at [703, 87] on link "Next »" at bounding box center [701, 88] width 40 height 21
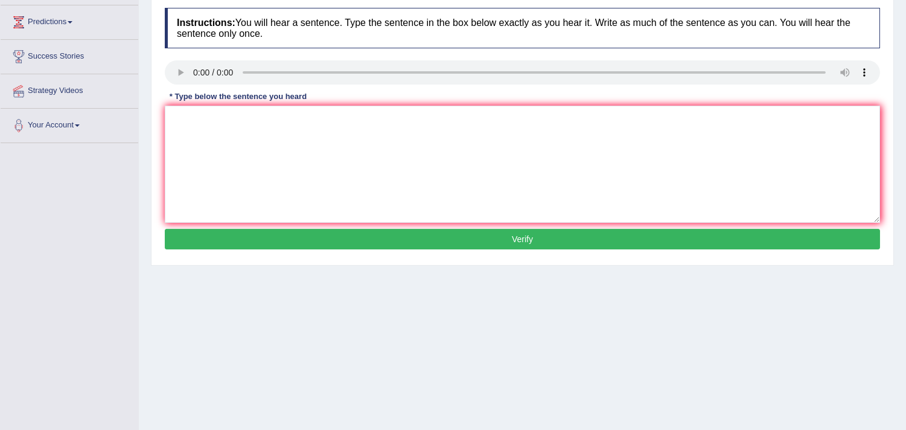
scroll to position [134, 0]
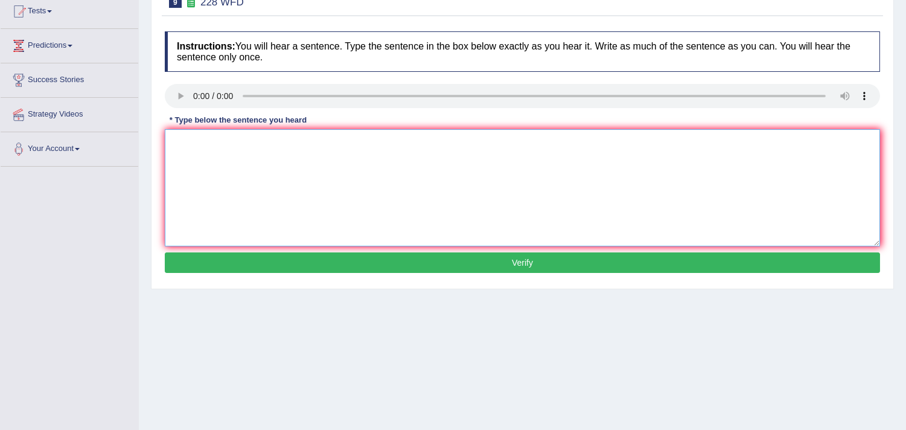
click at [253, 166] on textarea at bounding box center [522, 187] width 715 height 117
type textarea "Computer science has become a popular university degree course."
click at [466, 259] on button "Verify" at bounding box center [522, 262] width 715 height 21
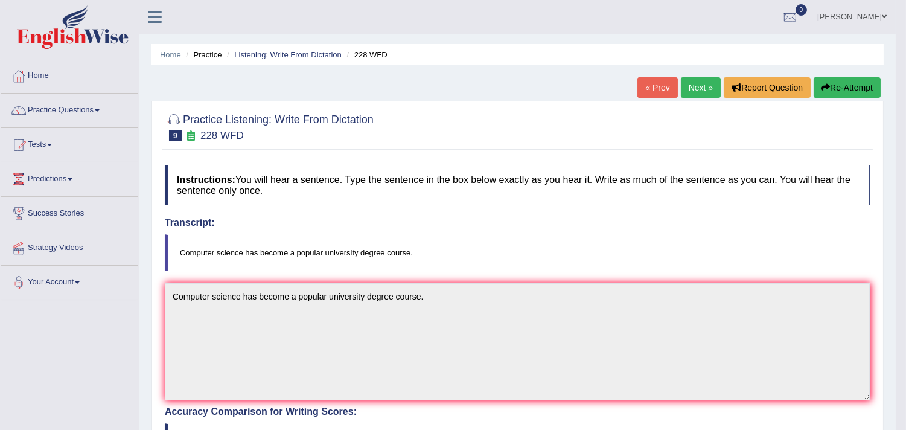
scroll to position [0, 0]
click at [698, 83] on link "Next »" at bounding box center [701, 88] width 40 height 21
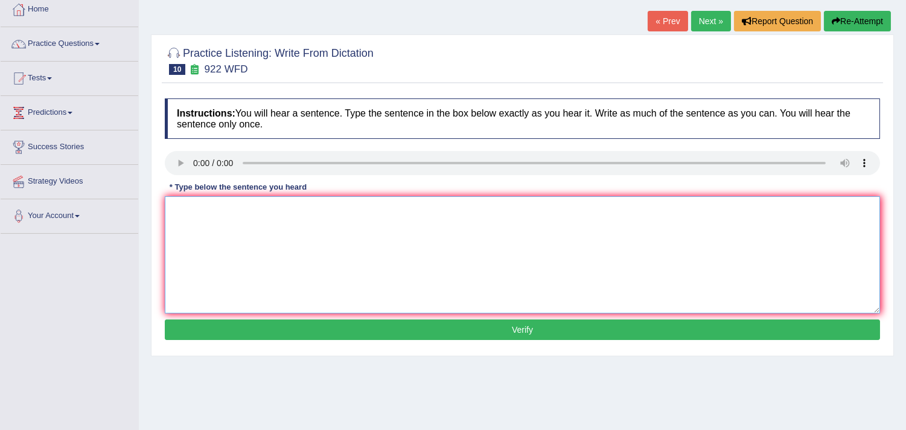
click at [218, 226] on textarea at bounding box center [522, 254] width 715 height 117
drag, startPoint x: 287, startPoint y: 211, endPoint x: 310, endPoint y: 258, distance: 51.5
click at [288, 211] on textarea "Students intending to attend a oncference must register first." at bounding box center [522, 254] width 715 height 117
type textarea "Students intending to attend a conference must register first."
click at [415, 329] on button "Verify" at bounding box center [522, 329] width 715 height 21
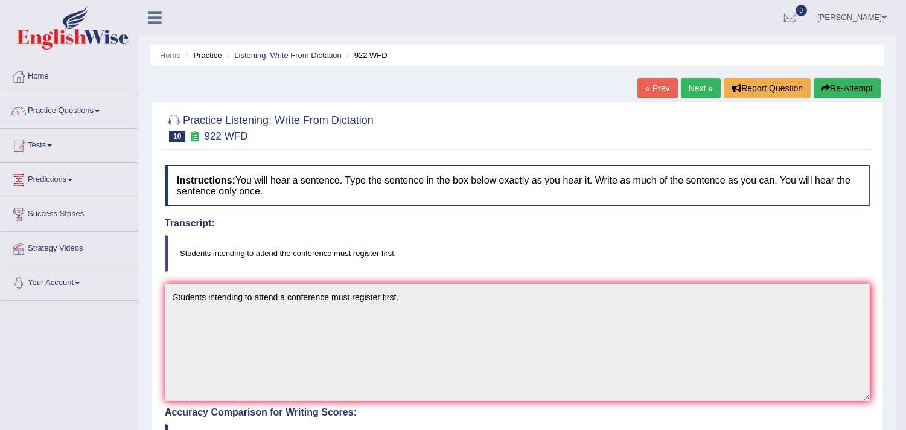
click at [696, 86] on link "Next »" at bounding box center [701, 88] width 40 height 21
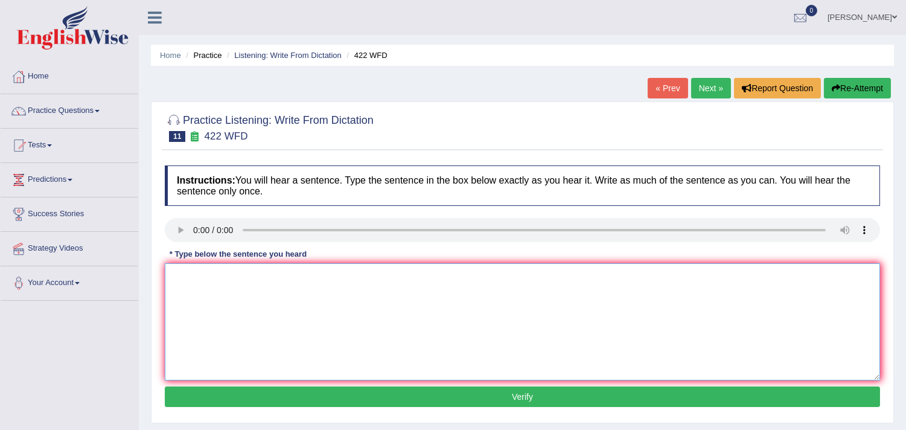
click at [412, 306] on textarea at bounding box center [522, 321] width 715 height 117
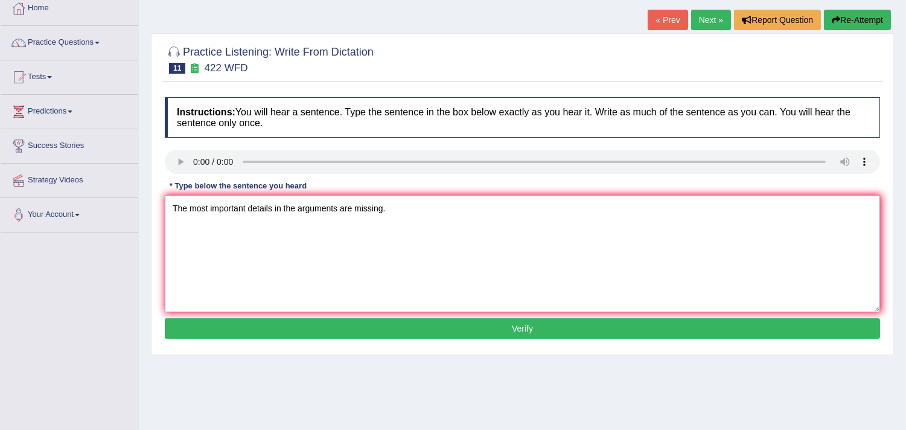
scroll to position [134, 0]
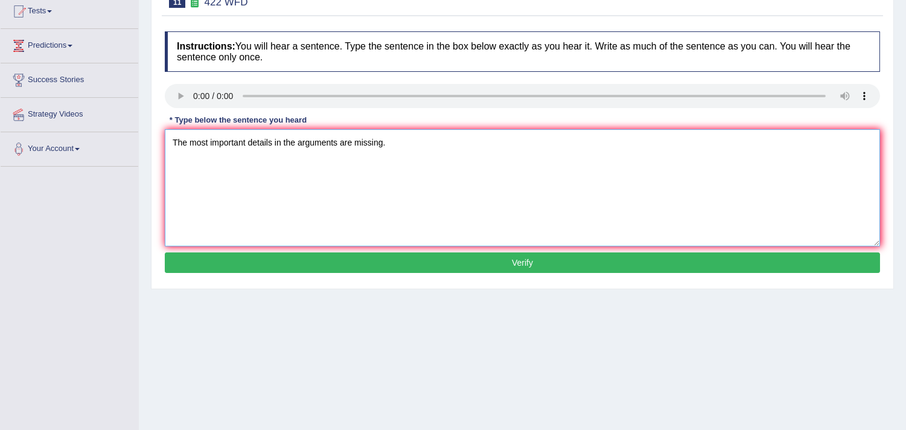
type textarea "The most important details in the arguments are missing."
click at [531, 265] on button "Verify" at bounding box center [522, 262] width 715 height 21
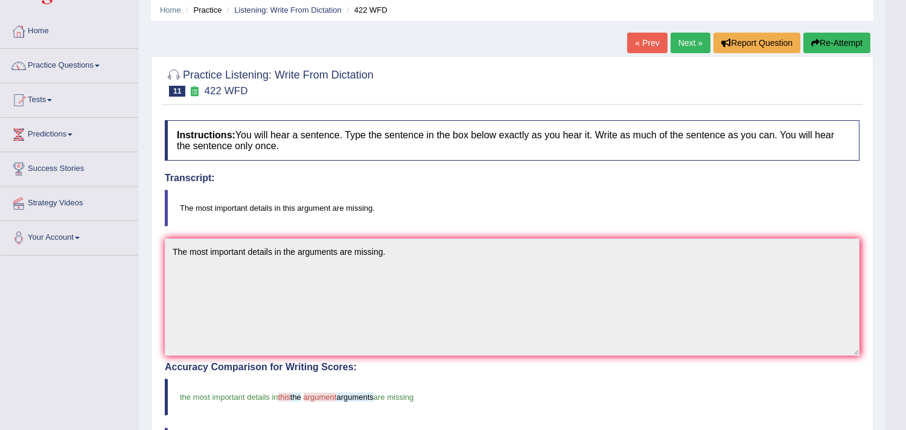
scroll to position [17, 0]
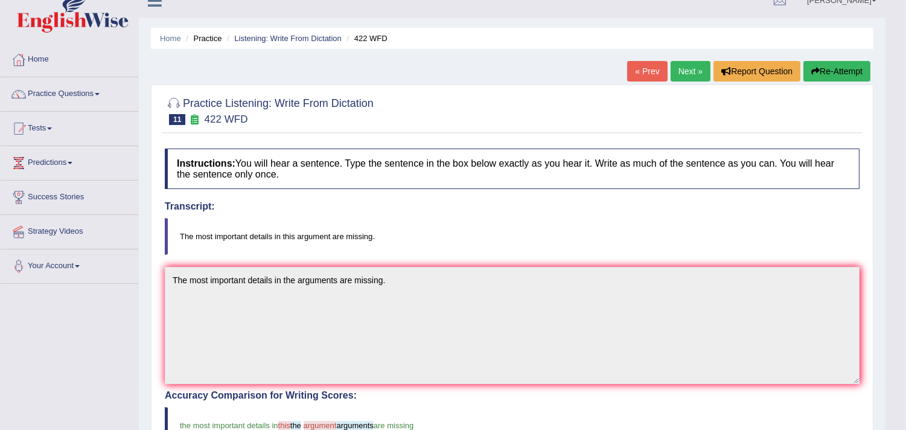
click at [681, 71] on link "Next »" at bounding box center [690, 71] width 40 height 21
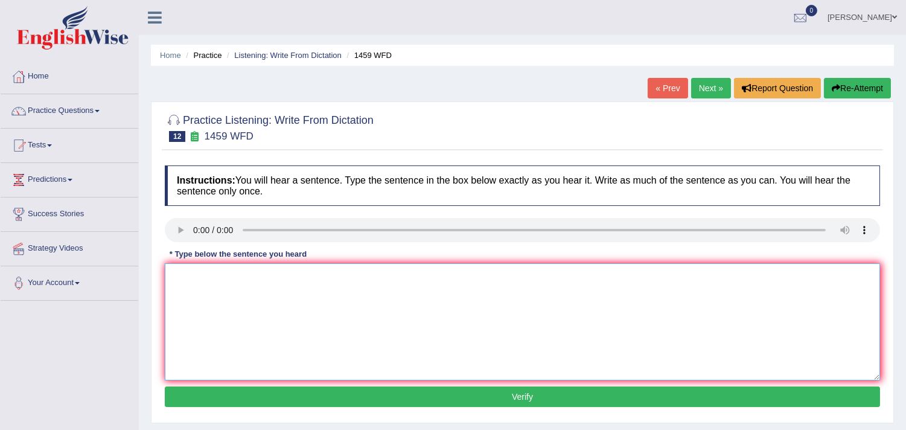
click at [252, 288] on textarea at bounding box center [522, 321] width 715 height 117
type textarea "All the experiment and the procedures have been outlined in the labotary manual."
click at [384, 399] on button "Verify" at bounding box center [522, 396] width 715 height 21
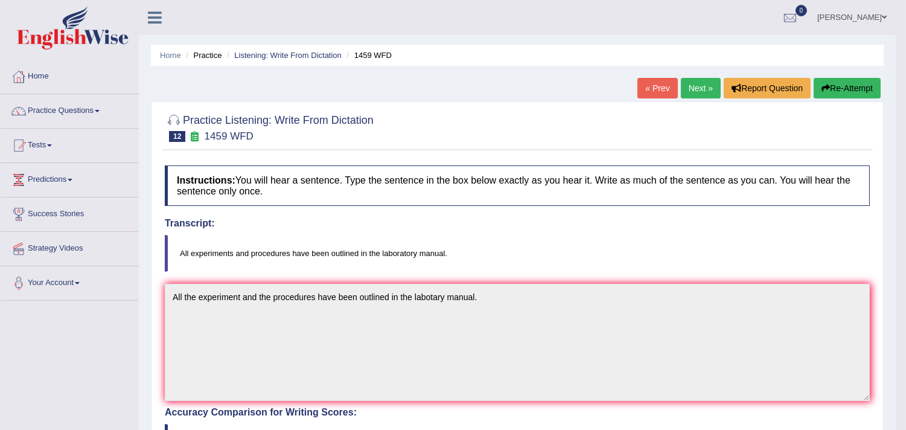
click at [700, 86] on link "Next »" at bounding box center [701, 88] width 40 height 21
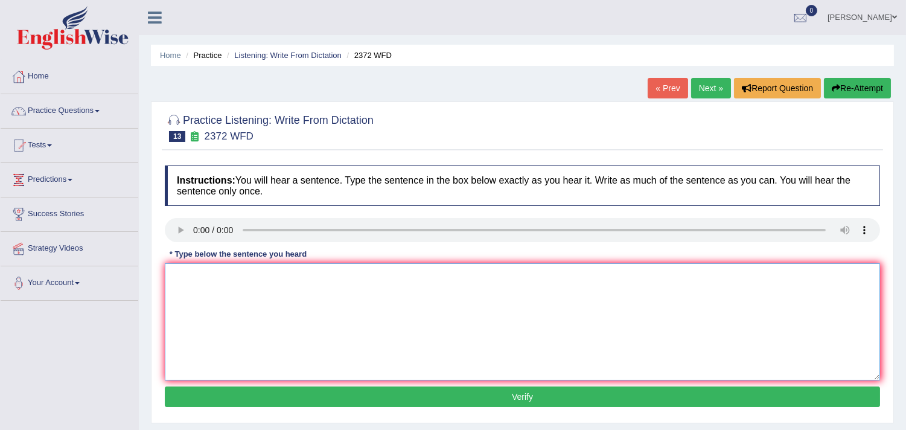
click at [287, 323] on textarea at bounding box center [522, 321] width 715 height 117
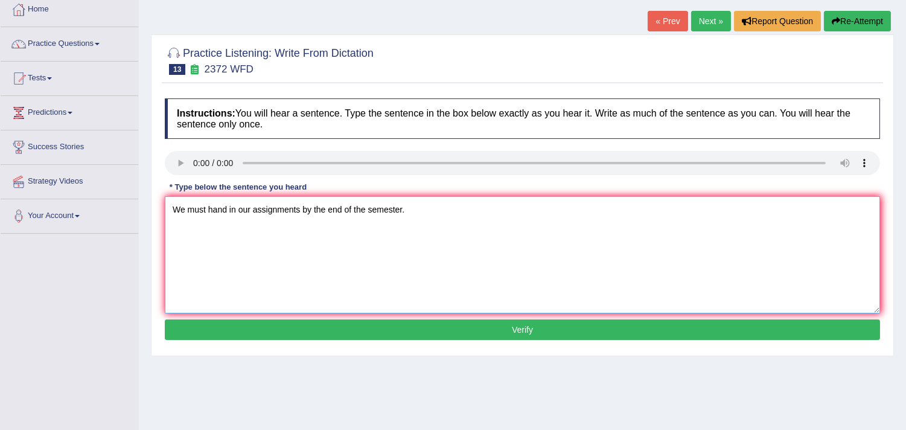
type textarea "We must hand in our assignments by the end of the semester."
click at [359, 329] on button "Verify" at bounding box center [522, 329] width 715 height 21
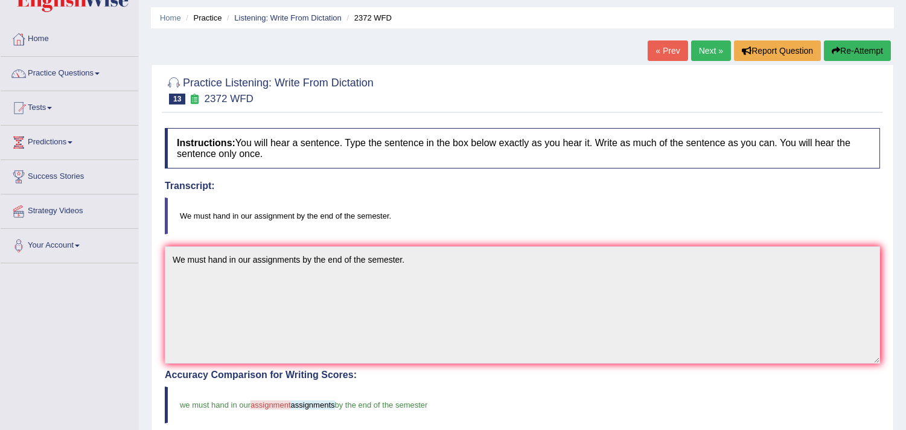
scroll to position [0, 0]
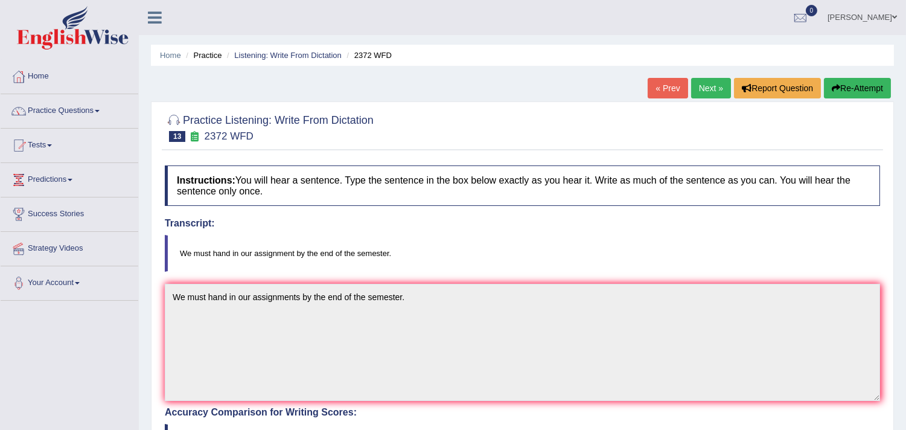
click at [711, 87] on link "Next »" at bounding box center [711, 88] width 40 height 21
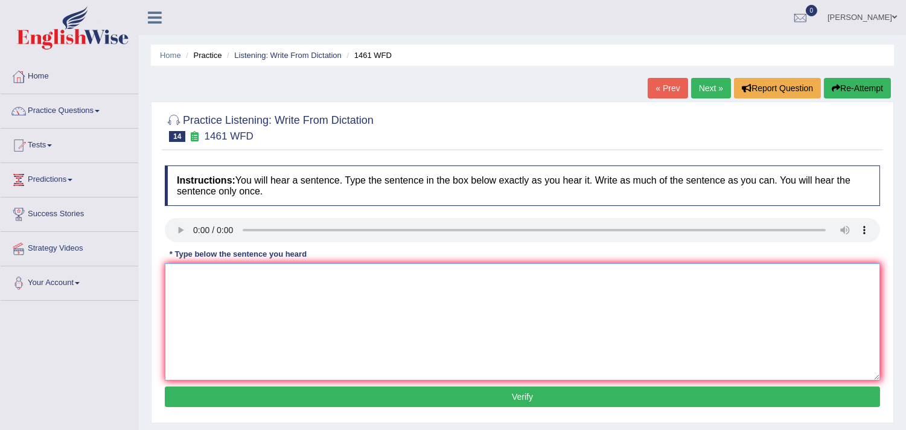
click at [268, 299] on textarea at bounding box center [522, 321] width 715 height 117
type textarea "My sister runs a business about a small toys."
click at [401, 388] on button "Verify" at bounding box center [522, 396] width 715 height 21
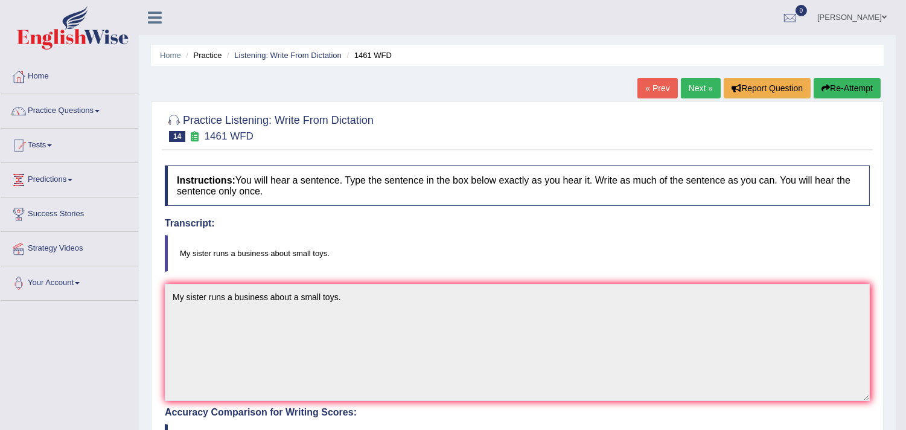
click at [696, 86] on link "Next »" at bounding box center [701, 88] width 40 height 21
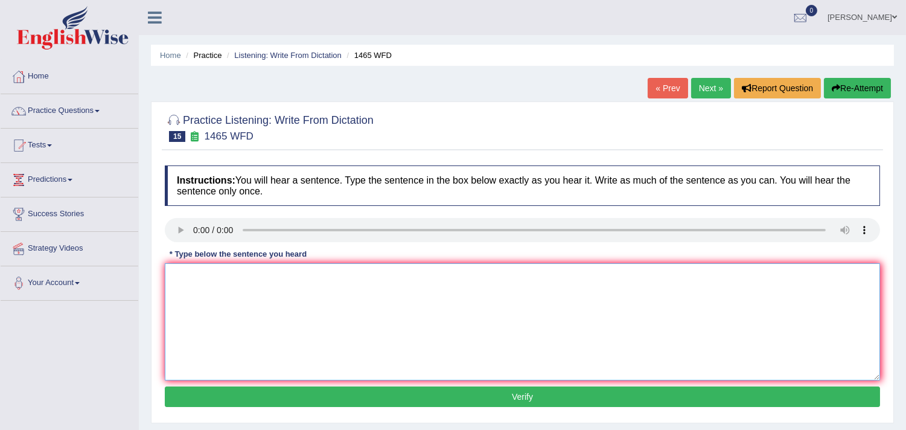
click at [191, 276] on textarea at bounding box center [522, 321] width 715 height 117
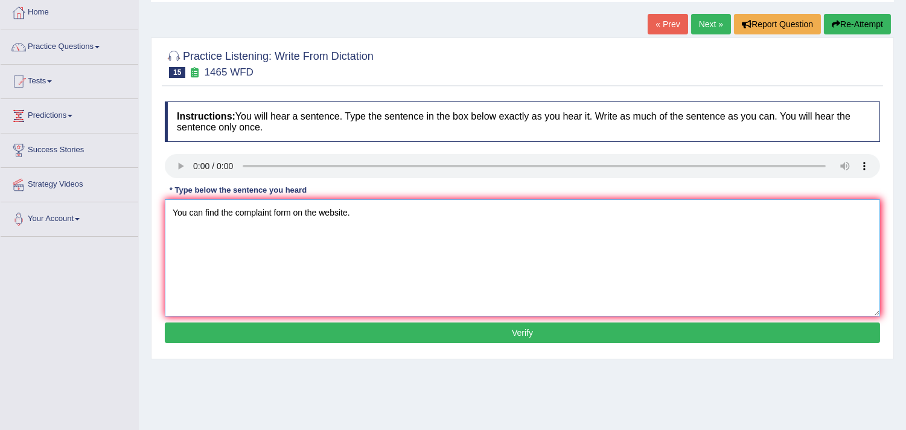
scroll to position [134, 0]
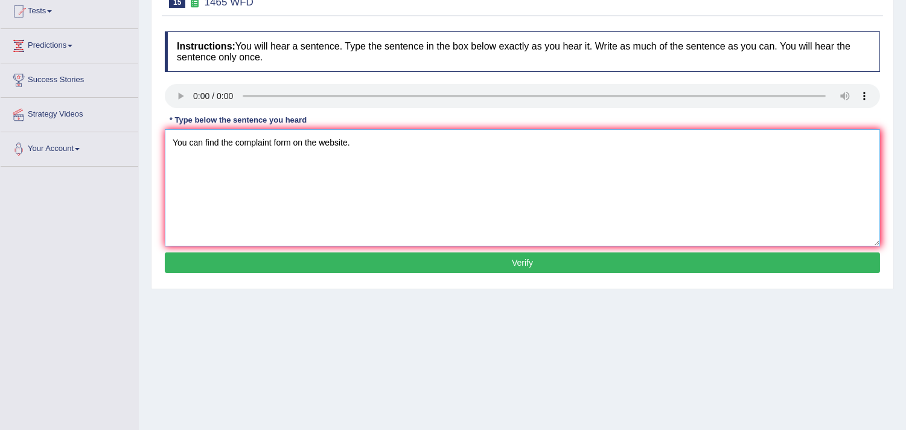
click at [273, 139] on textarea "You can find the complaint form on the website." at bounding box center [522, 187] width 715 height 117
type textarea "You can find the complaint complaints form on the website."
click at [409, 261] on button "Verify" at bounding box center [522, 262] width 715 height 21
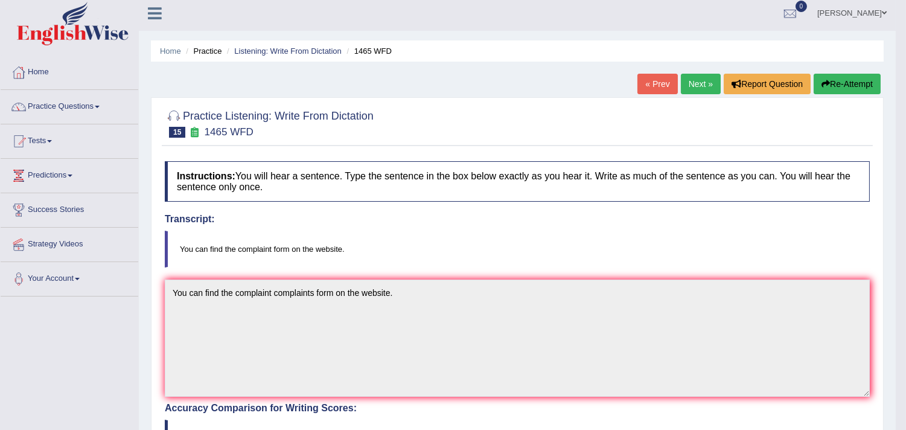
scroll to position [0, 0]
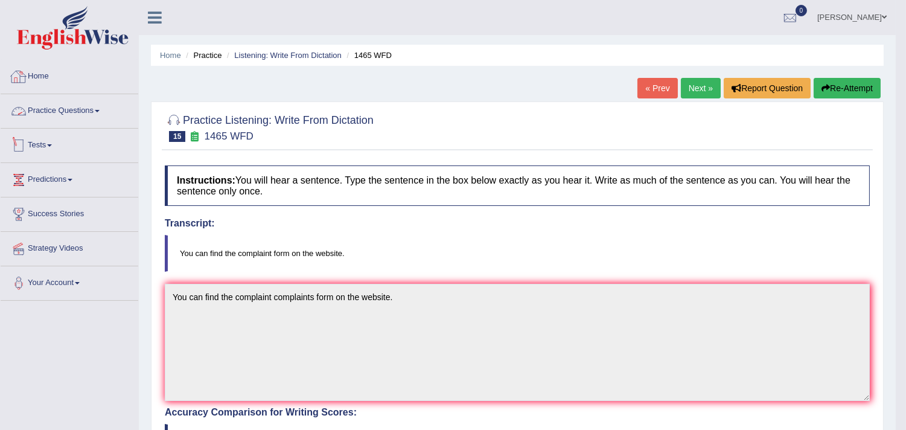
click at [42, 75] on link "Home" at bounding box center [70, 75] width 138 height 30
